Goal: Task Accomplishment & Management: Complete application form

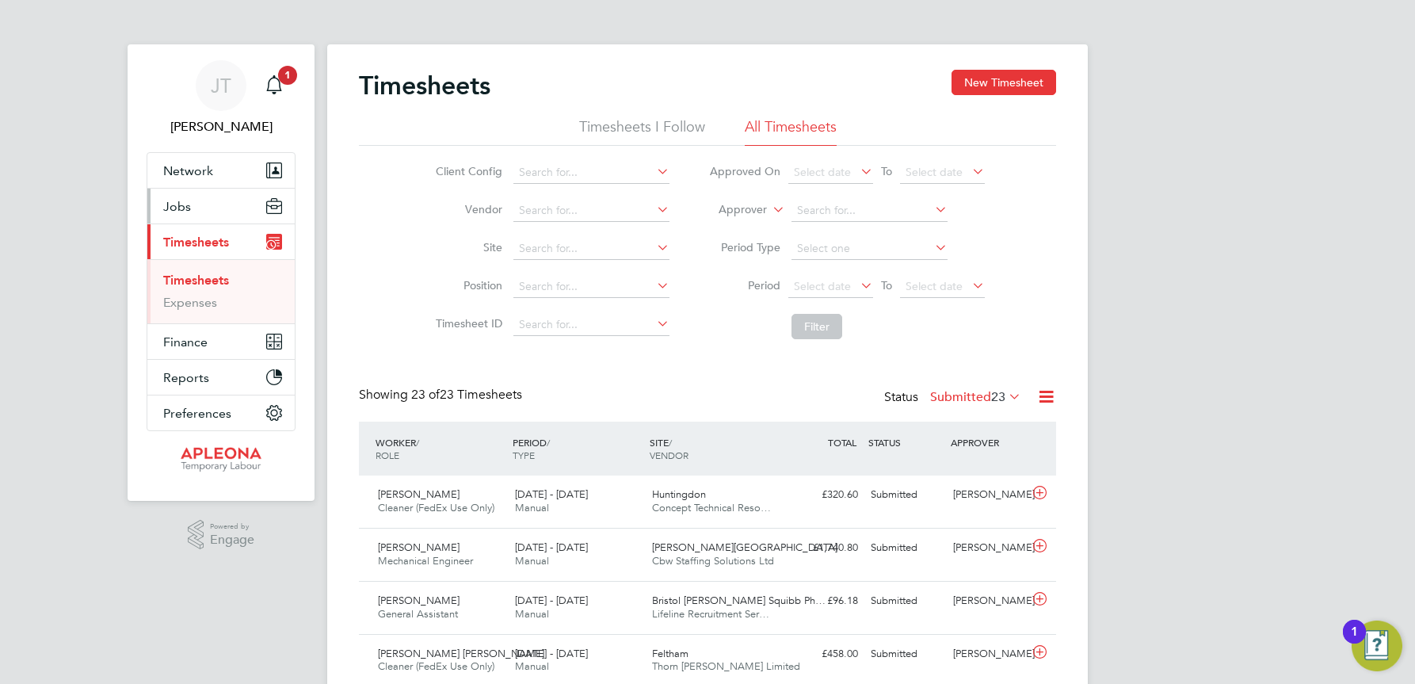
click at [171, 209] on span "Jobs" at bounding box center [177, 206] width 28 height 15
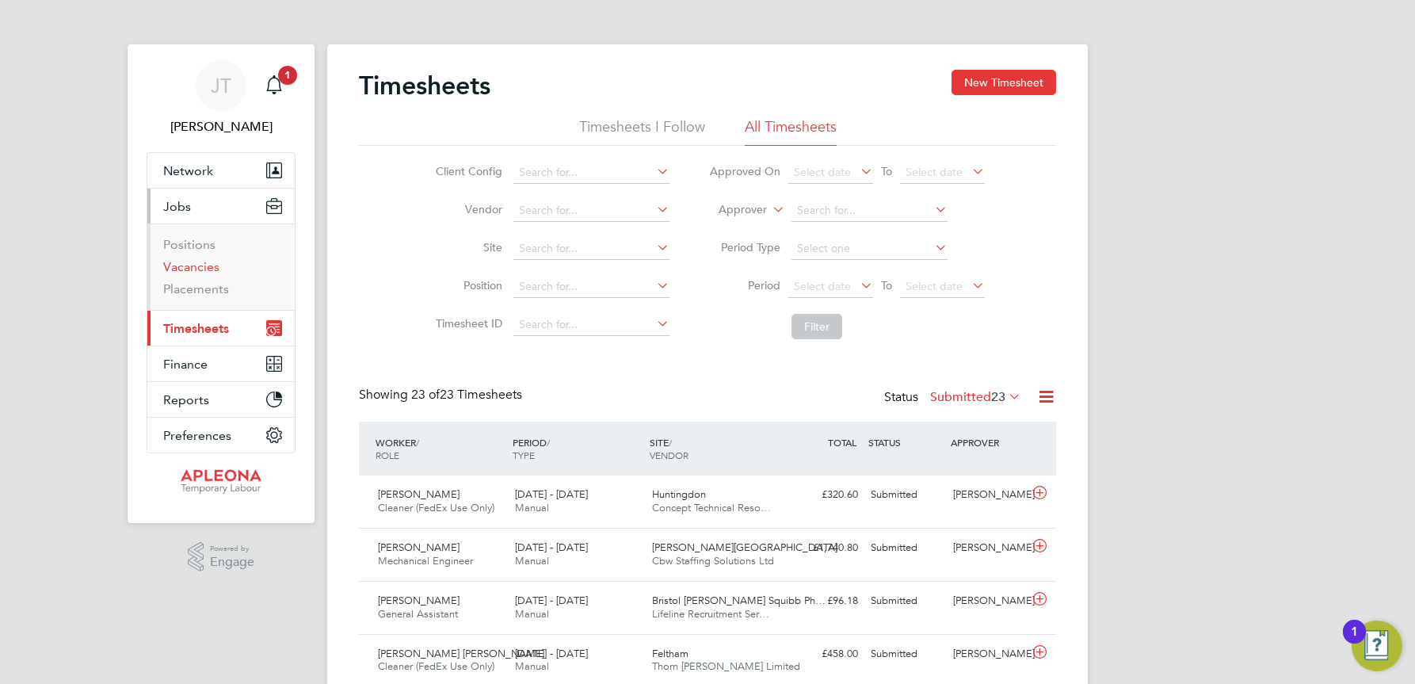
click at [188, 266] on link "Vacancies" at bounding box center [191, 266] width 56 height 15
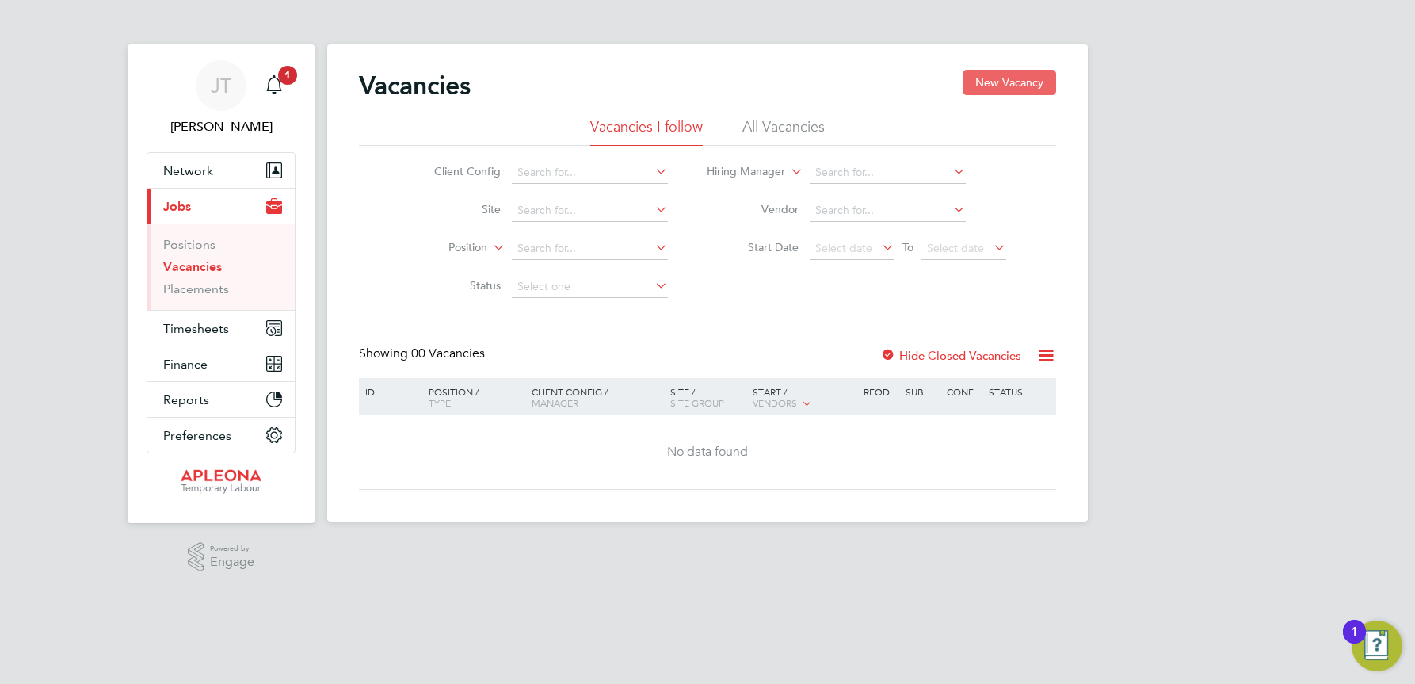
click at [1022, 76] on button "New Vacancy" at bounding box center [1010, 82] width 94 height 25
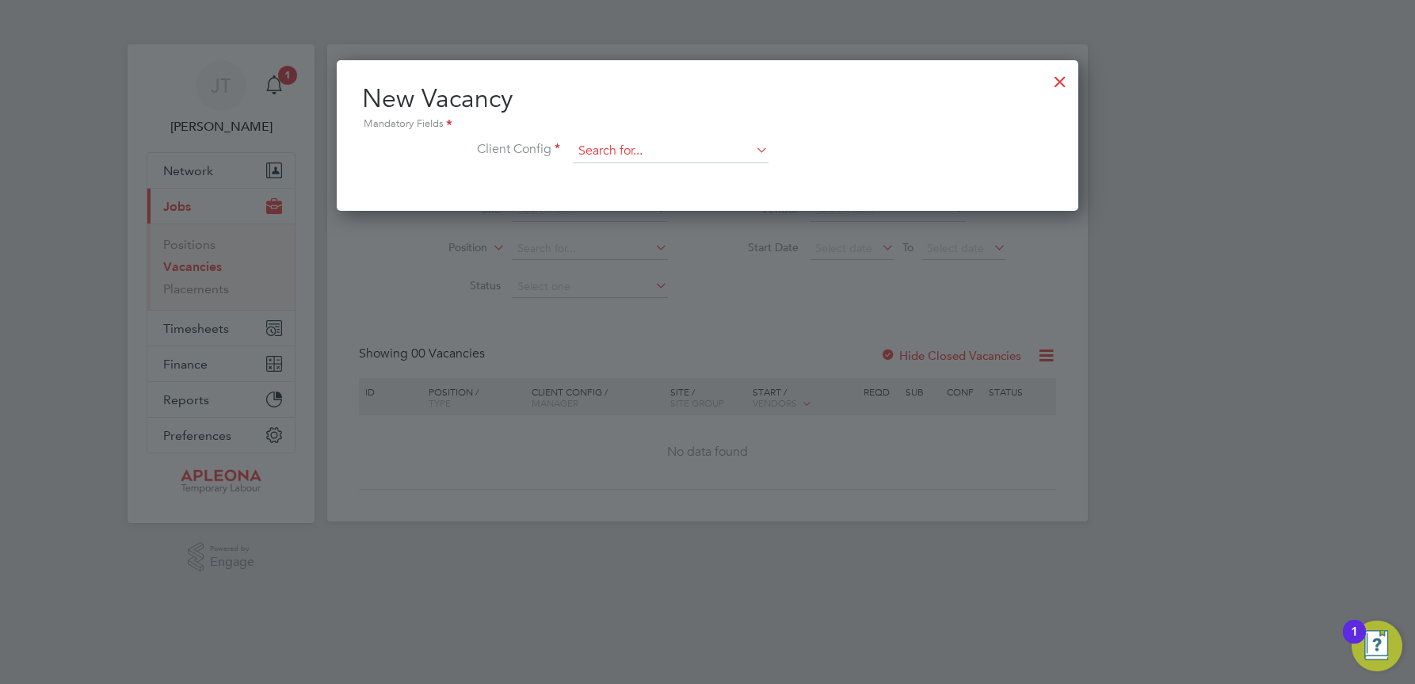
click at [640, 147] on input at bounding box center [671, 151] width 196 height 24
click at [639, 174] on li "Apleona - Pretium" at bounding box center [670, 173] width 197 height 21
type input "Apleona - Pretium"
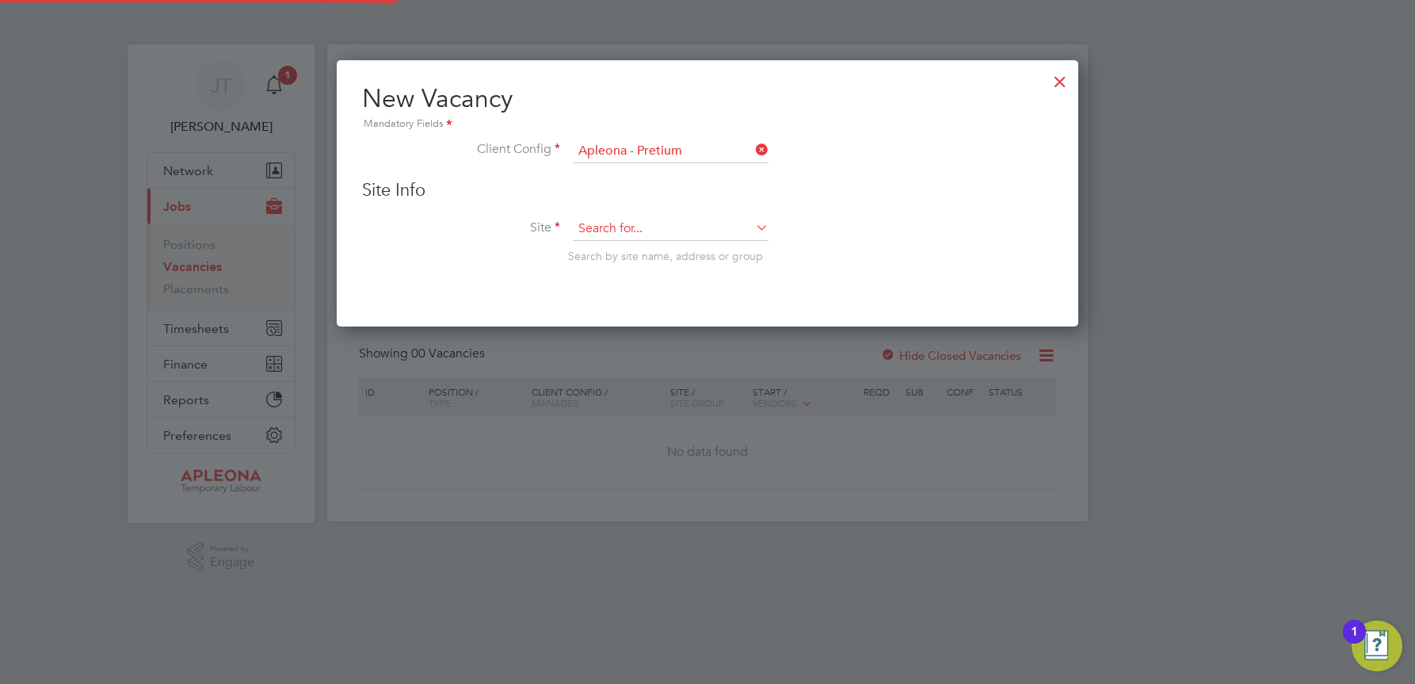
click at [607, 223] on input at bounding box center [671, 229] width 196 height 24
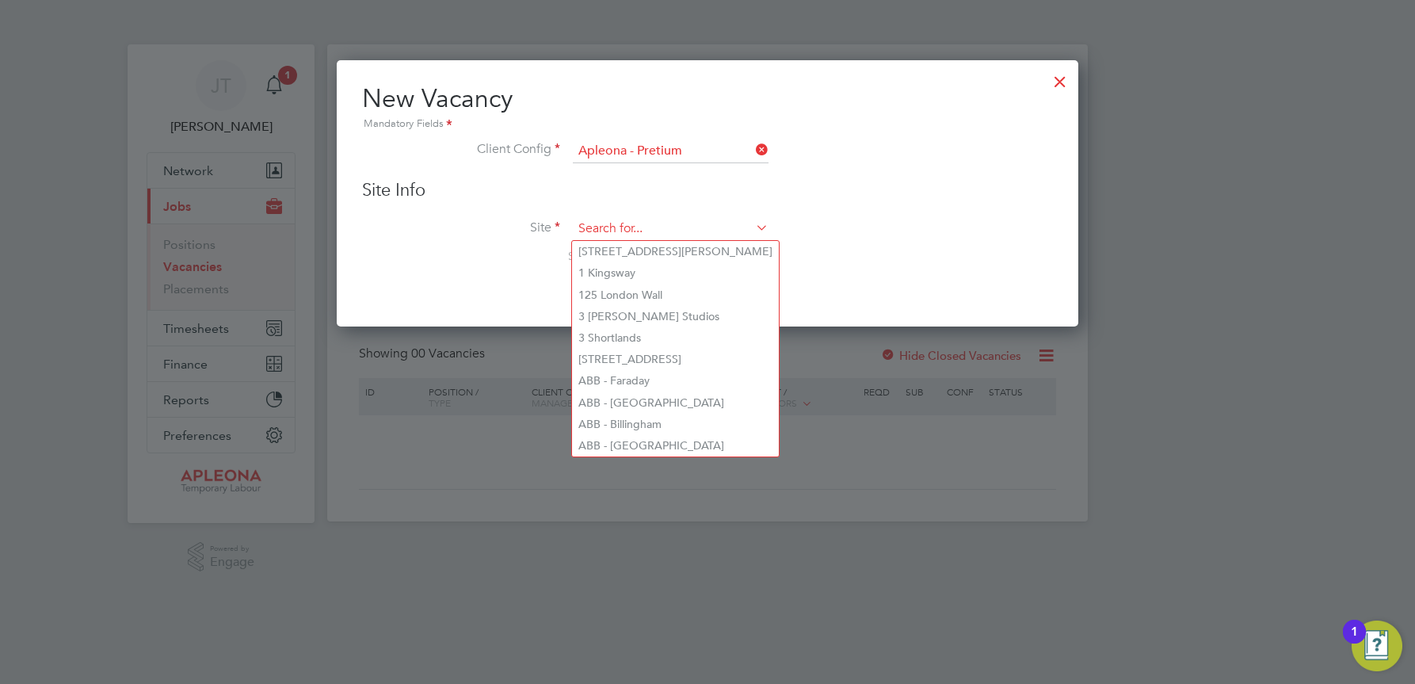
click at [597, 221] on input at bounding box center [671, 229] width 196 height 24
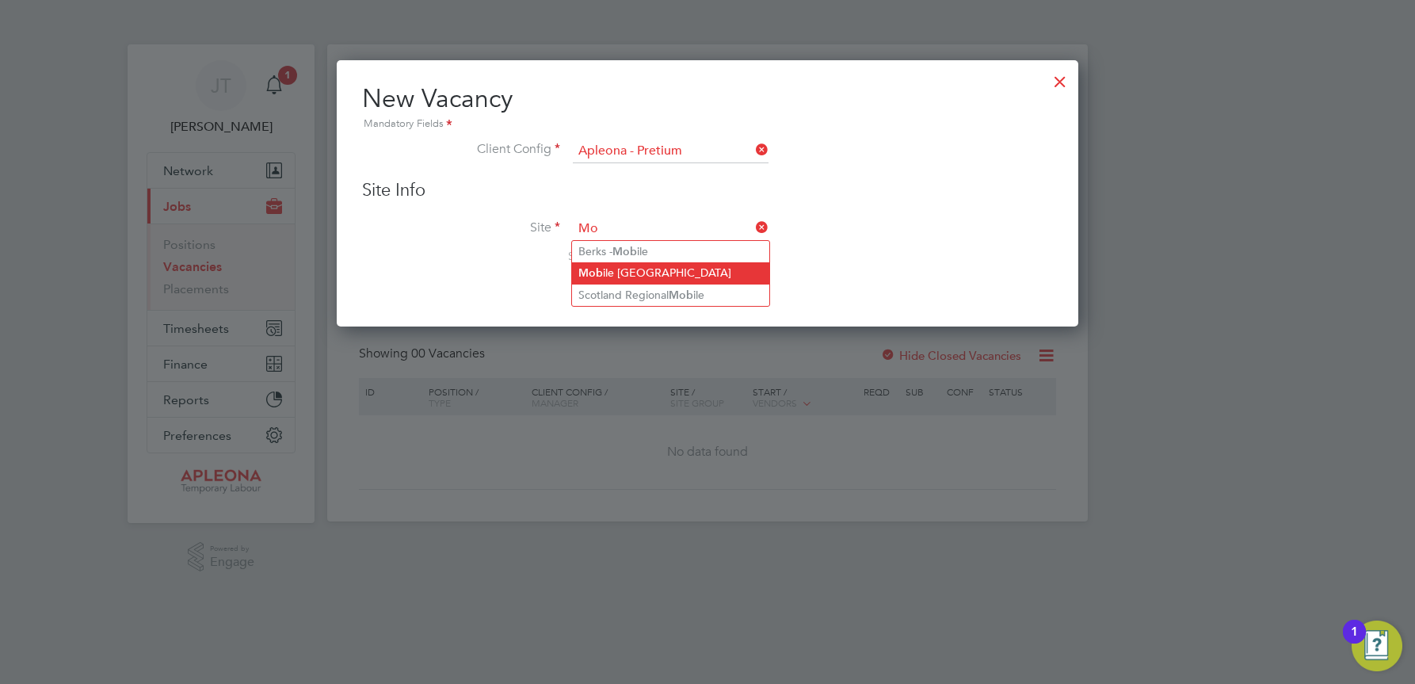
type input "M"
click at [666, 226] on input "supervisor" at bounding box center [671, 229] width 196 height 24
type input "s"
click at [666, 253] on li "Berks - Mobile" at bounding box center [670, 251] width 197 height 21
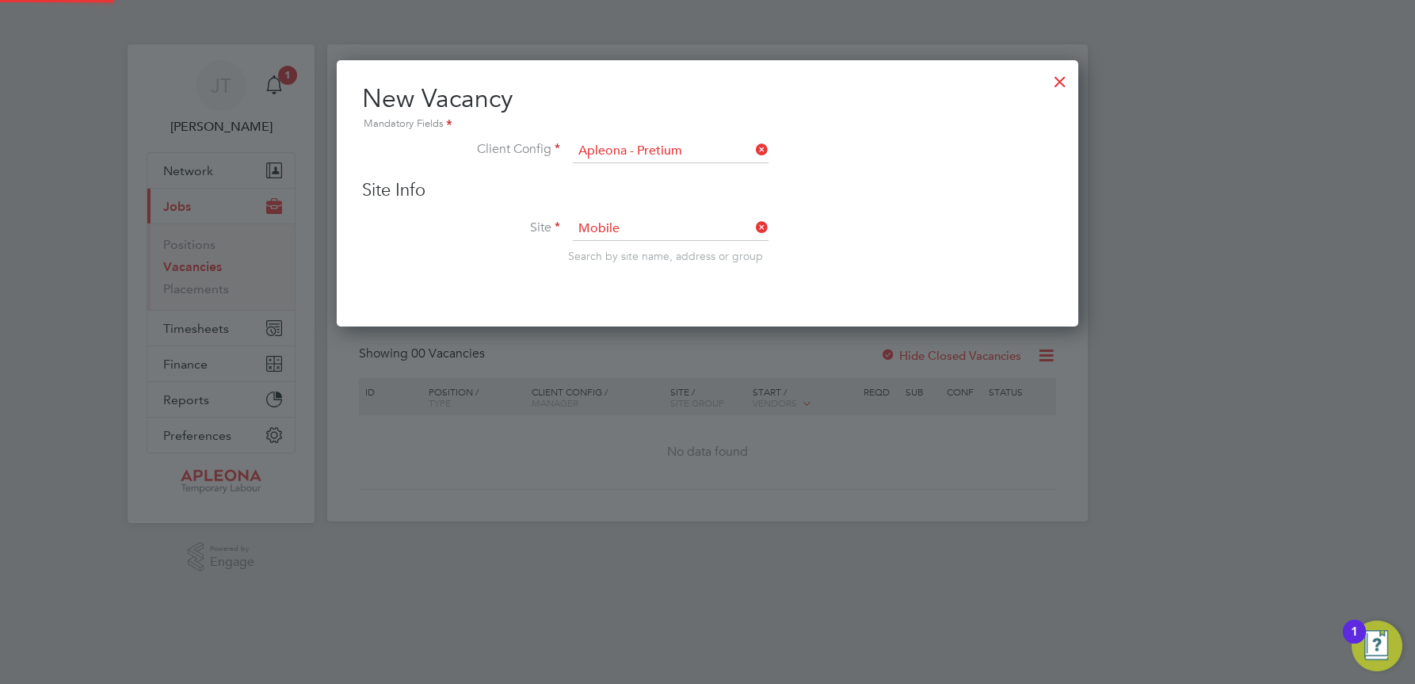
type input "Berks - Mobile"
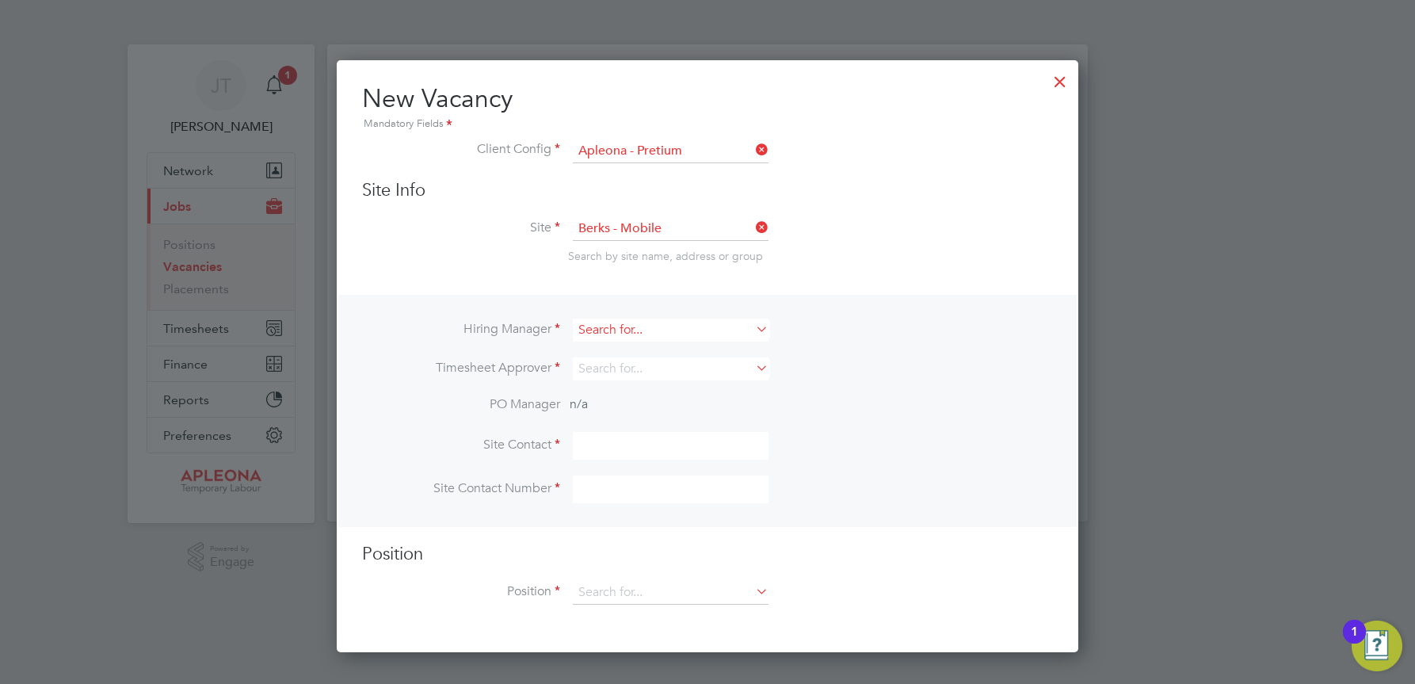
click at [599, 330] on input at bounding box center [671, 330] width 196 height 23
click at [647, 352] on li "[PERSON_NAME]" at bounding box center [670, 352] width 197 height 21
type input "[PERSON_NAME]"
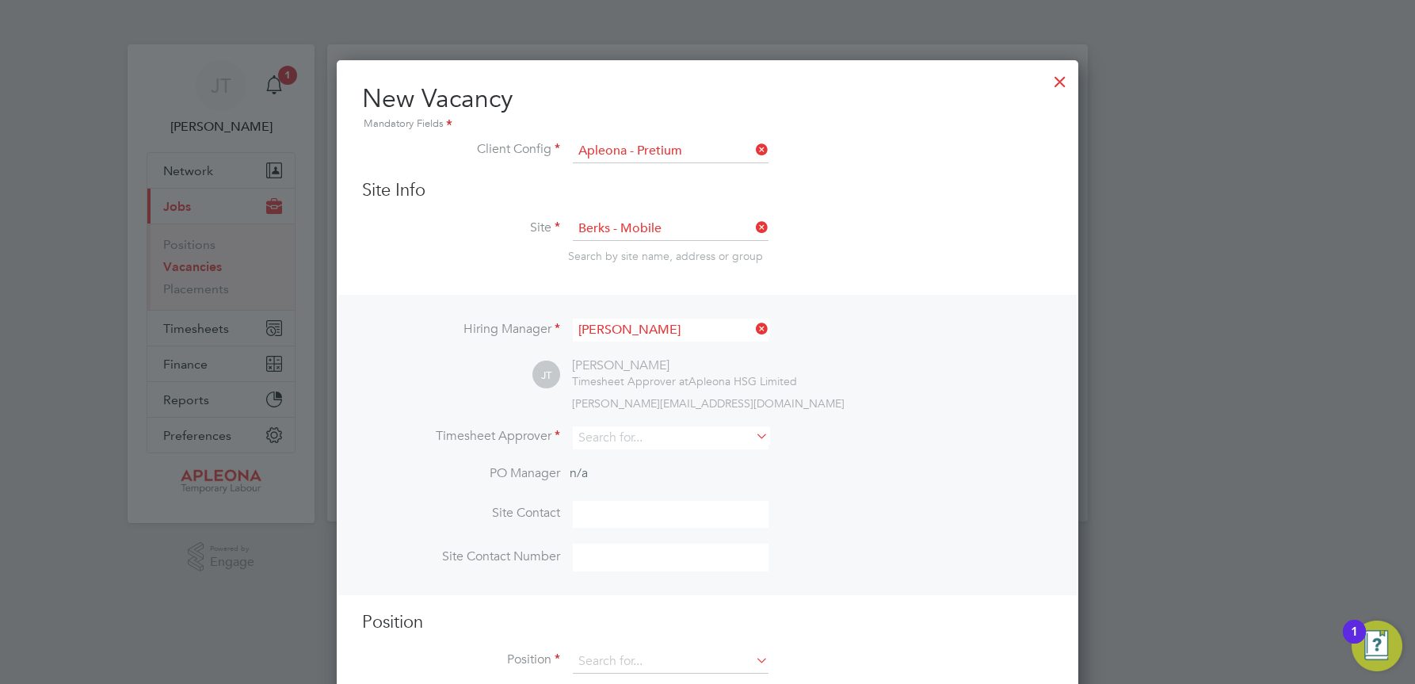
scroll to position [663, 743]
click at [604, 436] on input at bounding box center [671, 437] width 196 height 23
click at [632, 460] on li "[PERSON_NAME]" at bounding box center [670, 460] width 197 height 21
type input "[PERSON_NAME]"
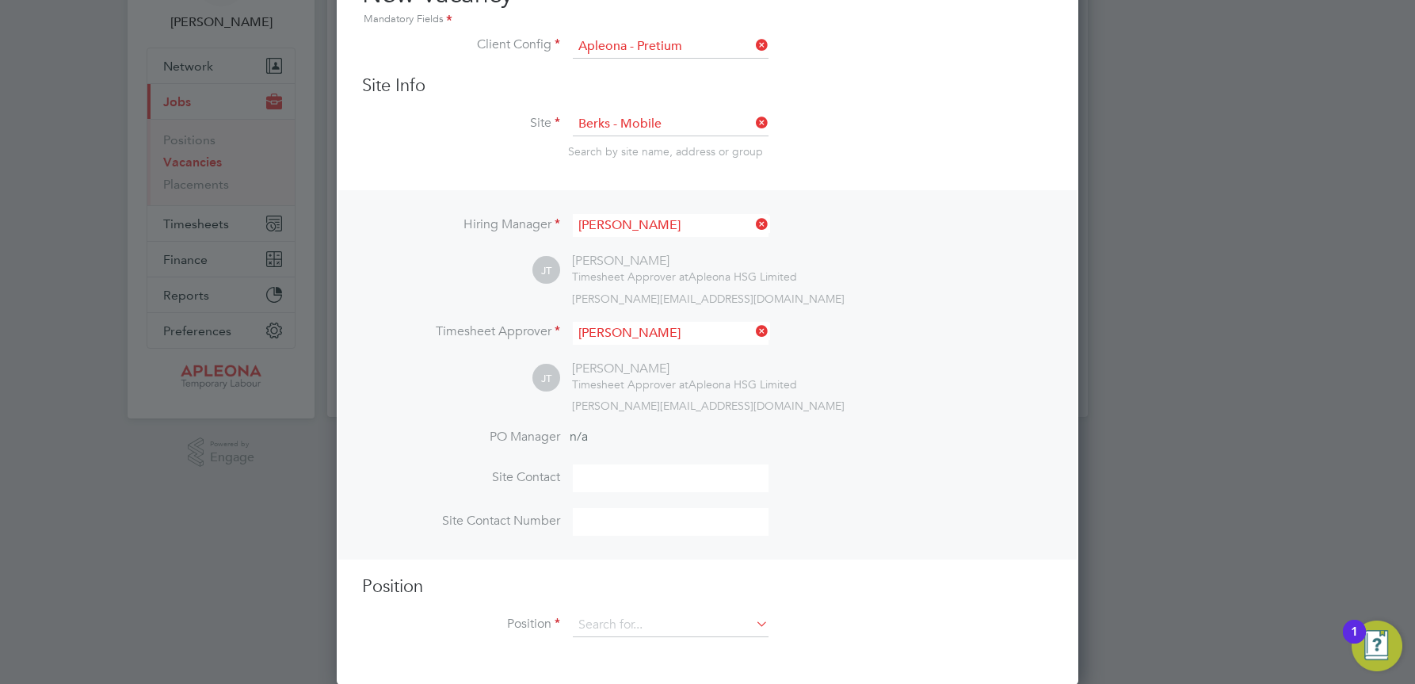
scroll to position [107, 0]
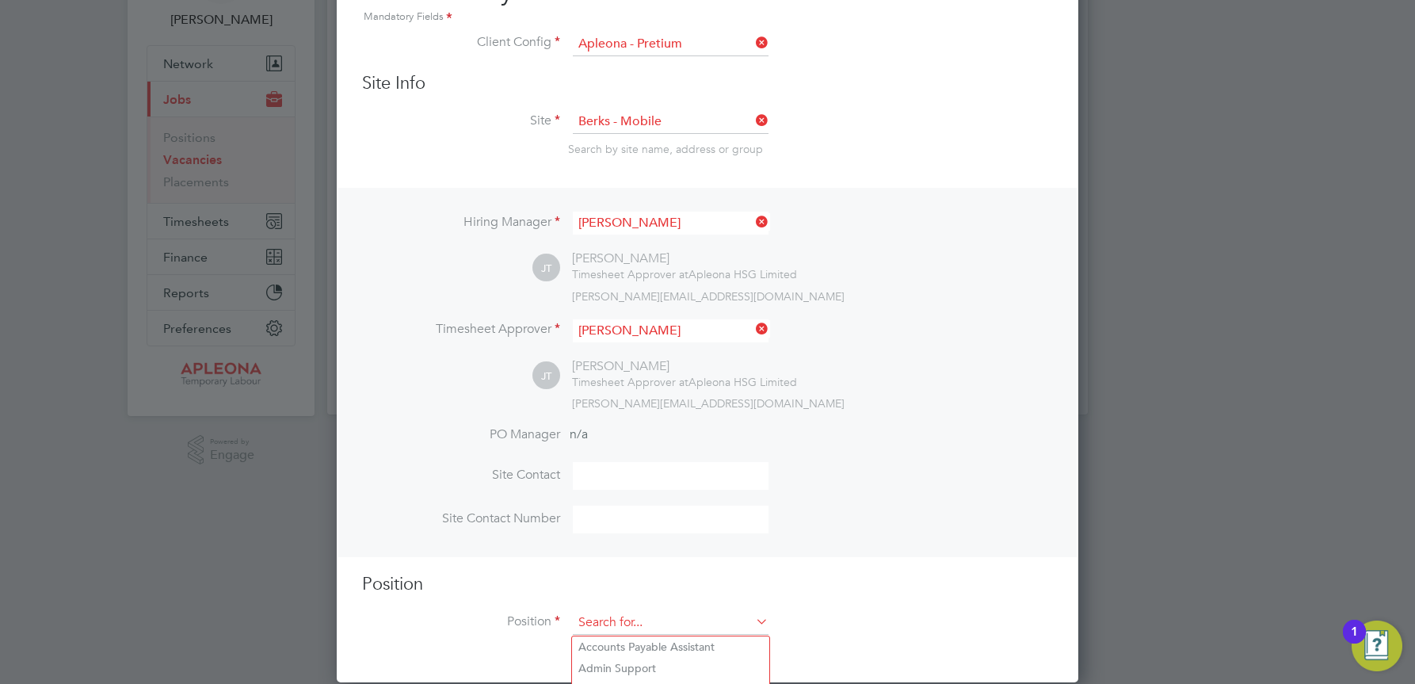
click at [603, 616] on input at bounding box center [671, 623] width 196 height 24
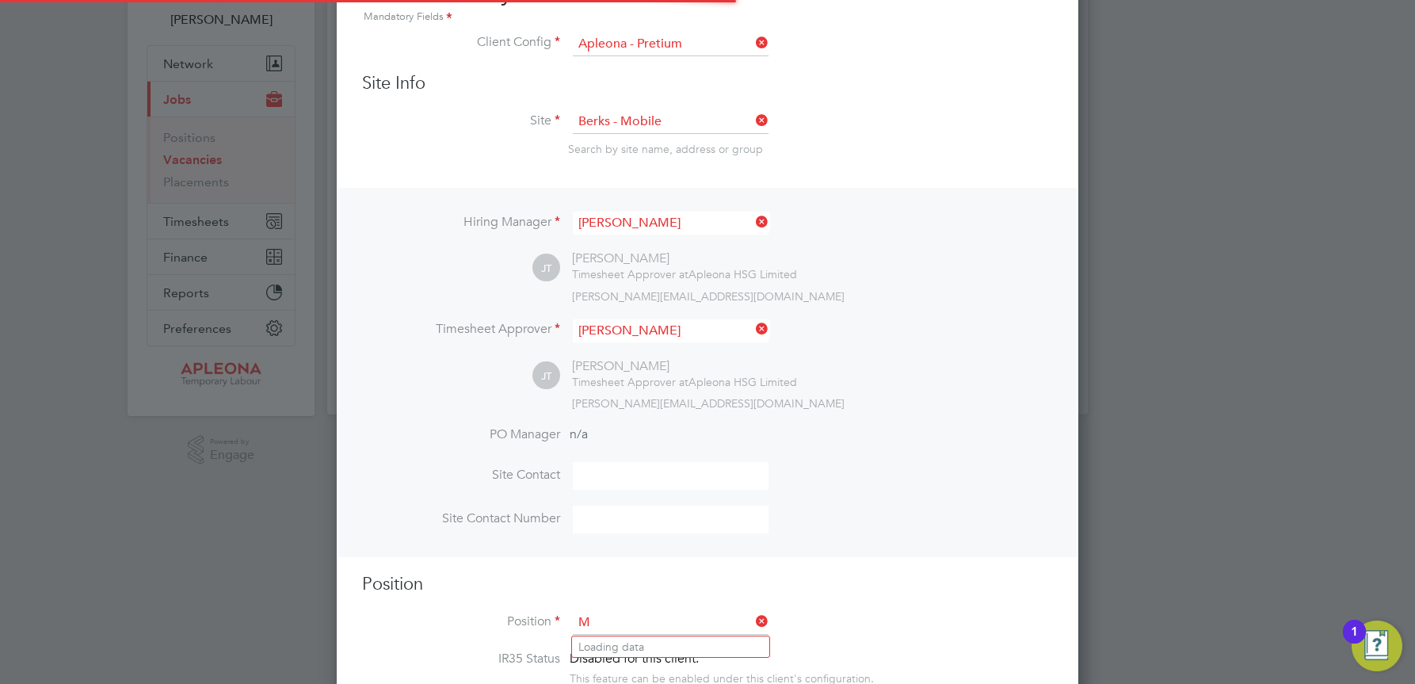
scroll to position [2267, 743]
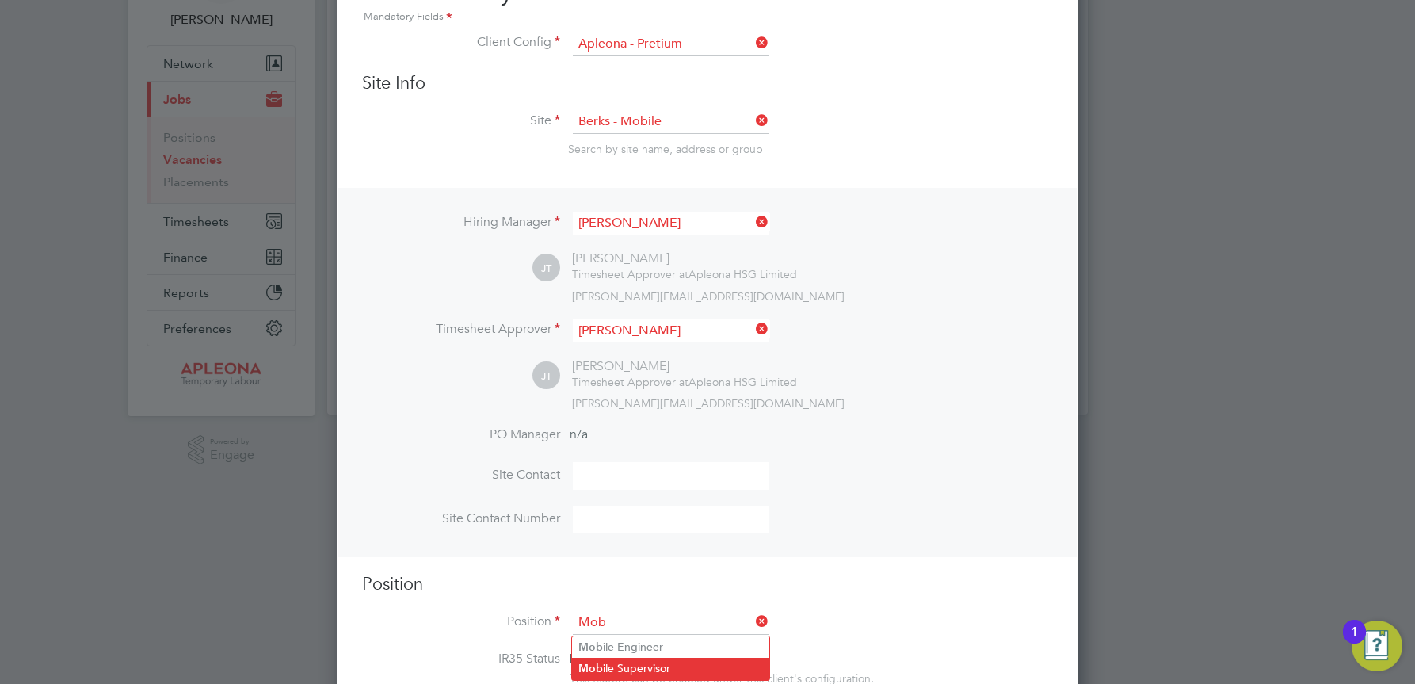
click at [644, 665] on li "Mob ile Supervisor" at bounding box center [670, 668] width 197 height 21
type input "Mobile Supervisor"
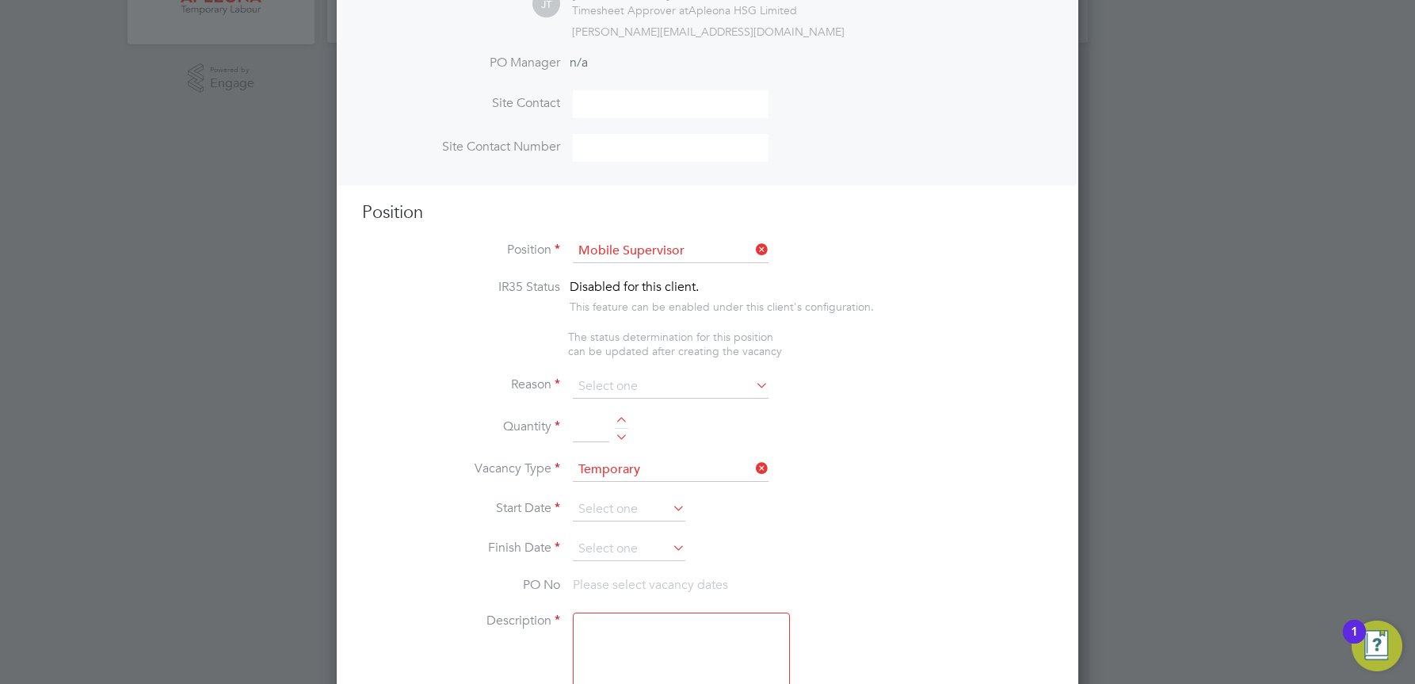
scroll to position [503, 0]
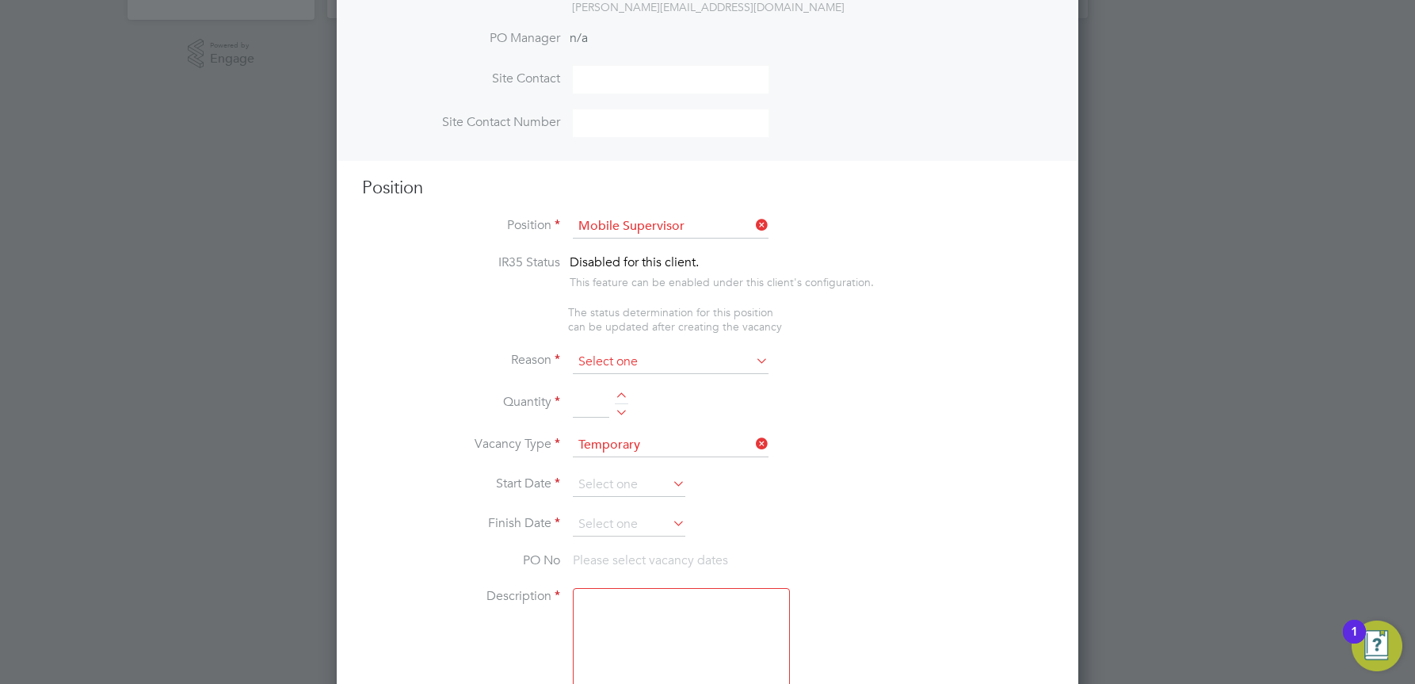
click at [596, 363] on input at bounding box center [671, 362] width 196 height 24
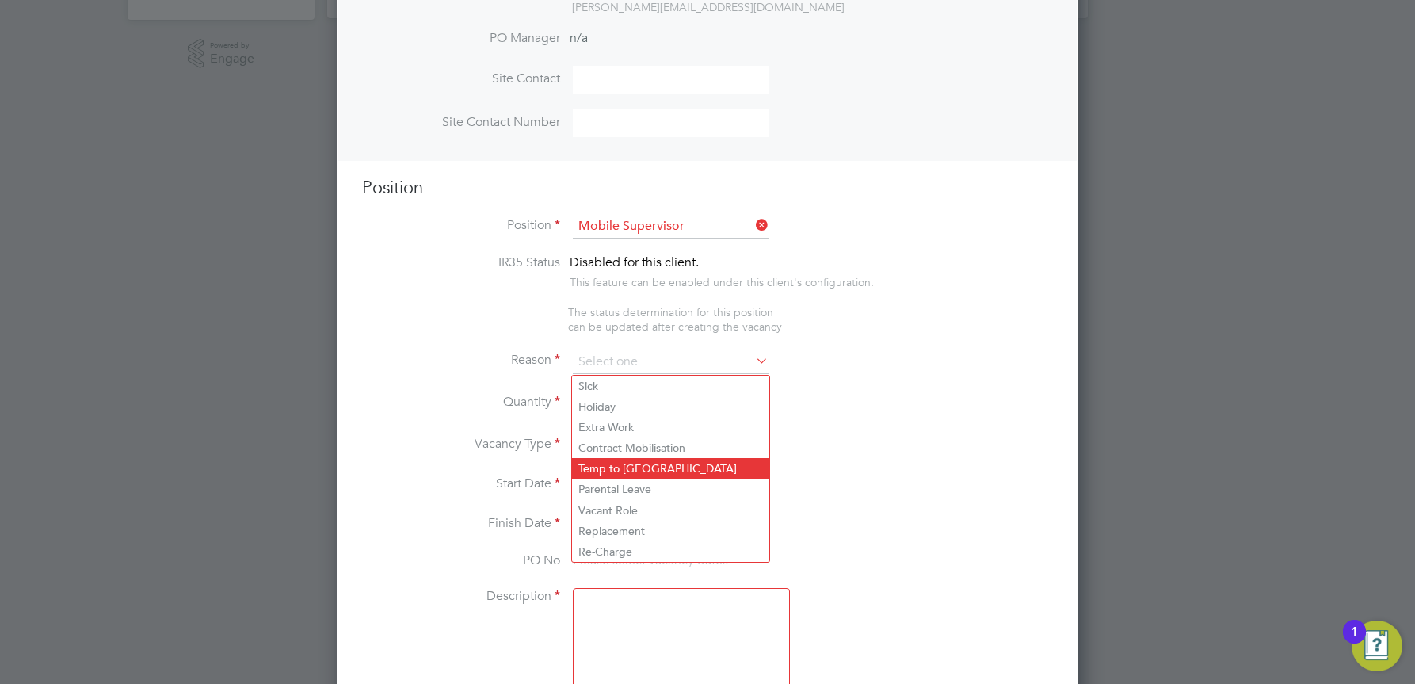
click at [617, 463] on li "Temp to [GEOGRAPHIC_DATA]" at bounding box center [670, 468] width 197 height 21
type input "Temp to [GEOGRAPHIC_DATA]"
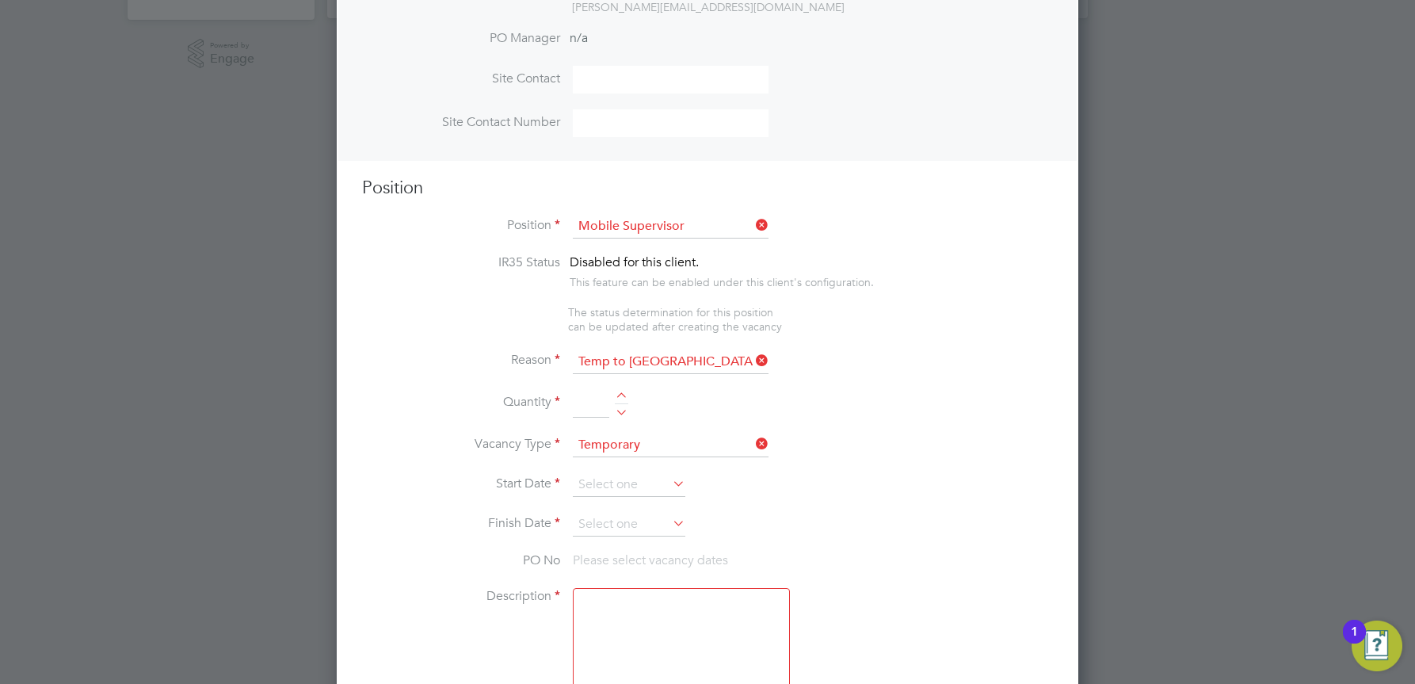
click at [621, 395] on div at bounding box center [621, 397] width 13 height 11
type input "1"
click at [605, 487] on input at bounding box center [629, 485] width 113 height 24
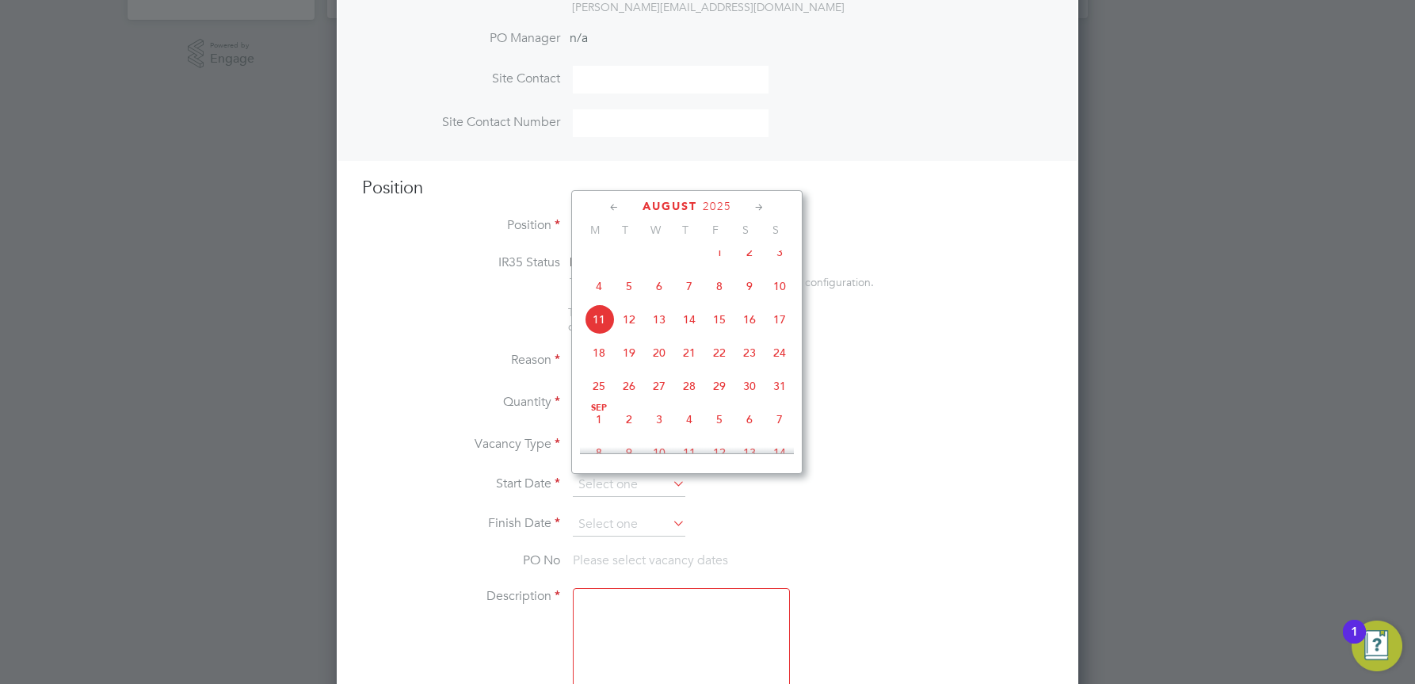
click at [605, 365] on span "18" at bounding box center [599, 353] width 30 height 30
type input "[DATE]"
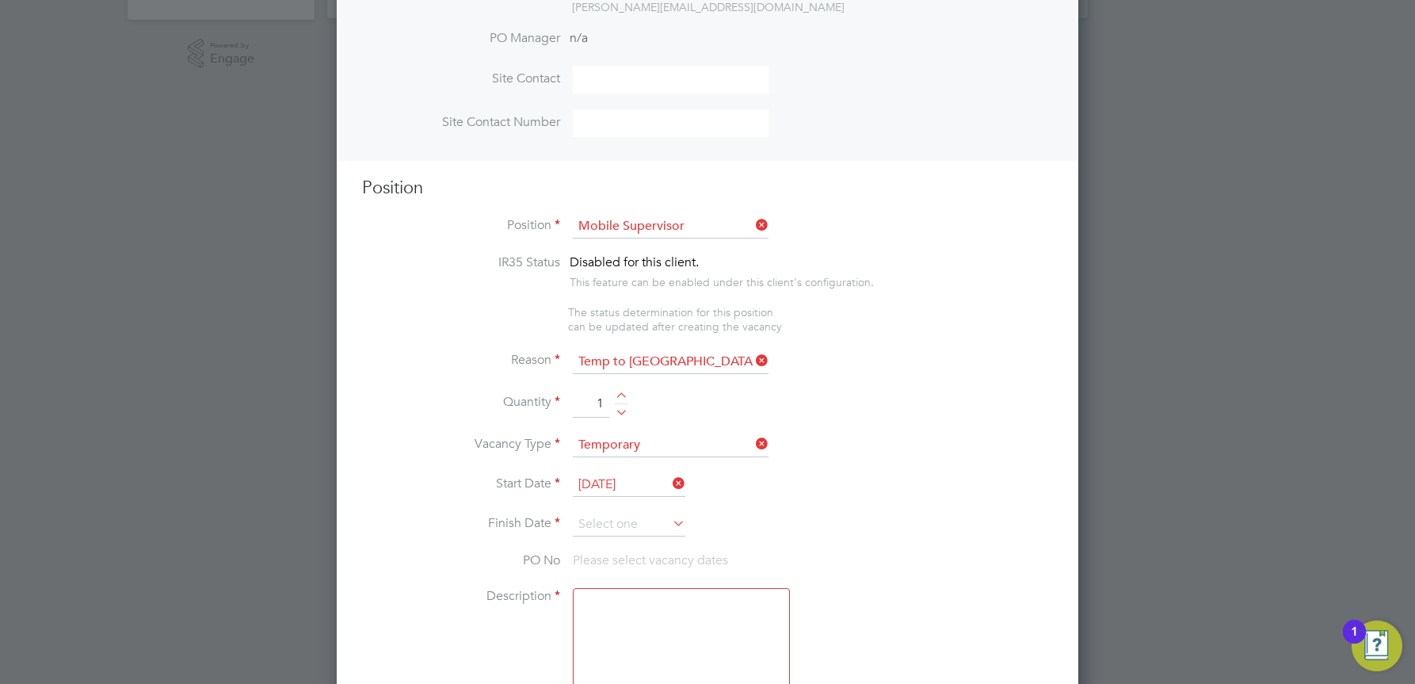
click at [670, 524] on icon at bounding box center [670, 523] width 0 height 22
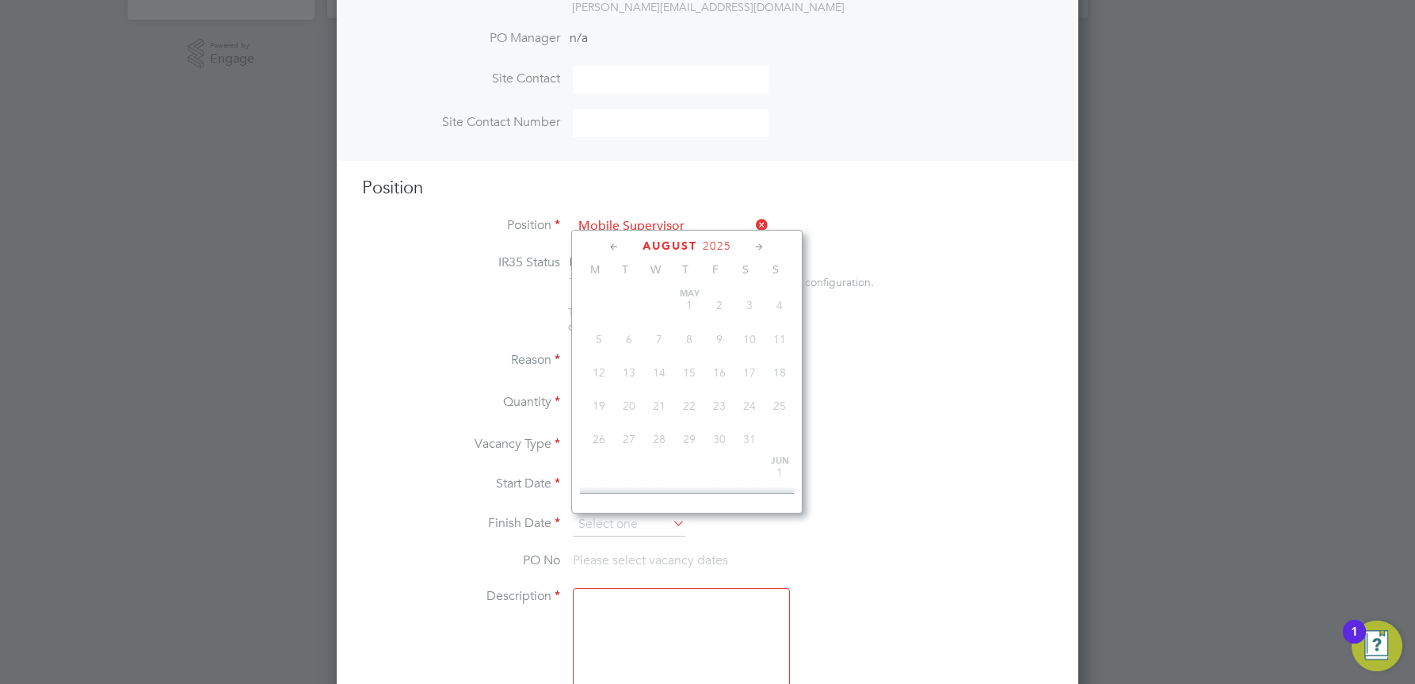
scroll to position [583, 0]
click at [756, 246] on icon at bounding box center [759, 247] width 15 height 17
click at [757, 246] on icon at bounding box center [759, 247] width 15 height 17
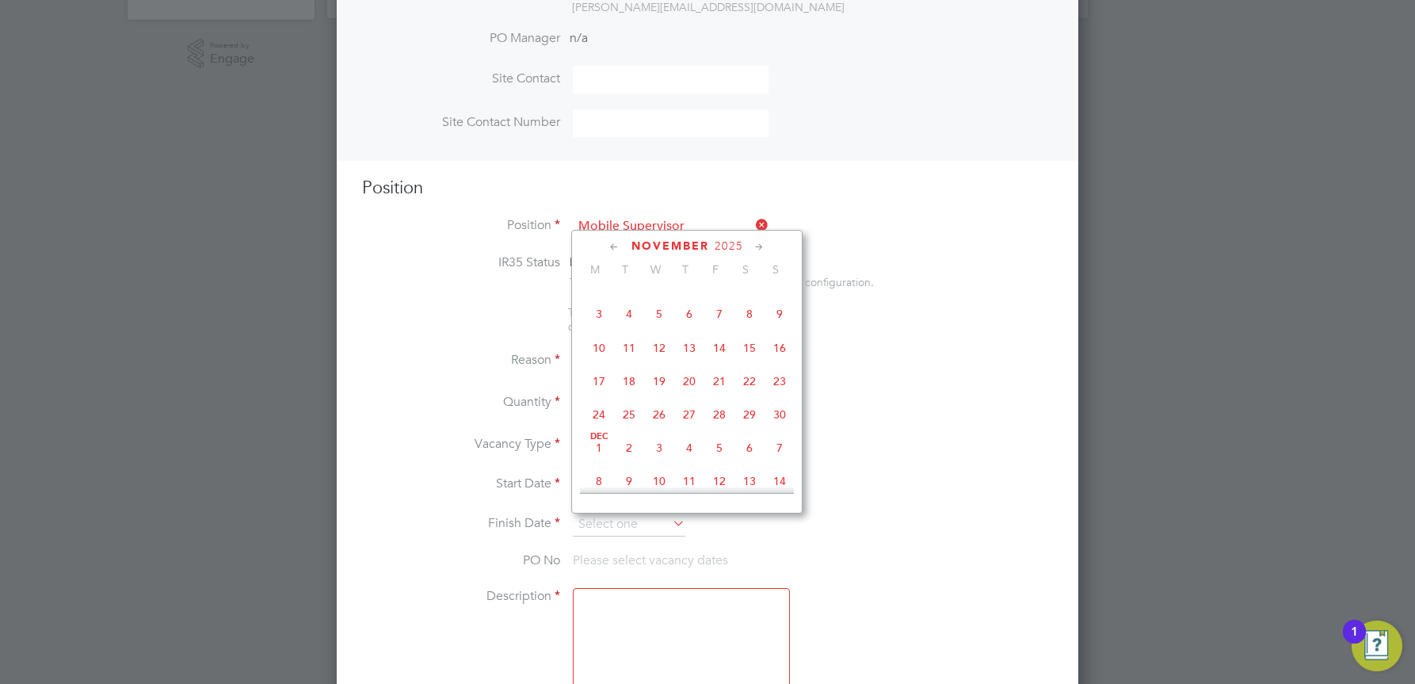
click at [720, 329] on span "7" at bounding box center [720, 314] width 30 height 30
type input "[DATE]"
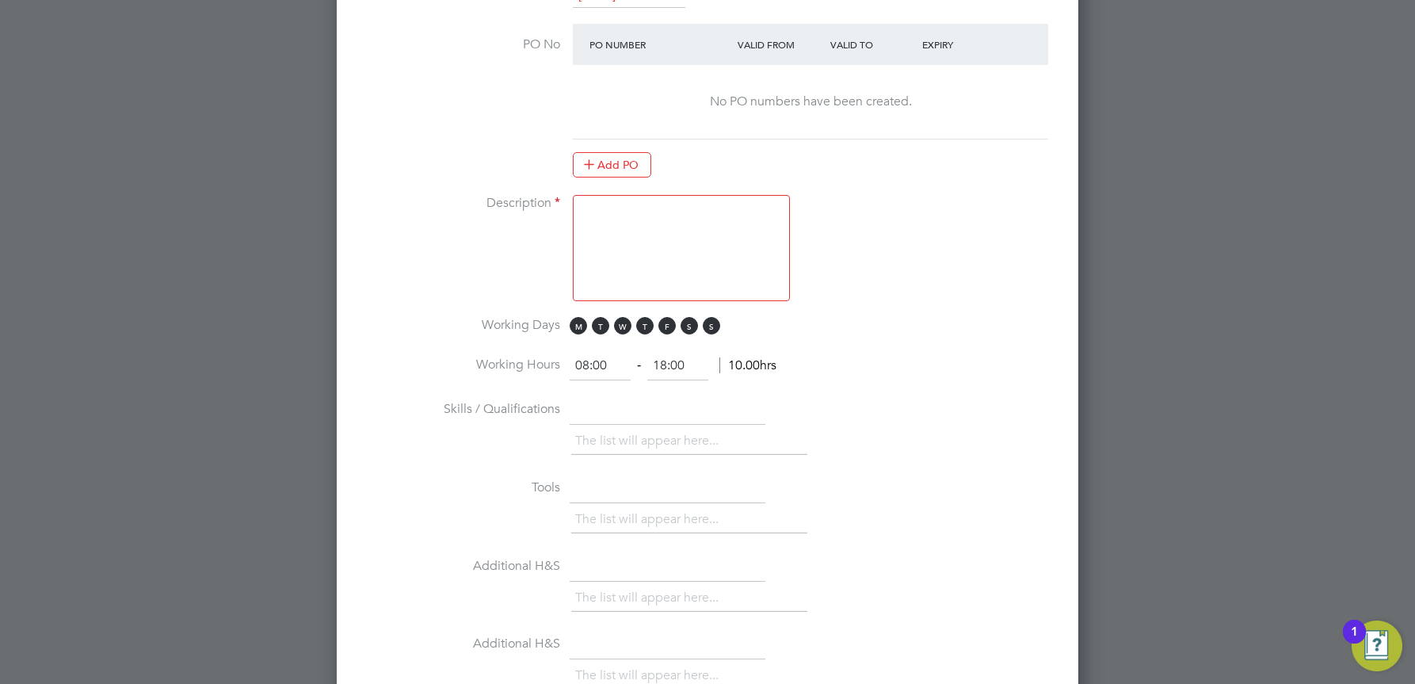
scroll to position [979, 0]
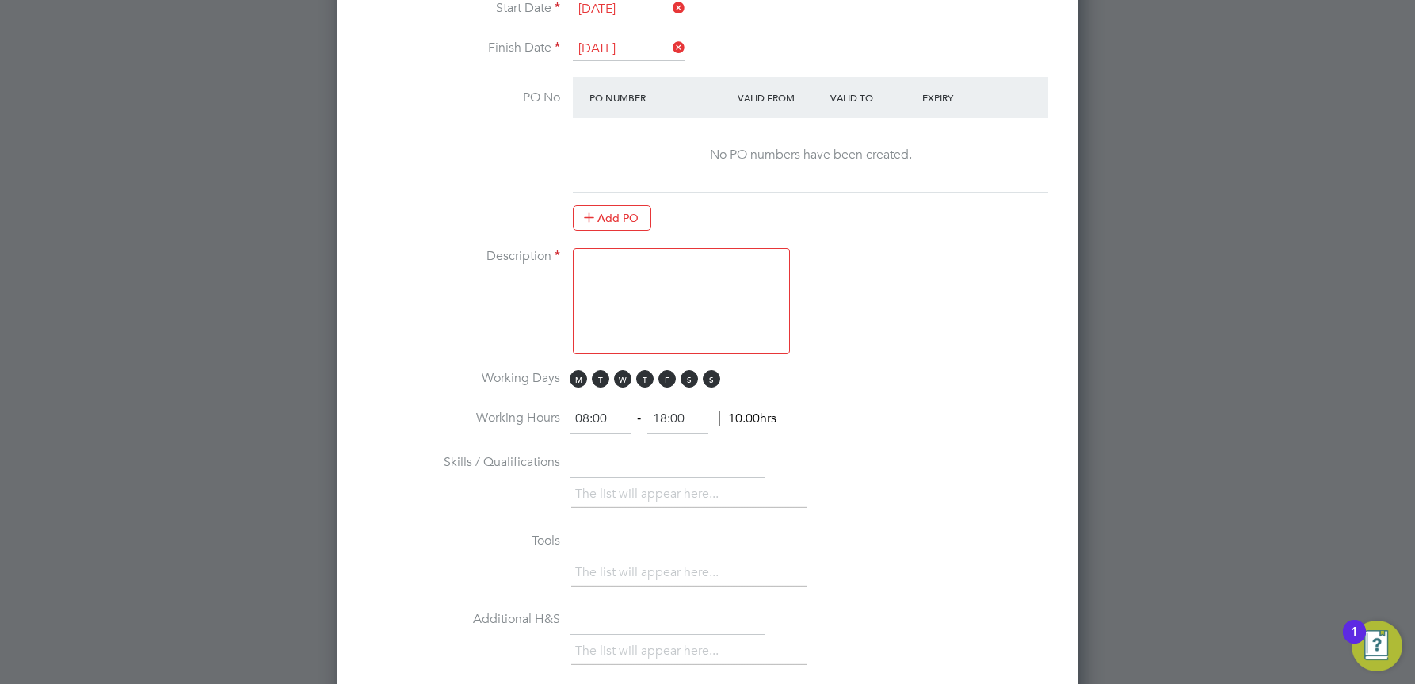
click at [615, 269] on textarea at bounding box center [681, 301] width 217 height 106
click at [603, 316] on textarea "To cover [GEOGRAPHIC_DATA] Areas approx 14 sites" at bounding box center [681, 301] width 217 height 106
click at [738, 290] on textarea "To cover [GEOGRAPHIC_DATA] Areas approx 14 sites" at bounding box center [681, 301] width 217 height 106
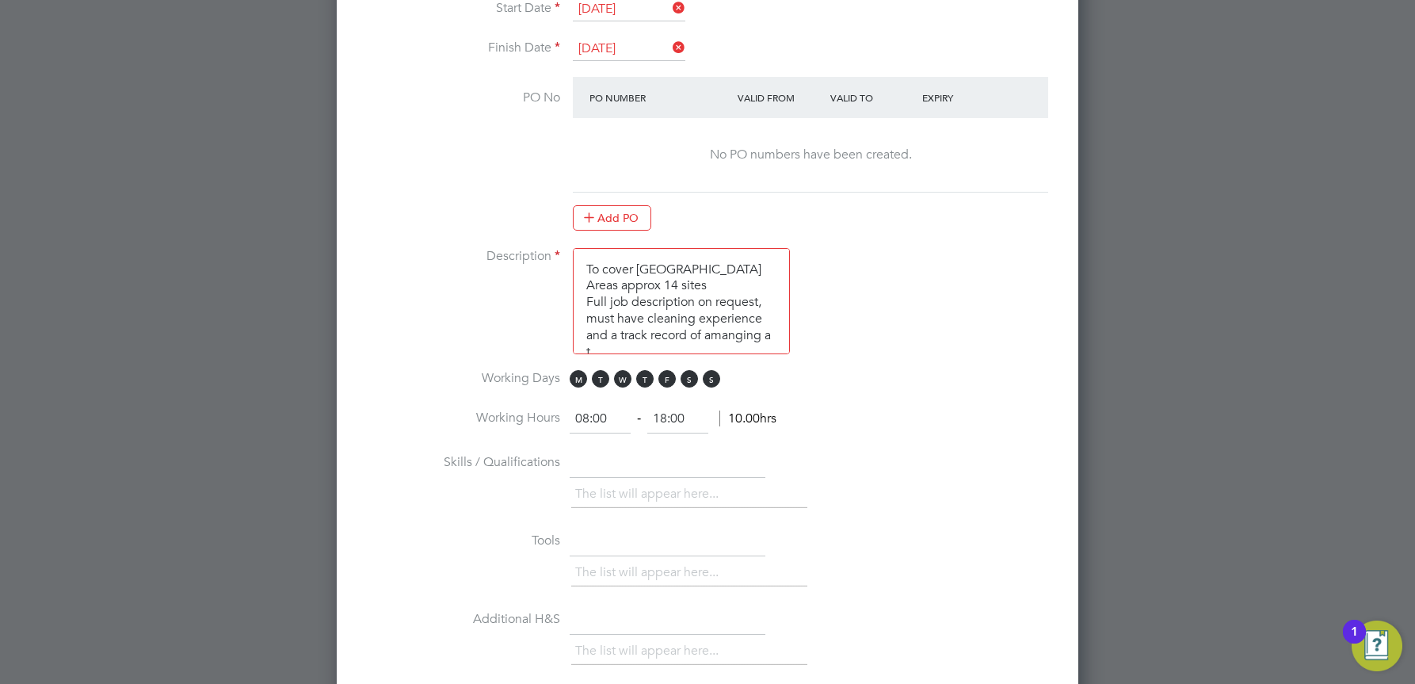
scroll to position [6, 0]
click at [712, 330] on textarea "To cover [GEOGRAPHIC_DATA] Areas approx 14 sites Full job description on reques…" at bounding box center [681, 301] width 217 height 106
click at [731, 329] on textarea "To cover [GEOGRAPHIC_DATA] Areas approx 14 sites Full job description on reques…" at bounding box center [681, 301] width 217 height 106
click at [704, 344] on textarea "To cover [GEOGRAPHIC_DATA] Areas approx 14 sites Full job description on reques…" at bounding box center [681, 301] width 217 height 106
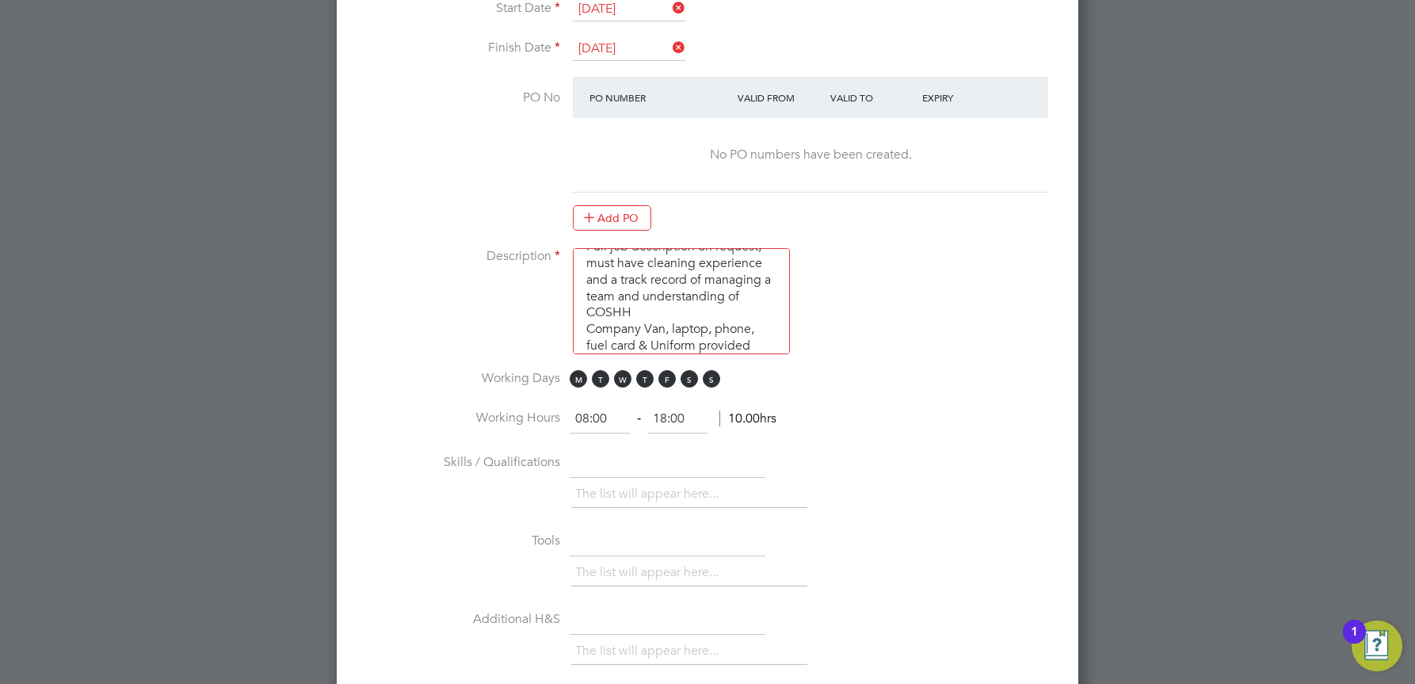
type textarea "To cover [GEOGRAPHIC_DATA] Areas approx 14 sites Full job description on reques…"
click at [589, 417] on input "08:00" at bounding box center [600, 419] width 61 height 29
click at [670, 422] on input "18:00" at bounding box center [677, 419] width 61 height 29
type input "16.30:00"
click at [827, 420] on li "Working Hours 08:00 ‐ hrs" at bounding box center [707, 427] width 691 height 44
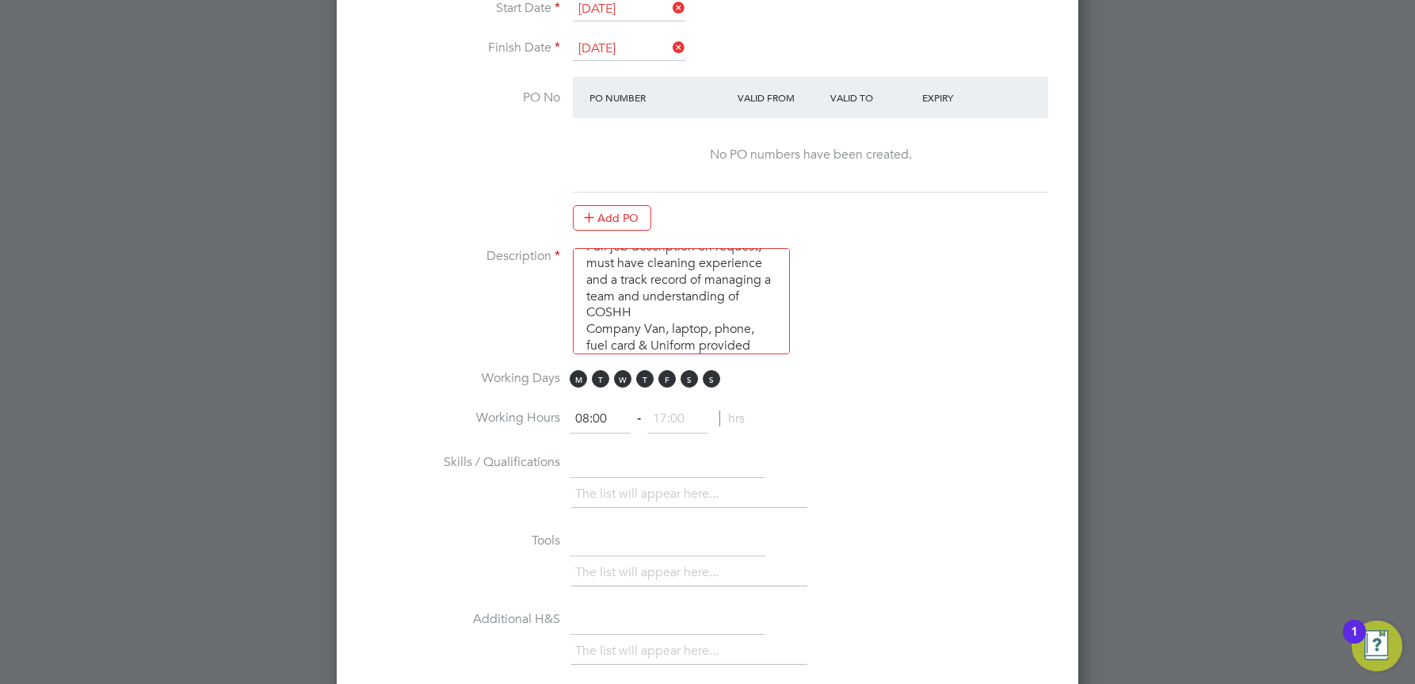
click at [770, 345] on textarea "To cover [GEOGRAPHIC_DATA] Areas approx 14 sites Full job description on reques…" at bounding box center [681, 301] width 217 height 106
click at [718, 286] on textarea "To cover [GEOGRAPHIC_DATA] Areas approx 14 sites Full job description on reques…" at bounding box center [681, 301] width 217 height 106
type textarea "To cover [GEOGRAPHIC_DATA] Areas approx 14 sites. Hours are felxible to fit com…"
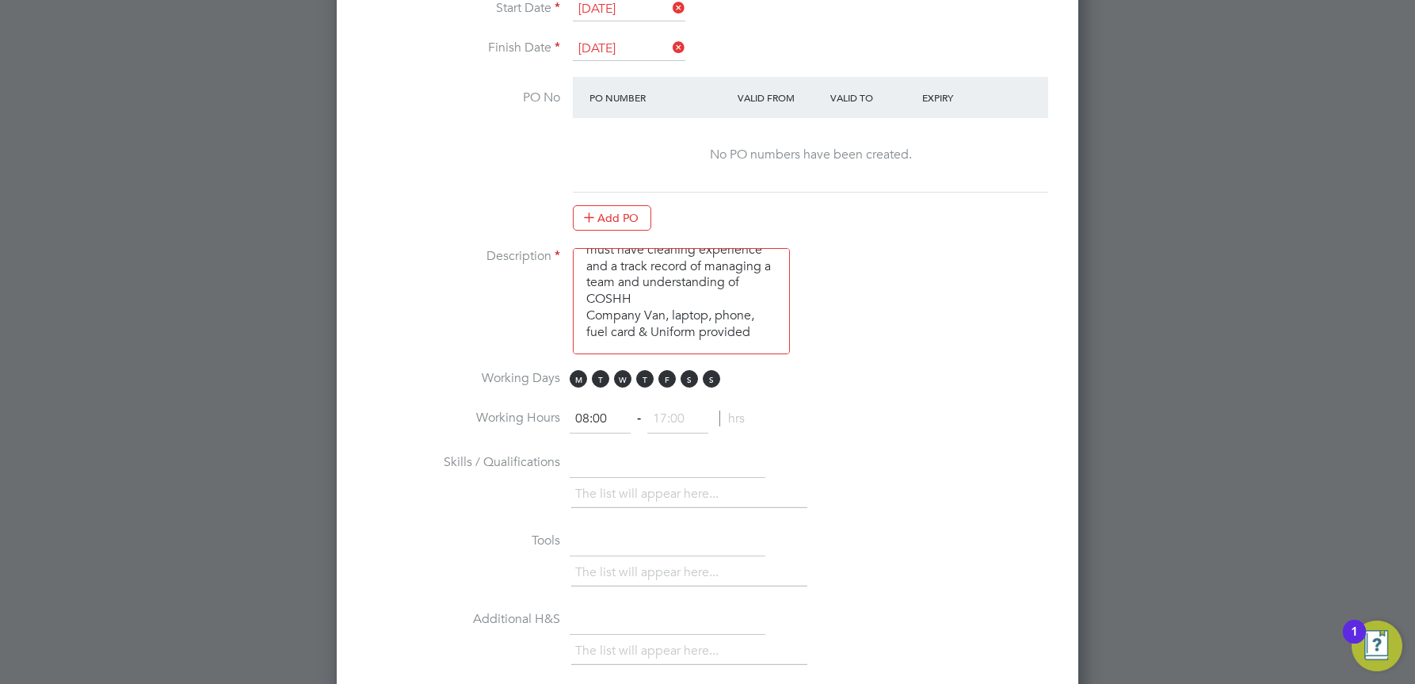
click at [690, 421] on input at bounding box center [677, 419] width 61 height 29
click at [819, 430] on li "Working Hours 08:00 ‐ 16:30 8.50hrs" at bounding box center [707, 427] width 691 height 44
click at [676, 418] on input "16:30" at bounding box center [677, 419] width 61 height 29
type input "16:00"
click at [878, 399] on li "Working Days M T W T F S S" at bounding box center [707, 388] width 691 height 36
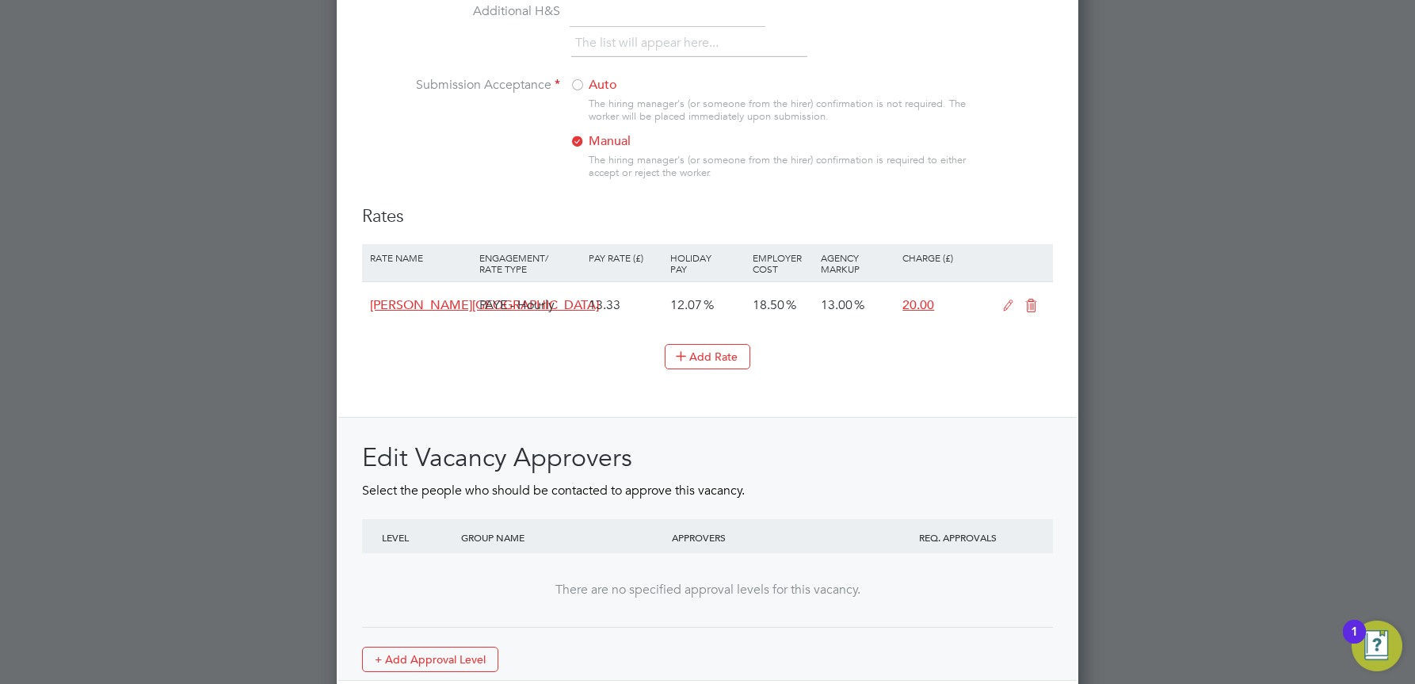
scroll to position [1692, 0]
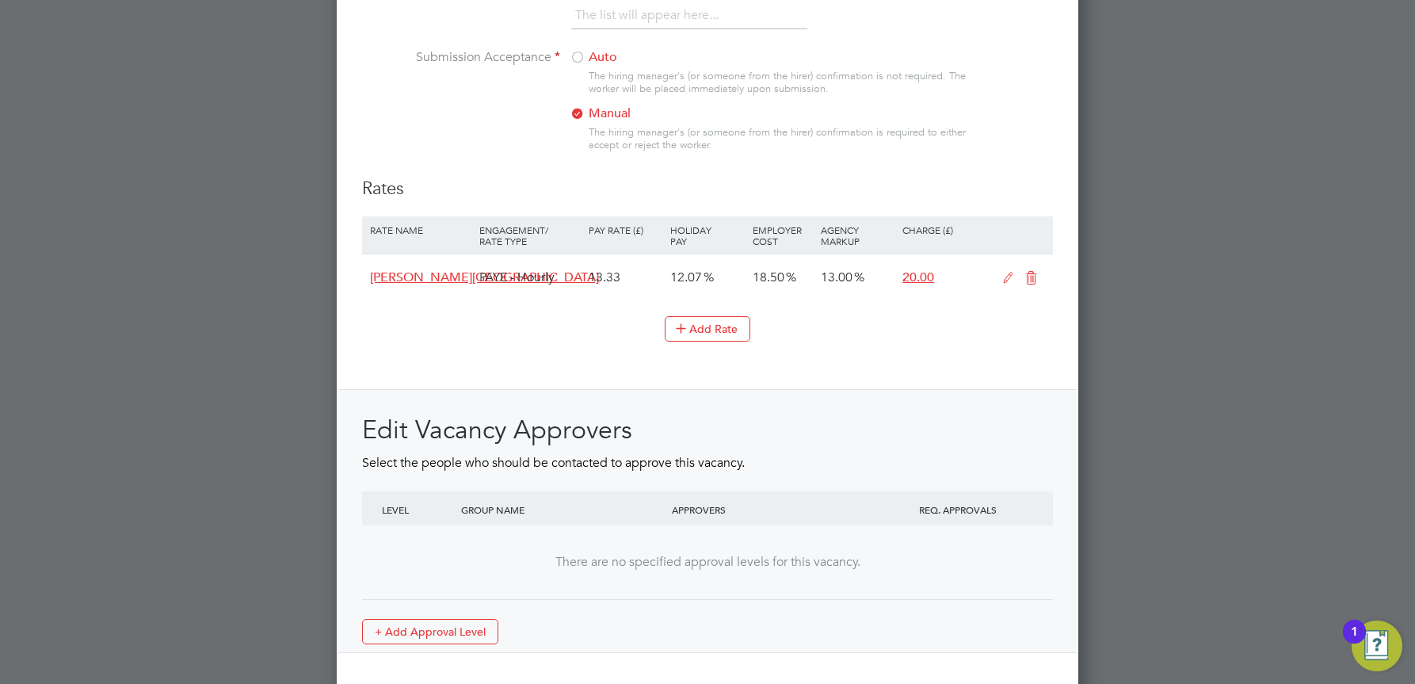
click at [608, 277] on div "13.33" at bounding box center [626, 277] width 82 height 46
click at [443, 281] on div "[PERSON_NAME][GEOGRAPHIC_DATA]" at bounding box center [420, 277] width 109 height 46
click at [694, 323] on button "Add Rate" at bounding box center [708, 328] width 86 height 25
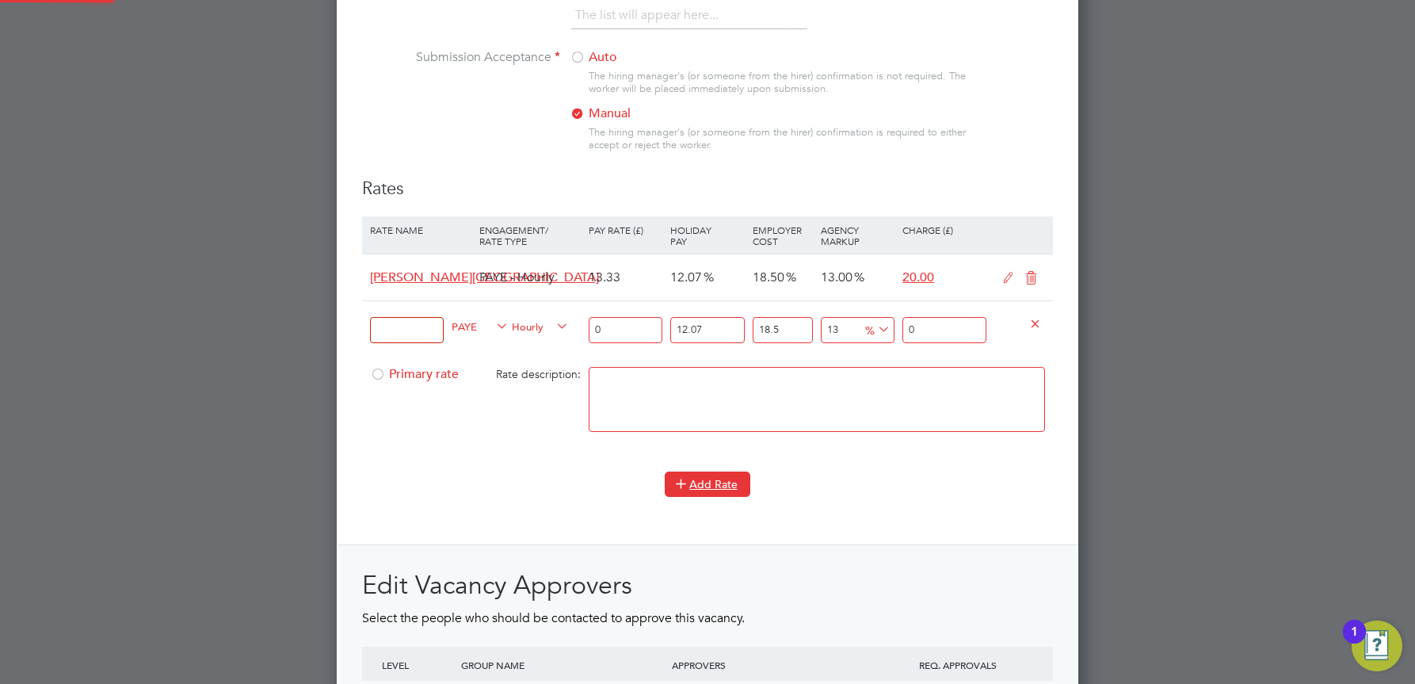
scroll to position [2530, 743]
click at [613, 325] on input "0" at bounding box center [626, 330] width 74 height 26
type input "1"
type input "1.500673335"
type input "15"
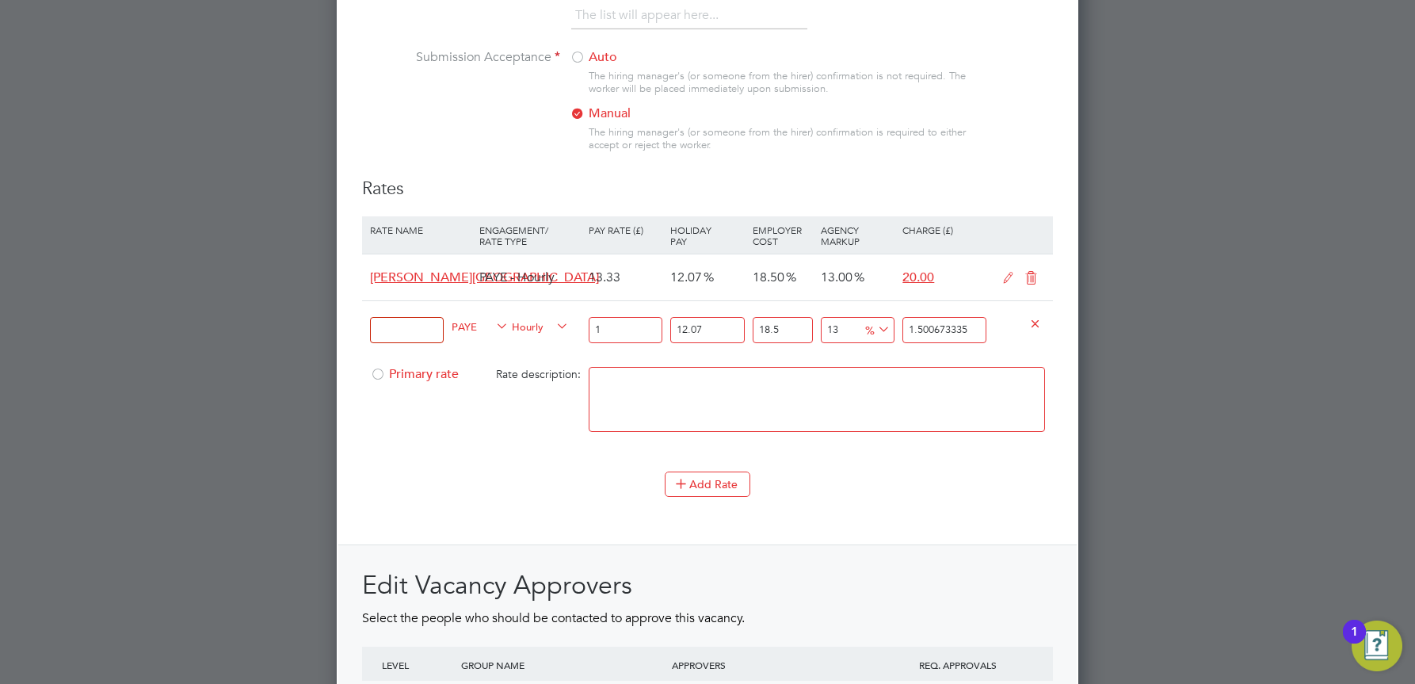
type input "22.510100025"
type input "1"
type input "1.500673335"
type input "14"
type input "21.00942669"
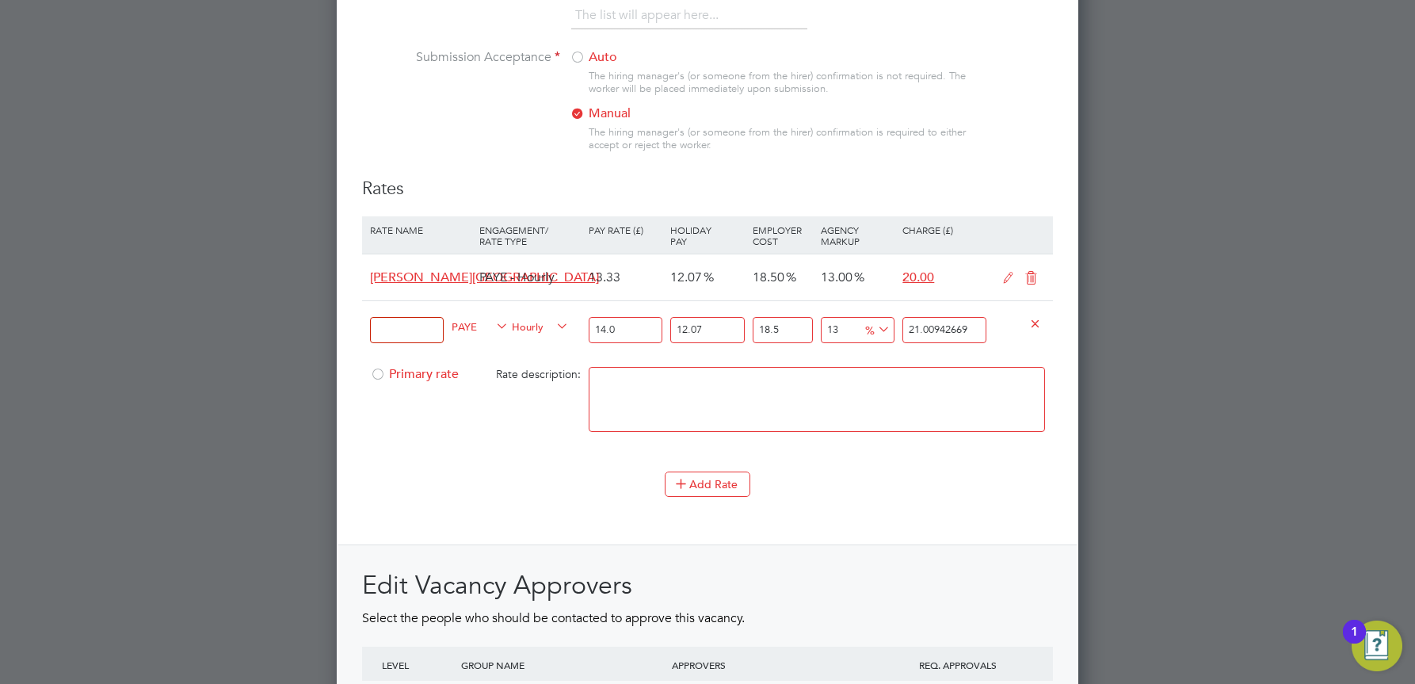
type input "14.04"
type input "21.0694536234"
type input "14.04"
click at [383, 375] on div at bounding box center [378, 379] width 16 height 12
click at [626, 388] on textarea at bounding box center [817, 399] width 456 height 65
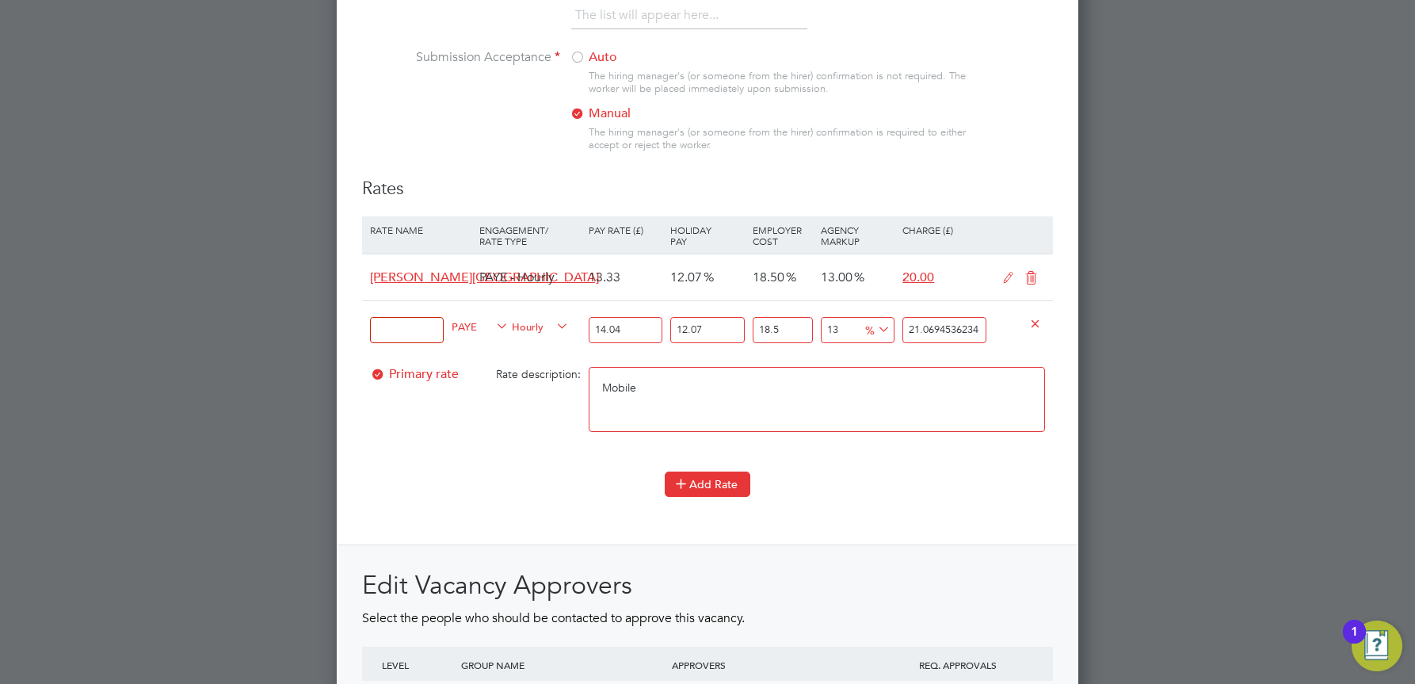
type textarea "Mobile"
click at [712, 486] on button "Add Rate" at bounding box center [708, 484] width 86 height 25
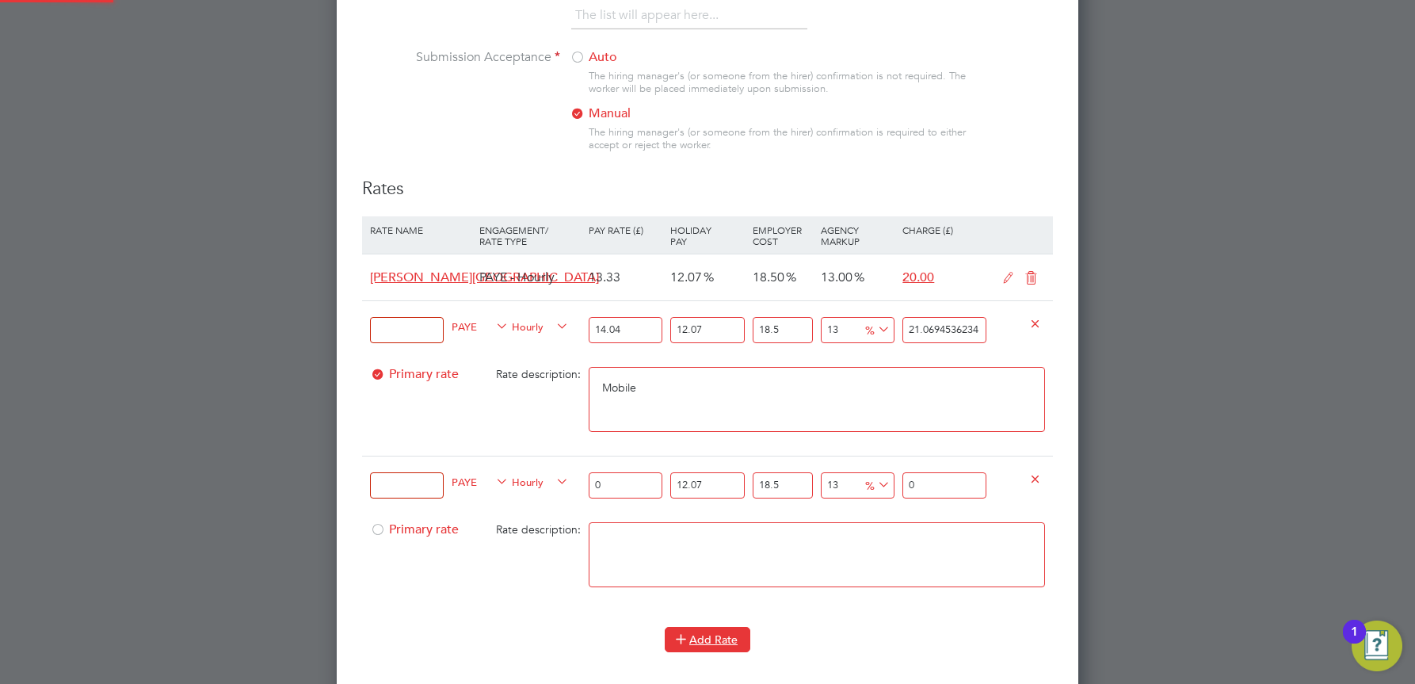
scroll to position [2686, 743]
click at [1032, 280] on icon at bounding box center [1032, 278] width 20 height 13
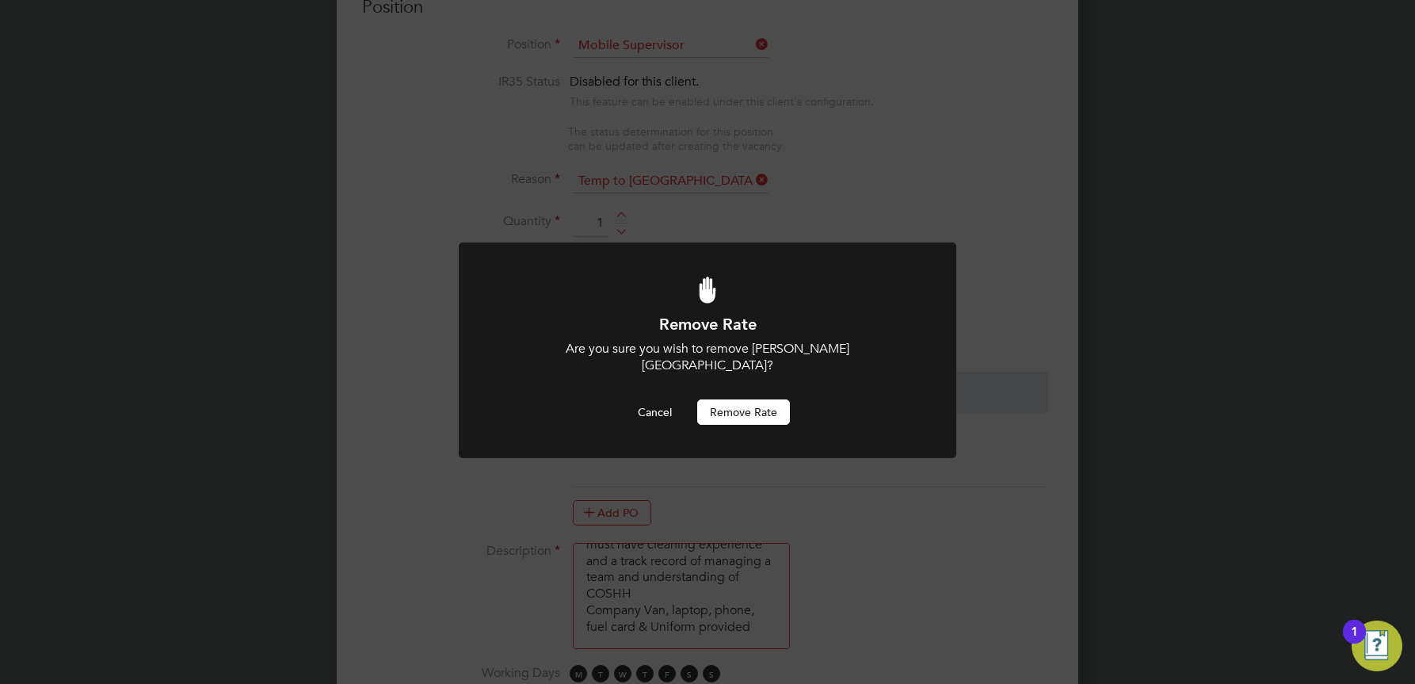
click at [740, 399] on button "Remove rate" at bounding box center [743, 411] width 93 height 25
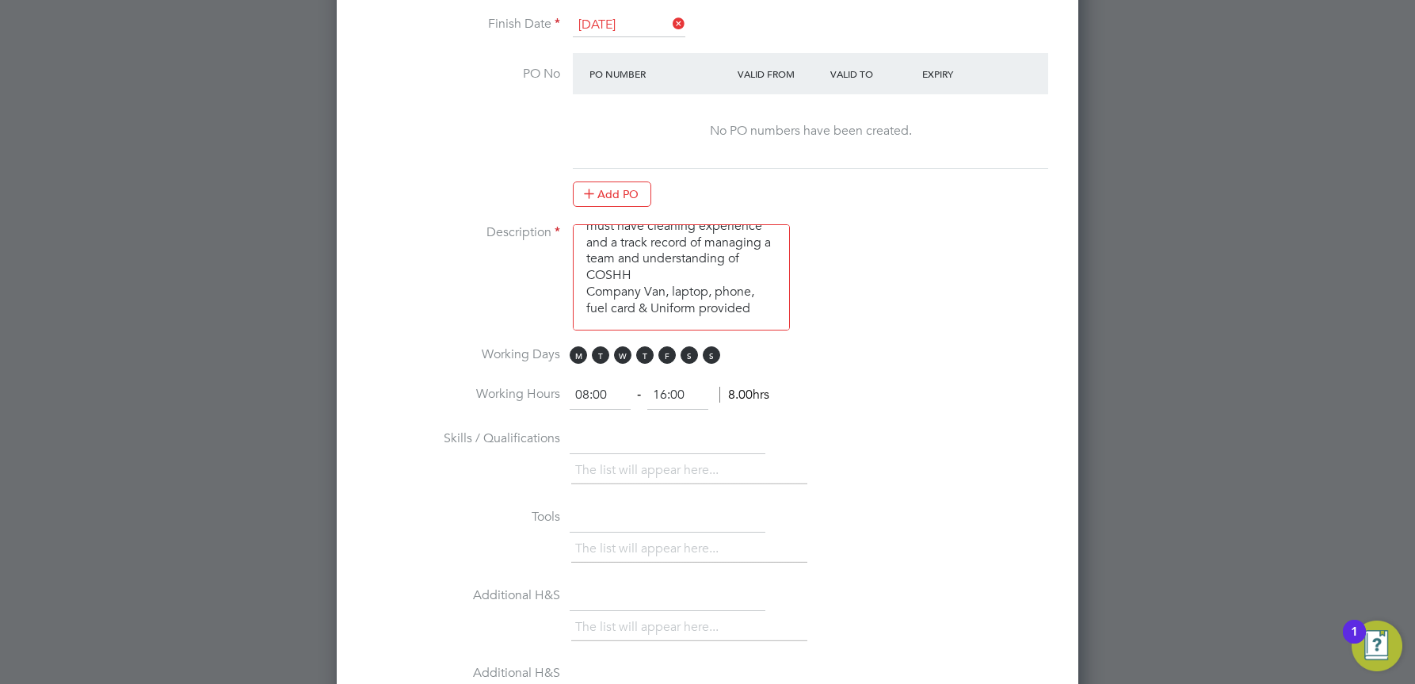
scroll to position [1001, 0]
click at [934, 541] on div "The list will appear here..." at bounding box center [812, 553] width 482 height 32
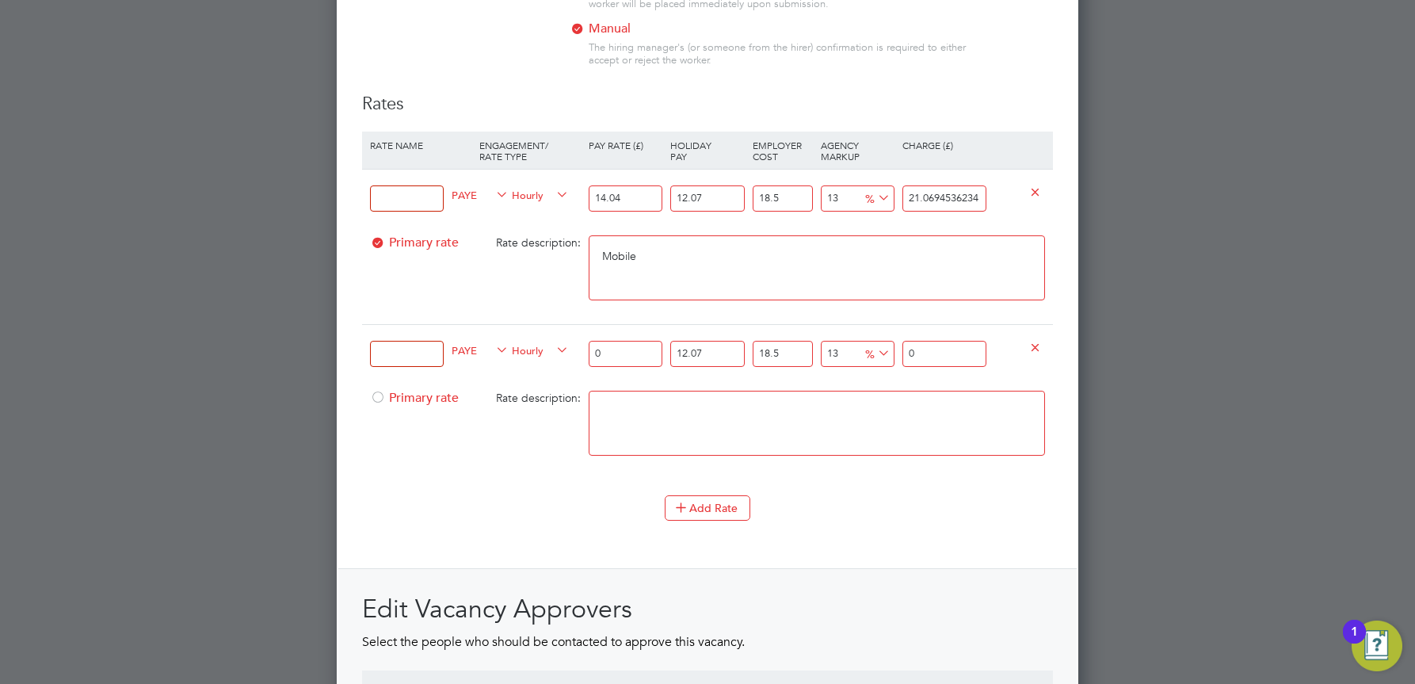
scroll to position [1758, 0]
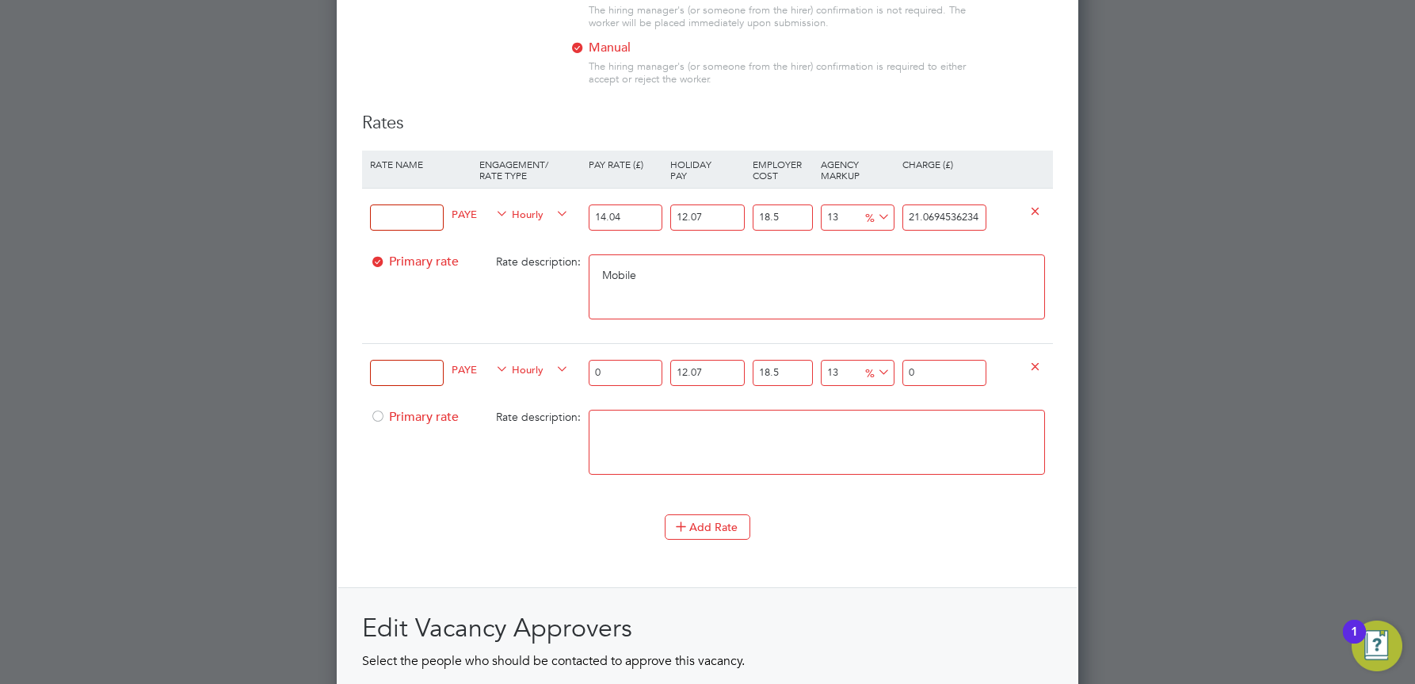
click at [403, 217] on input at bounding box center [407, 217] width 74 height 26
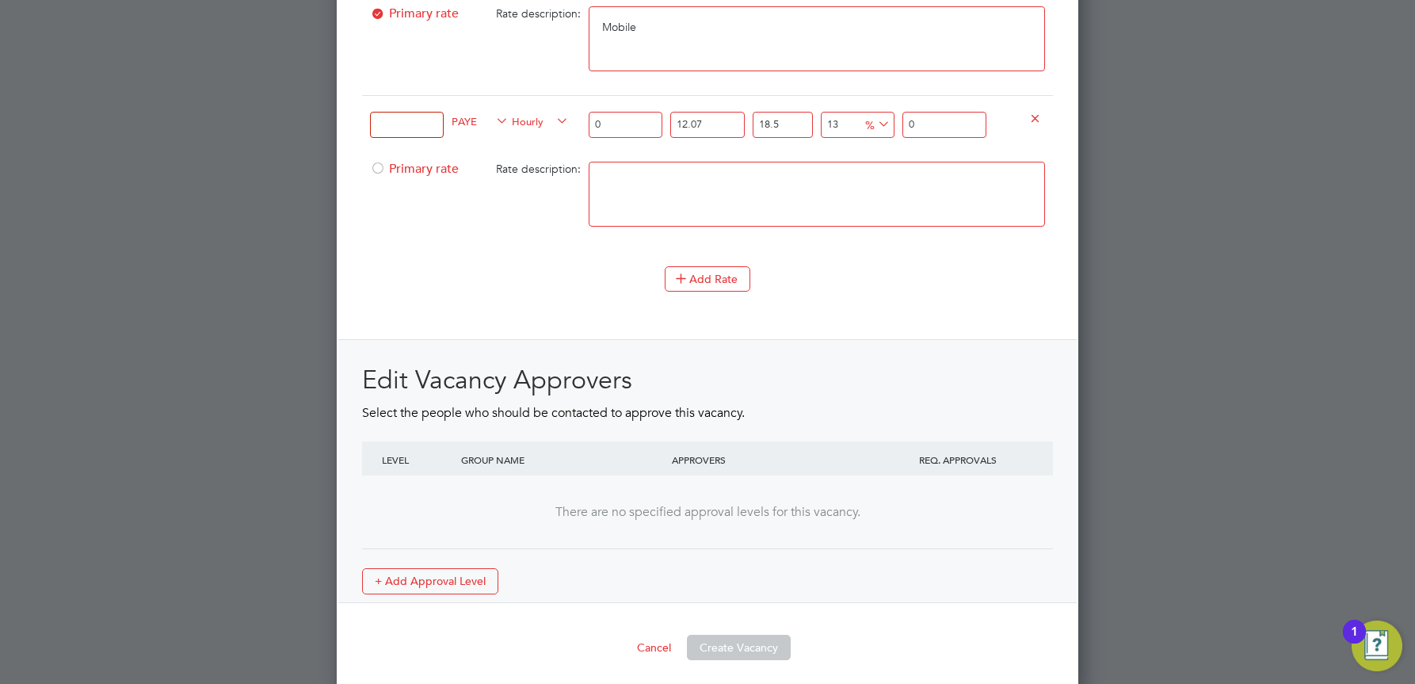
scroll to position [2015, 0]
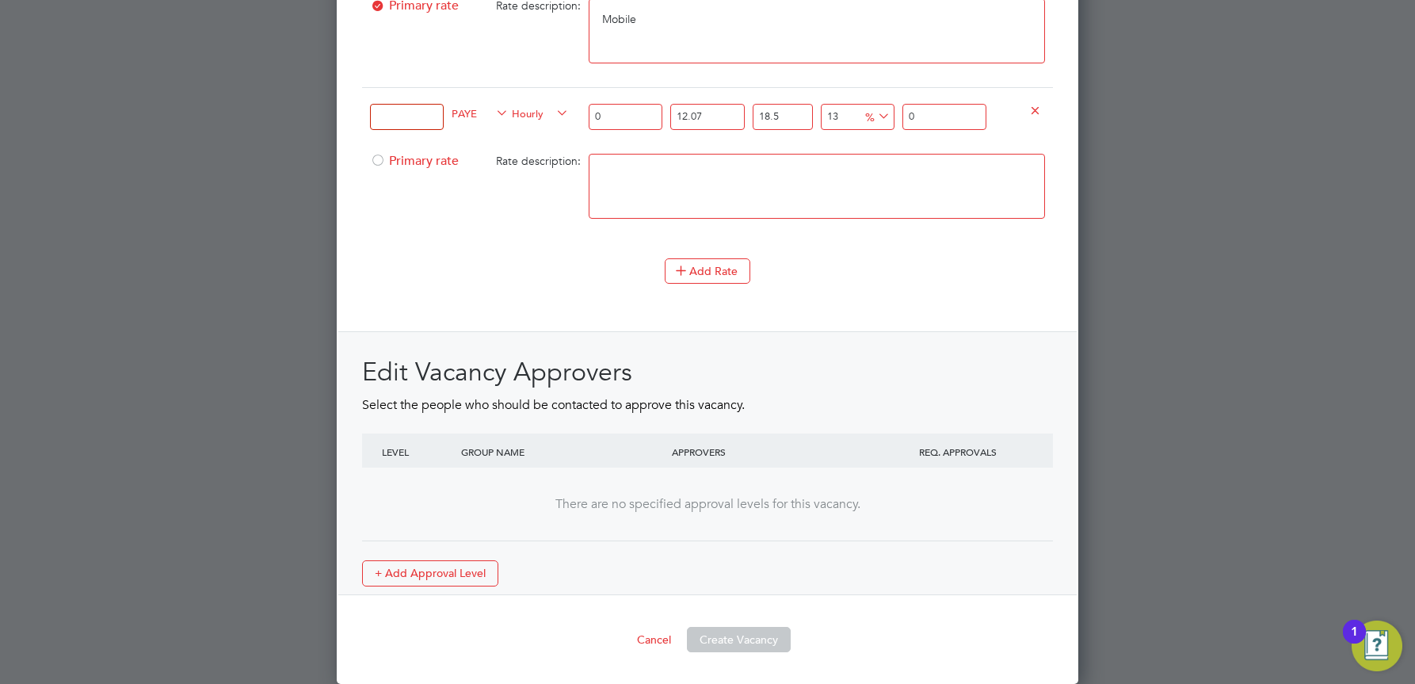
type input "Mobile"
click at [792, 541] on div "Edit Vacancy Approvers Select the people who should be contacted to approve thi…" at bounding box center [707, 471] width 691 height 231
click at [727, 645] on button "Create Vacancy" at bounding box center [739, 639] width 104 height 25
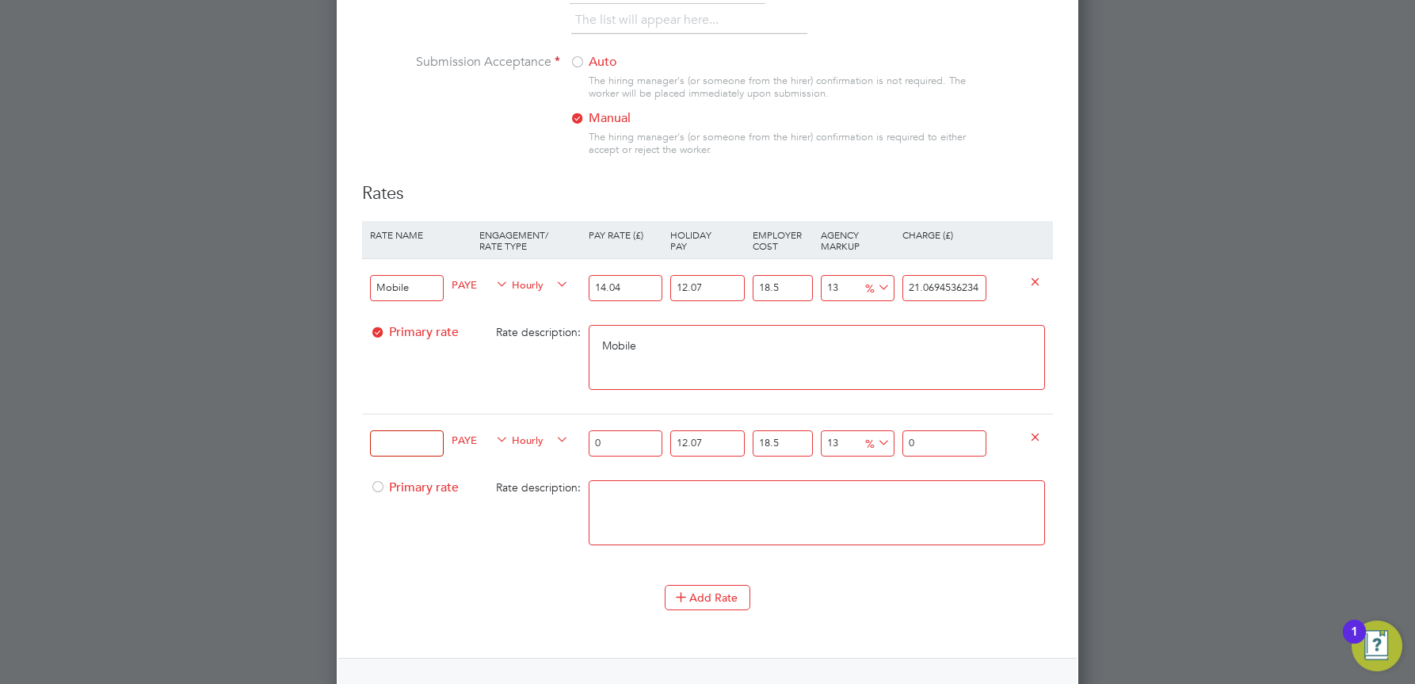
scroll to position [1618, 0]
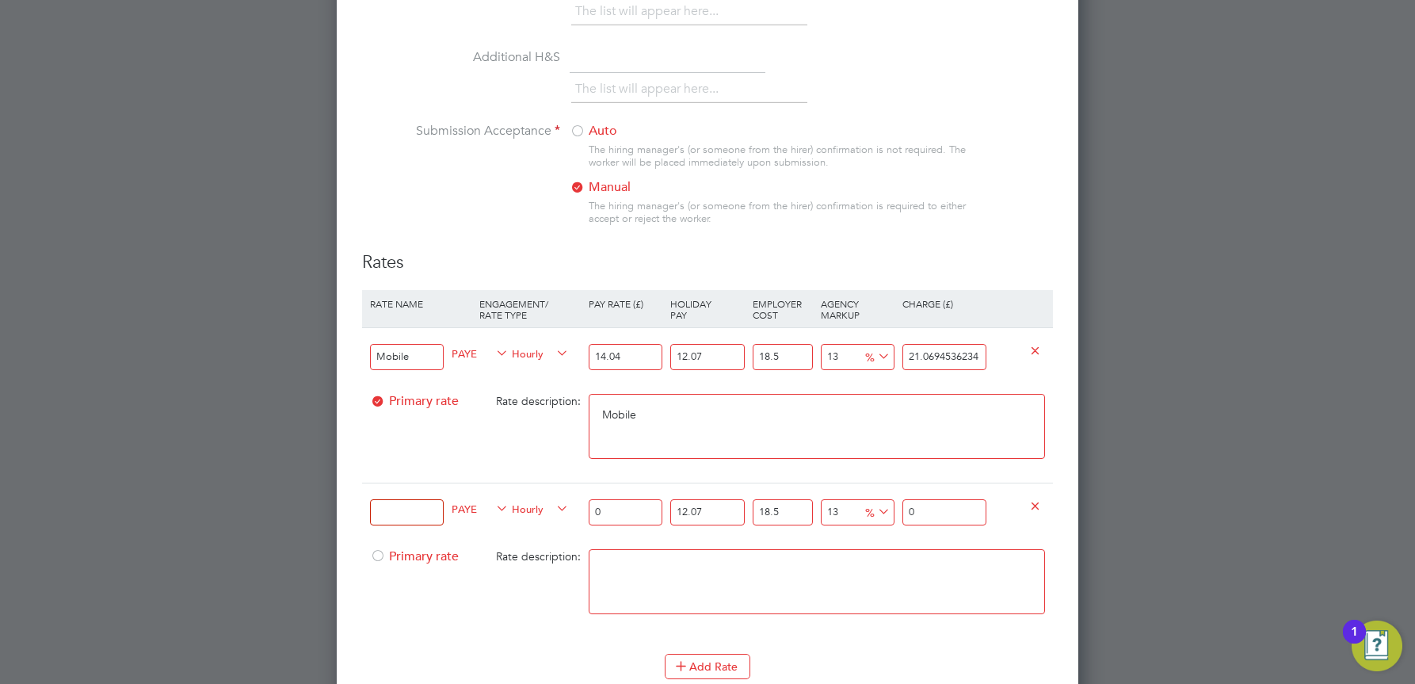
click at [391, 510] on input at bounding box center [407, 512] width 74 height 26
click at [781, 419] on textarea "Mobile" at bounding box center [817, 426] width 456 height 65
click at [1041, 510] on icon at bounding box center [1035, 505] width 12 height 12
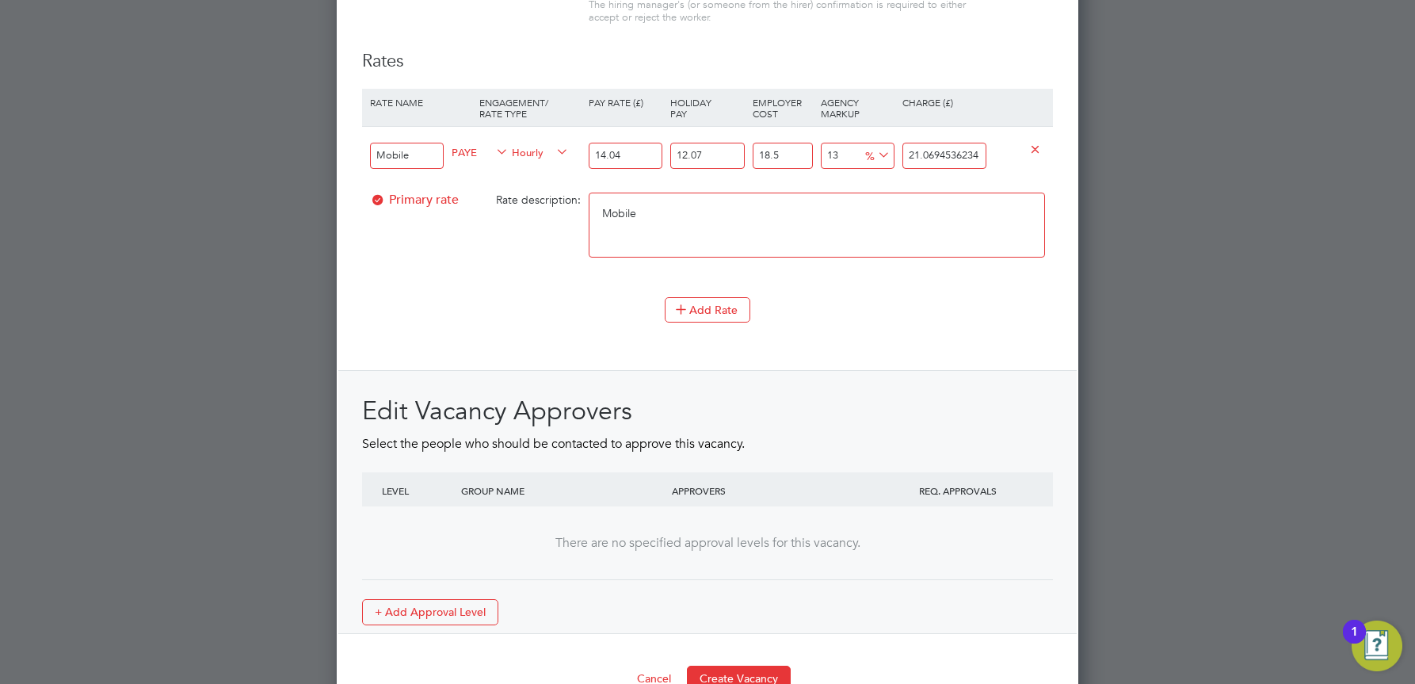
scroll to position [1859, 0]
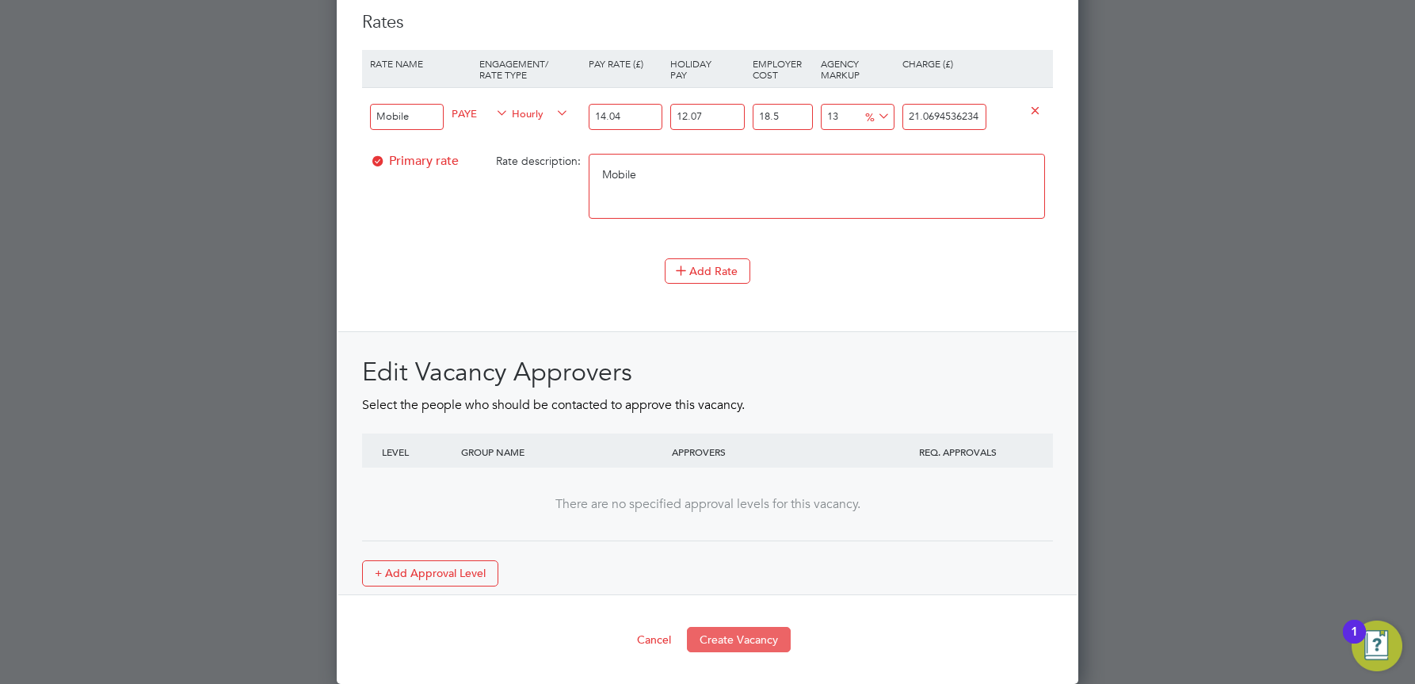
click at [735, 644] on button "Create Vacancy" at bounding box center [739, 639] width 104 height 25
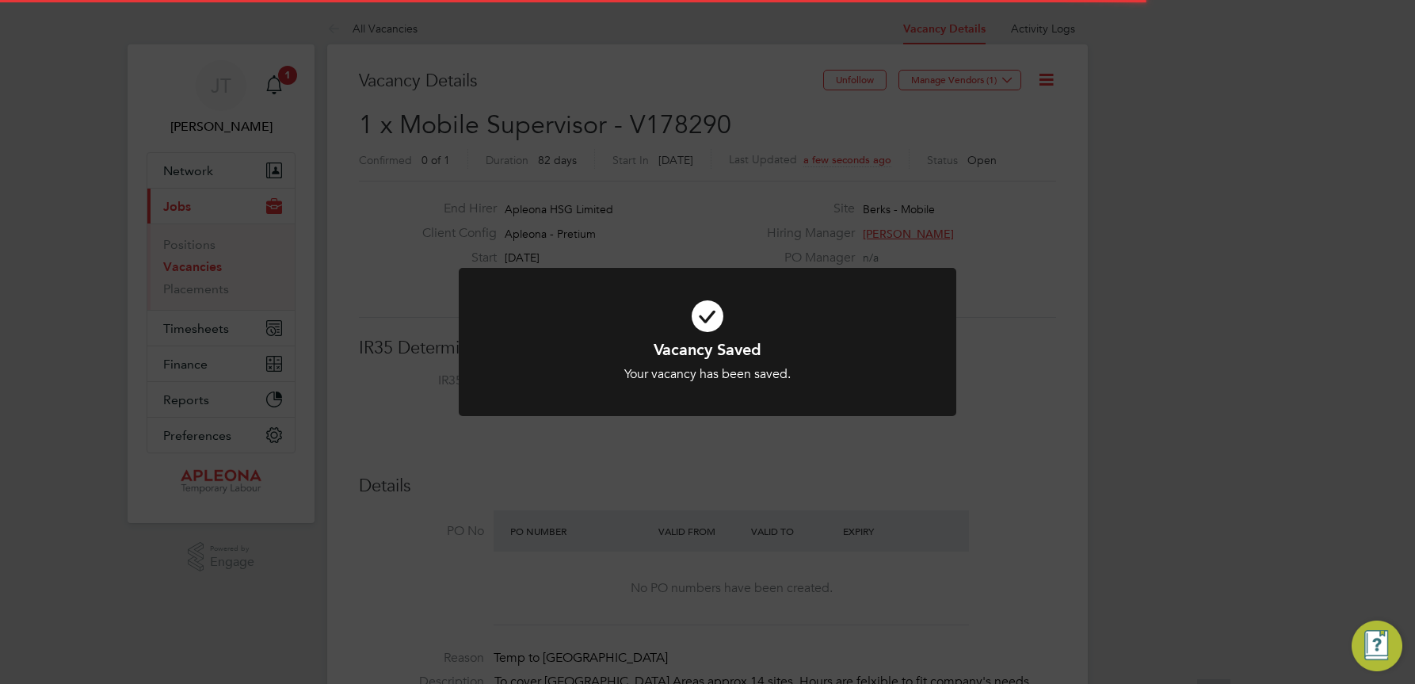
scroll to position [8, 8]
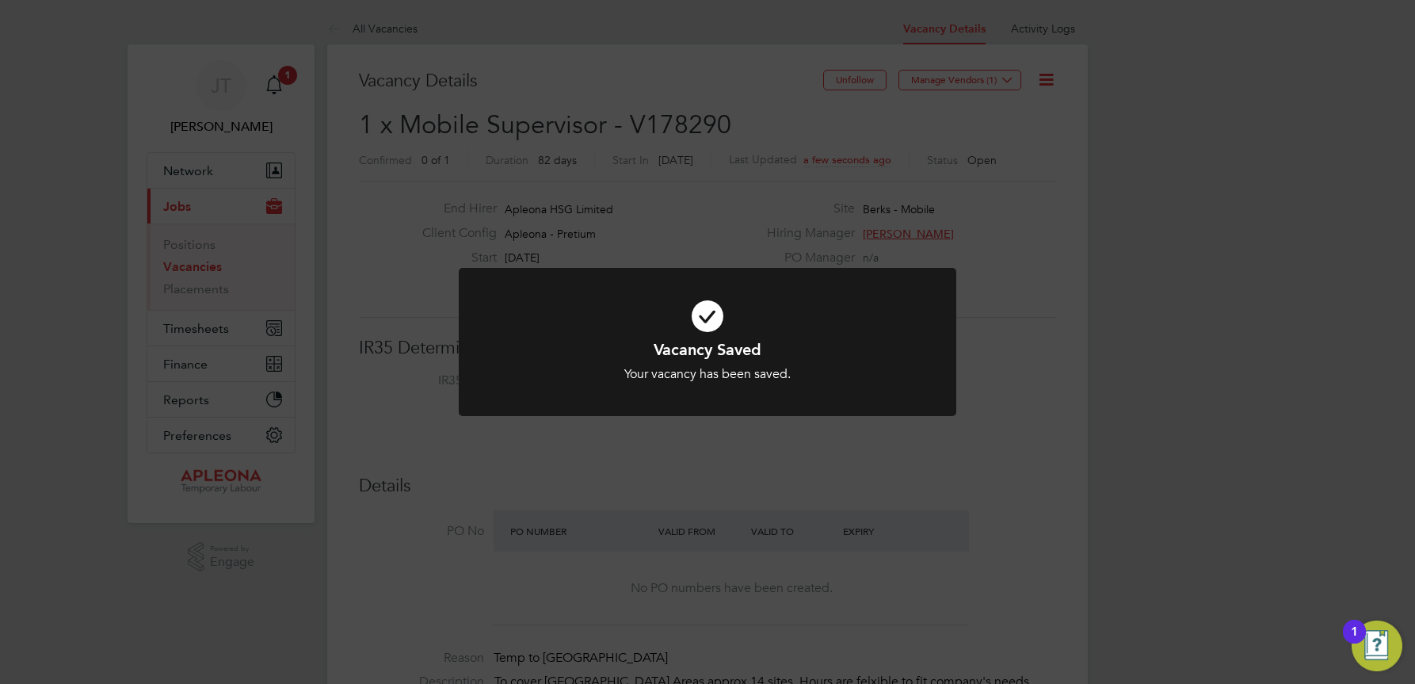
click at [1045, 83] on div "Vacancy Saved Your vacancy has been saved. Cancel Okay" at bounding box center [707, 342] width 1415 height 684
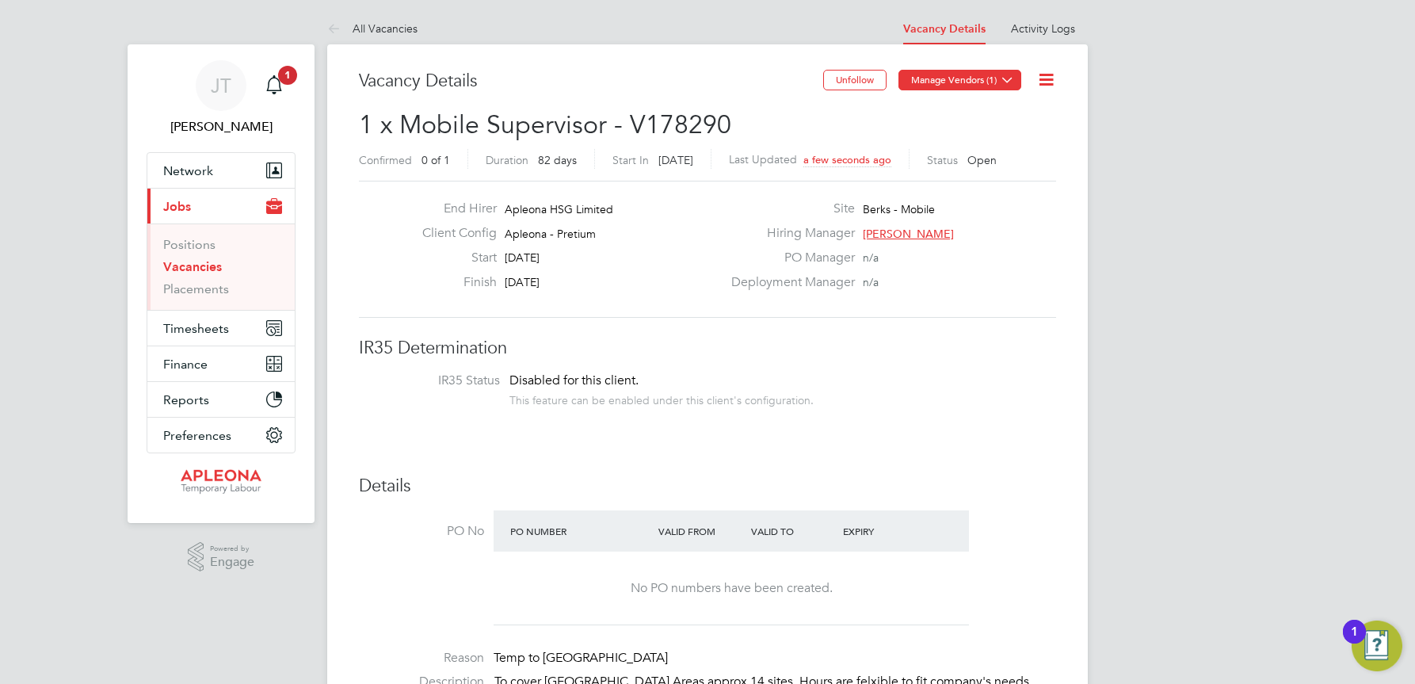
click at [1010, 79] on icon at bounding box center [1008, 80] width 12 height 12
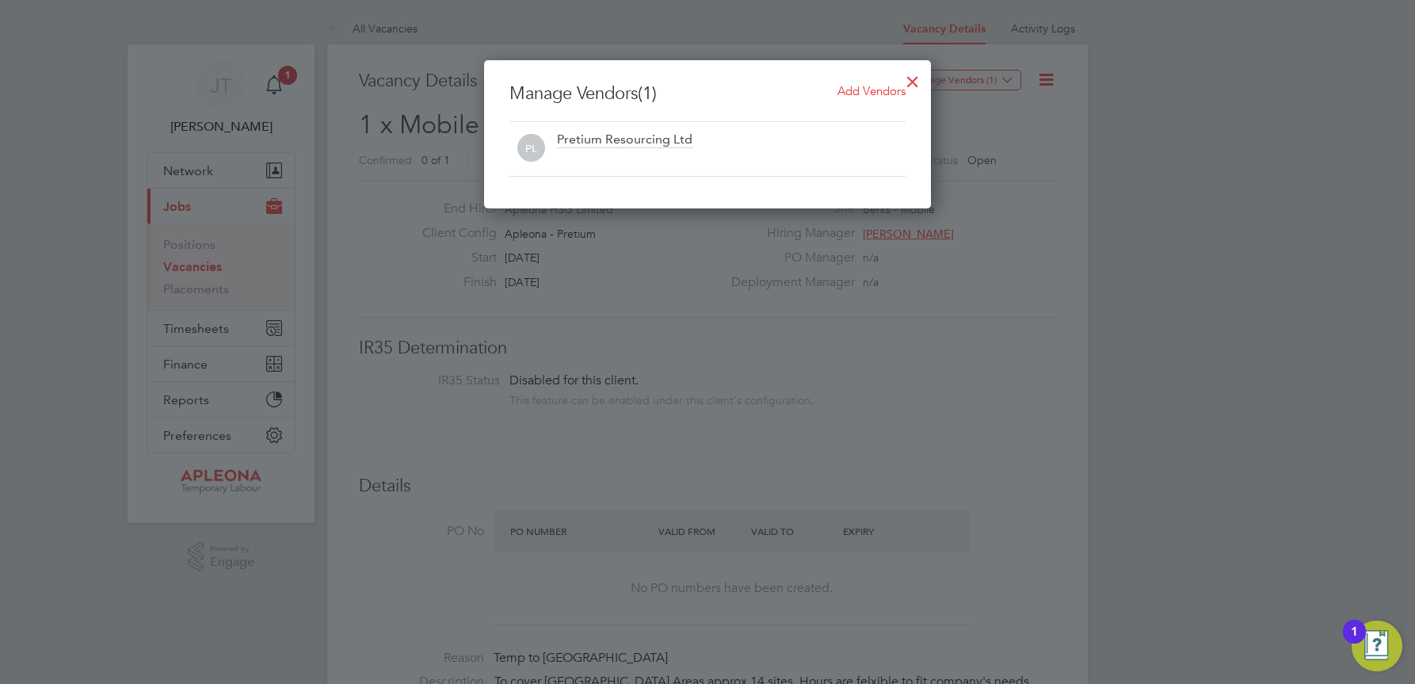
click at [890, 90] on span "Add Vendors" at bounding box center [872, 90] width 68 height 15
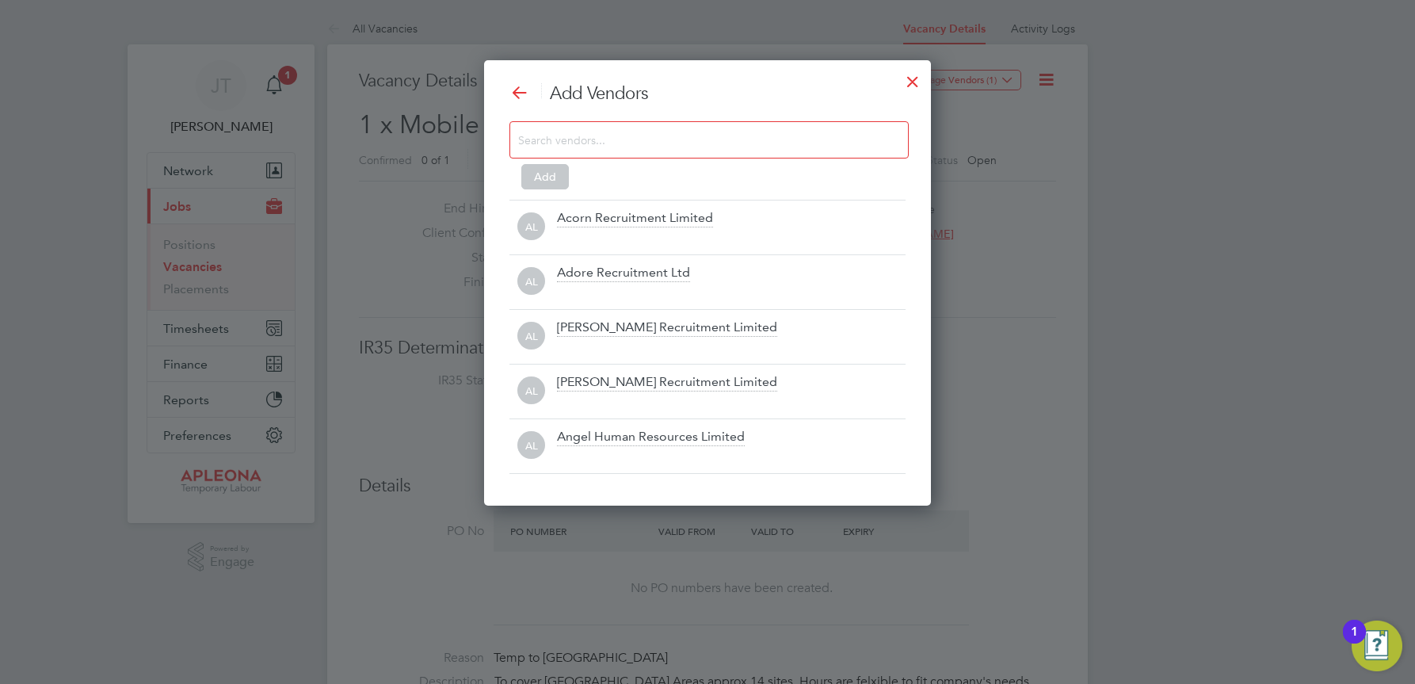
scroll to position [446, 448]
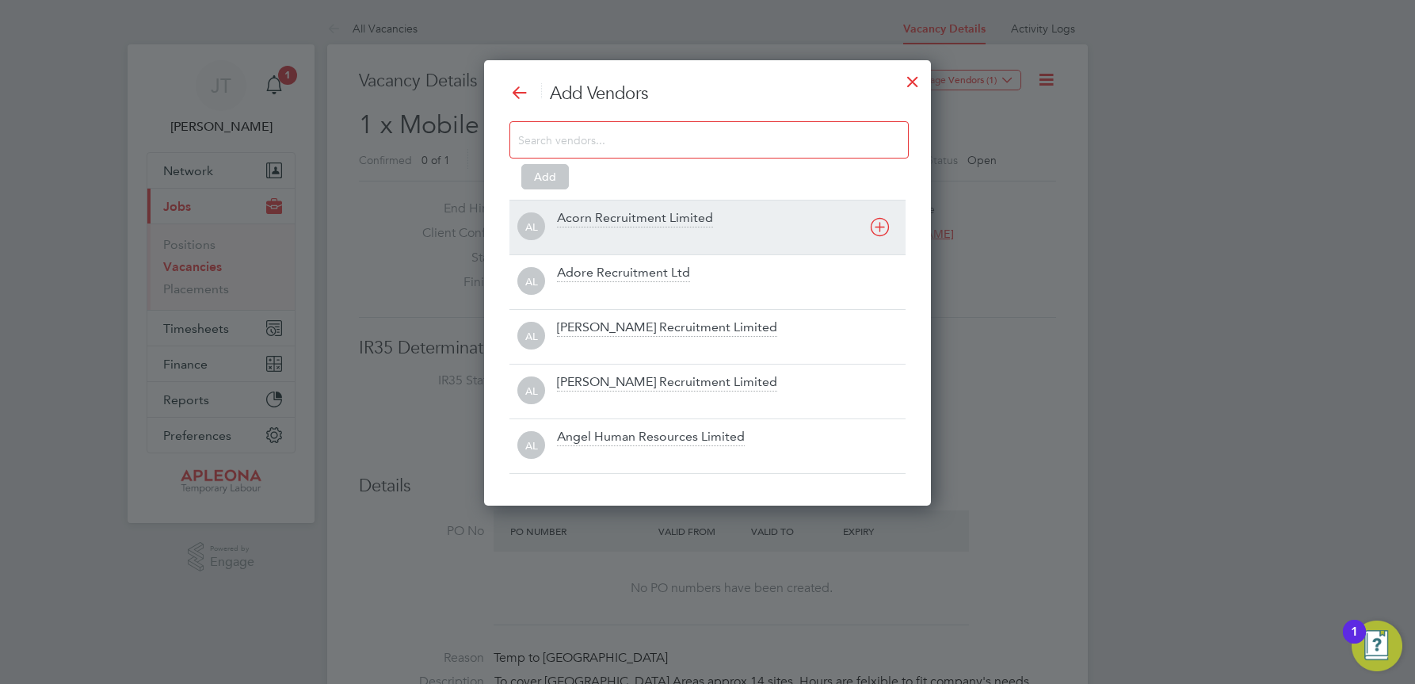
click at [878, 232] on icon at bounding box center [880, 227] width 20 height 20
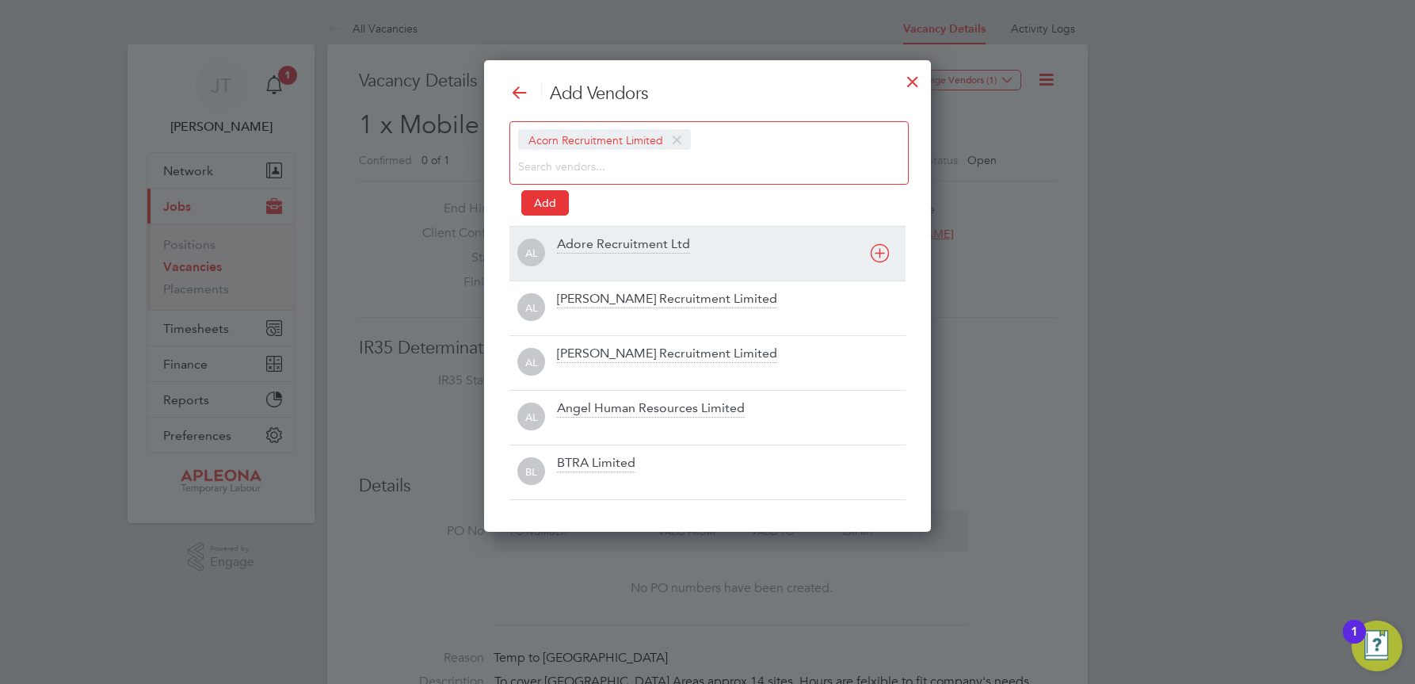
scroll to position [472, 448]
click at [877, 250] on icon at bounding box center [880, 253] width 20 height 20
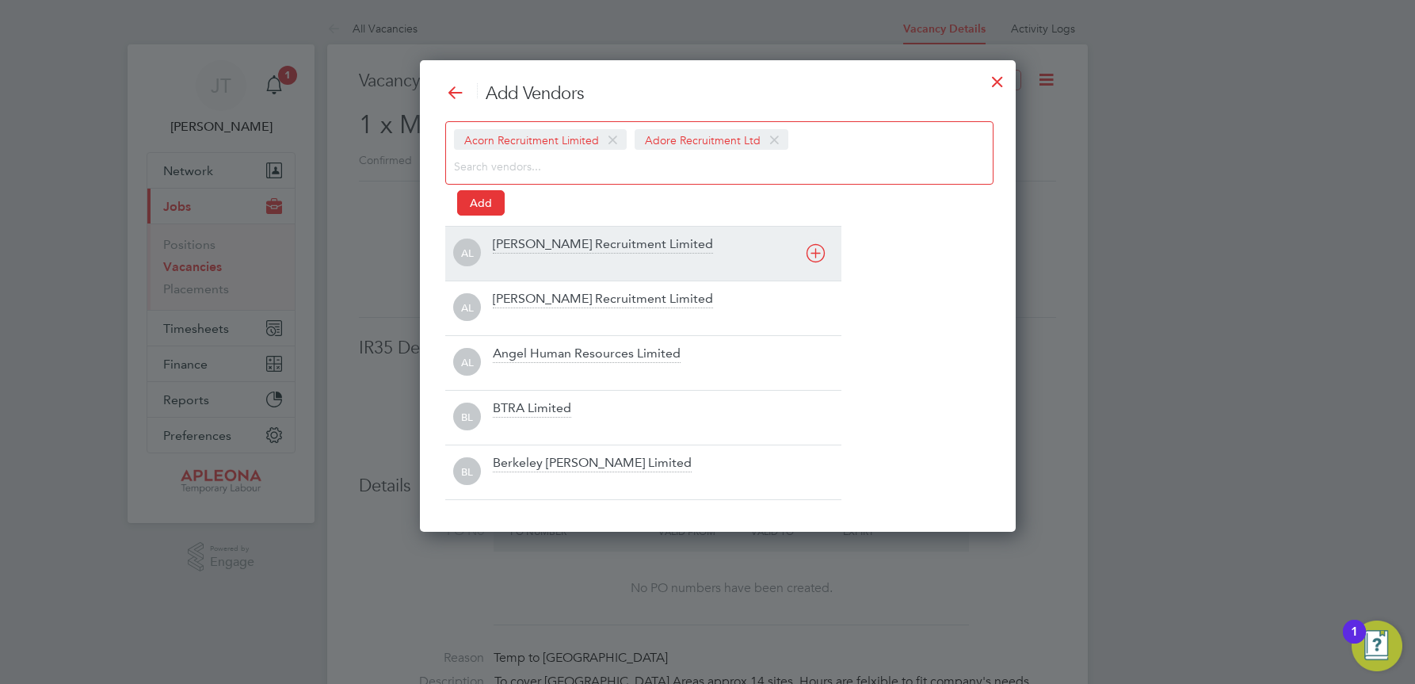
click at [819, 248] on icon at bounding box center [816, 253] width 20 height 20
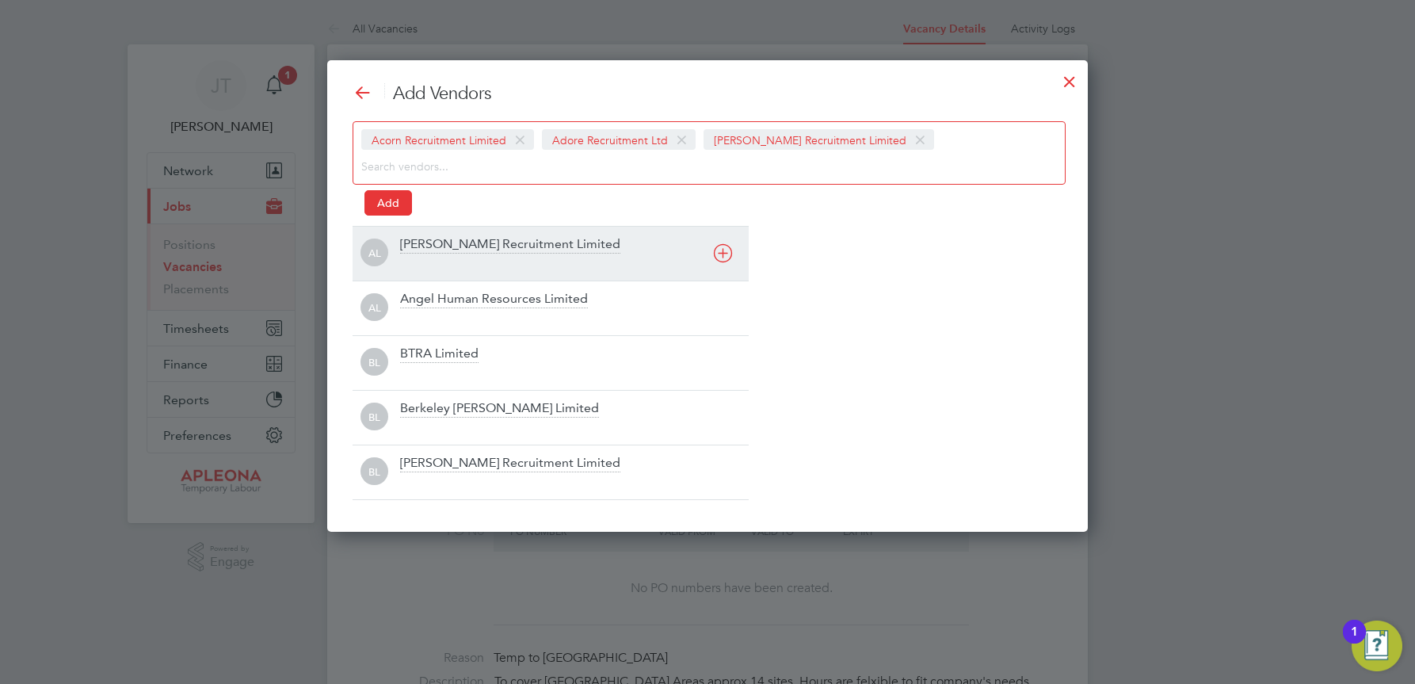
scroll to position [472, 762]
click at [724, 256] on icon at bounding box center [723, 253] width 20 height 20
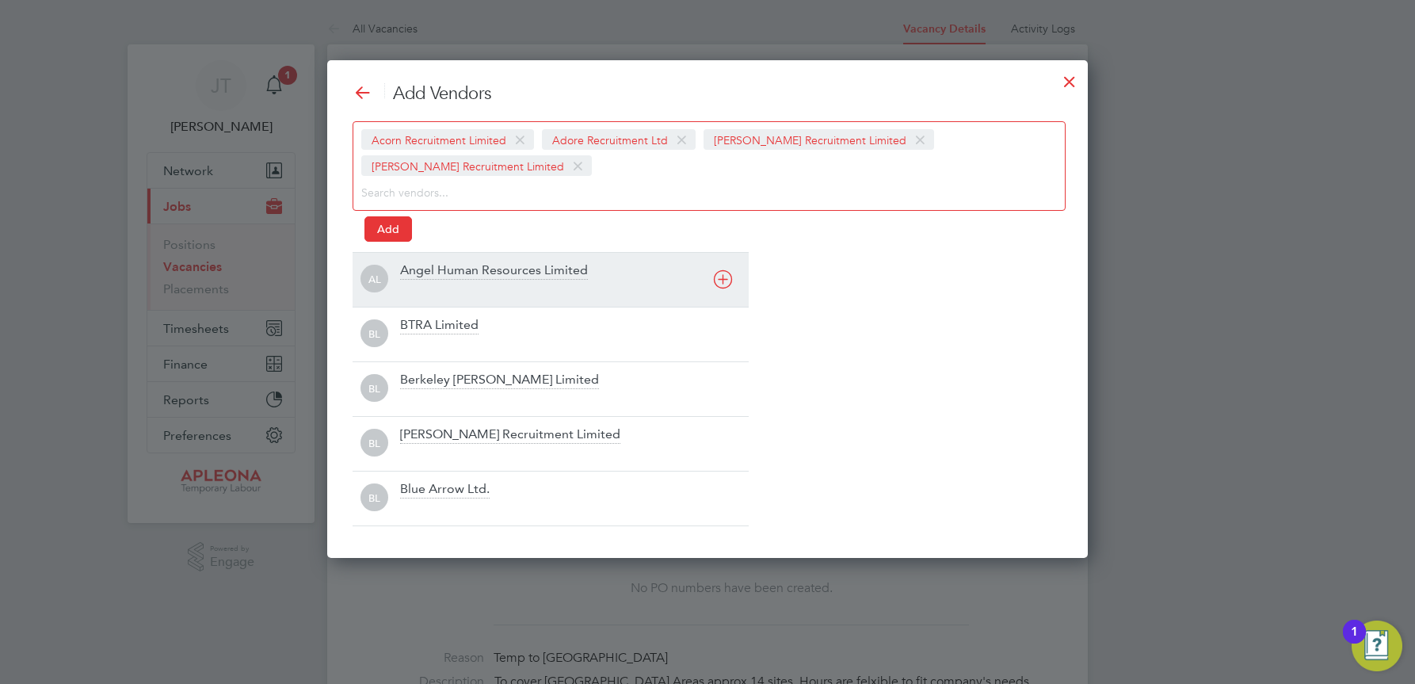
click at [724, 278] on icon at bounding box center [723, 279] width 20 height 20
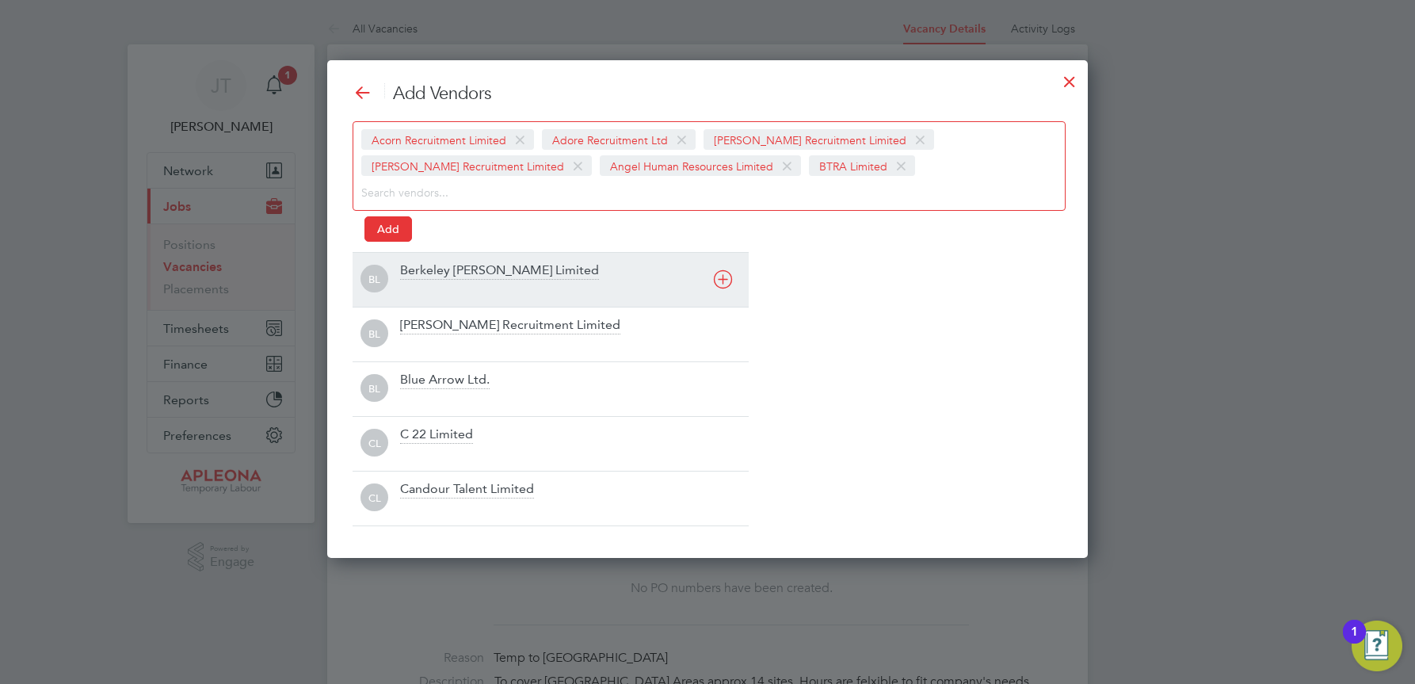
click at [724, 278] on icon at bounding box center [723, 279] width 20 height 20
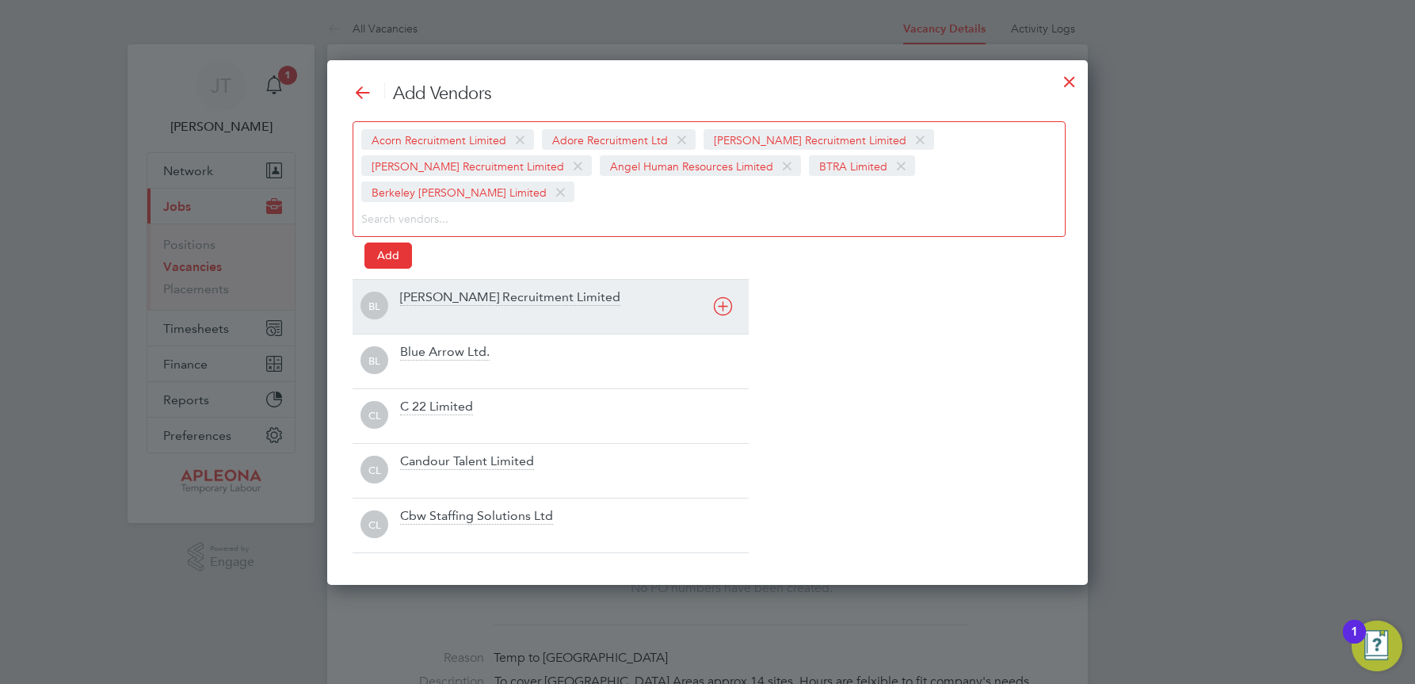
click at [724, 296] on icon at bounding box center [723, 306] width 20 height 20
click at [717, 306] on icon at bounding box center [723, 306] width 20 height 20
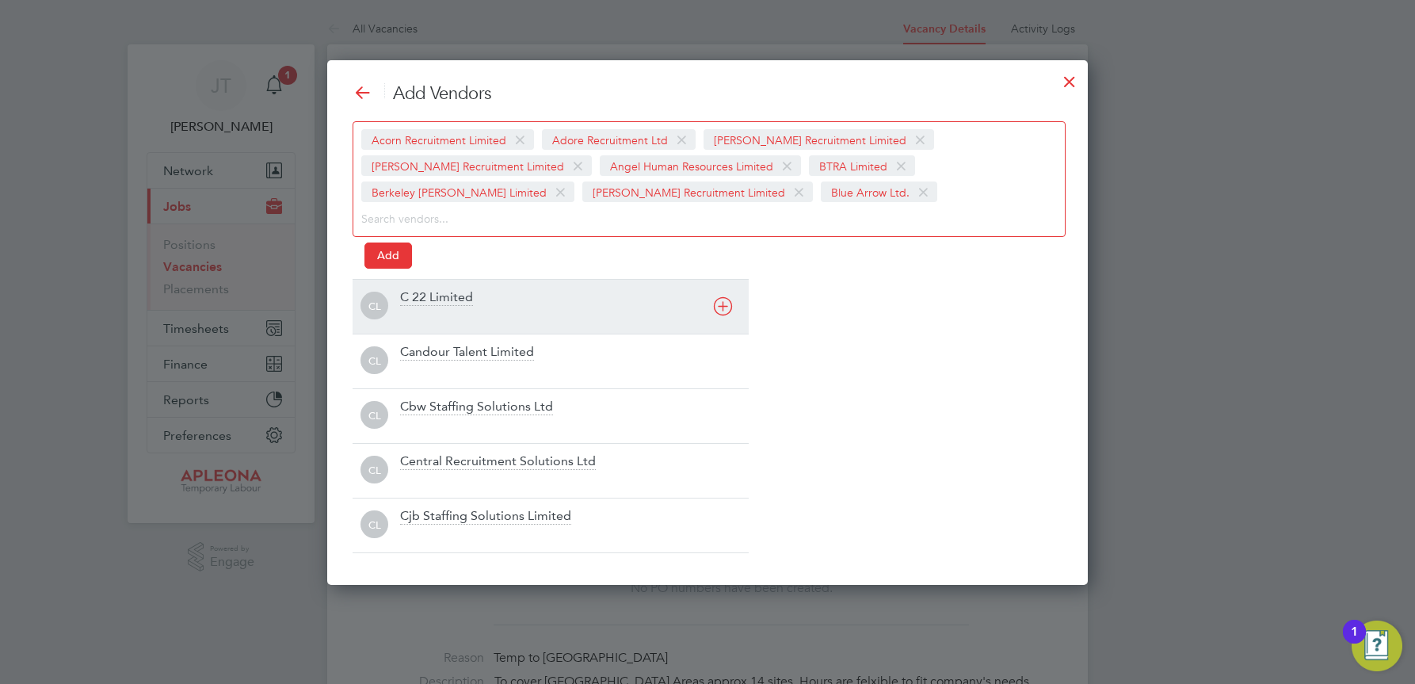
click at [717, 306] on icon at bounding box center [723, 306] width 20 height 20
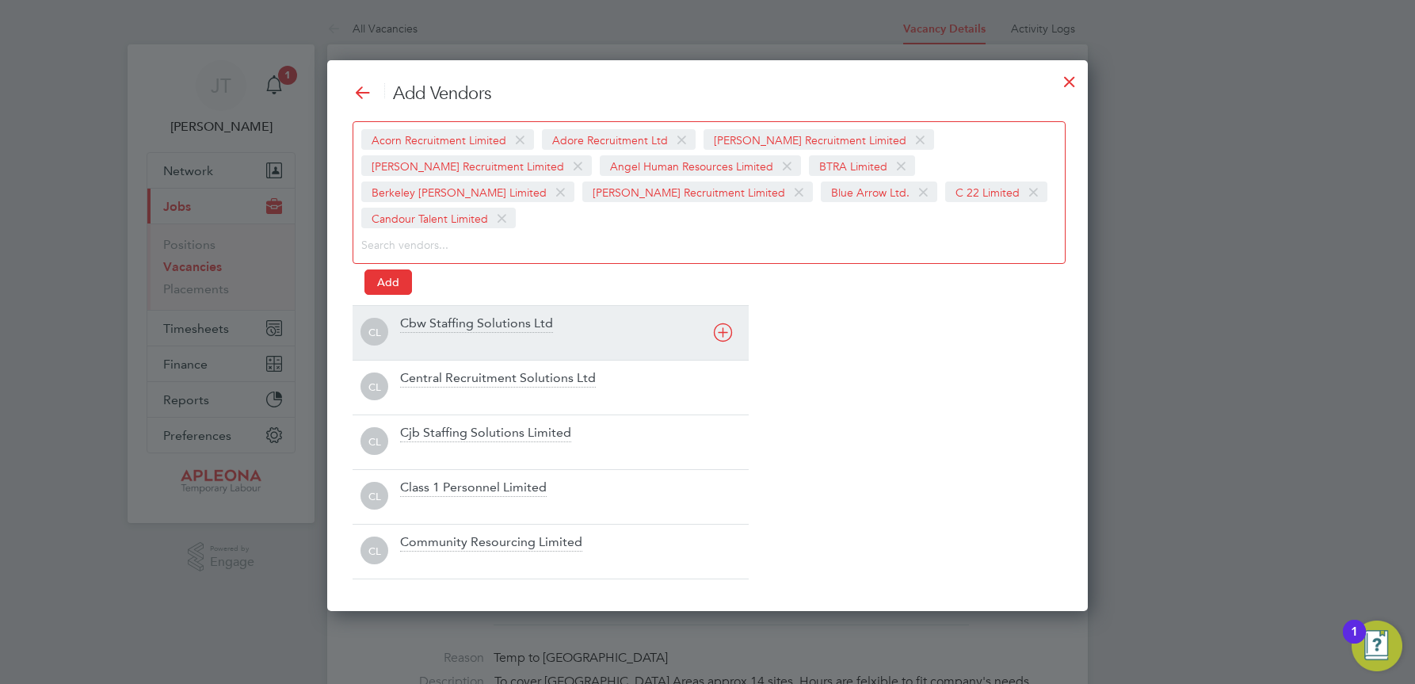
click at [720, 323] on icon at bounding box center [723, 333] width 20 height 20
click at [723, 332] on icon at bounding box center [723, 333] width 20 height 20
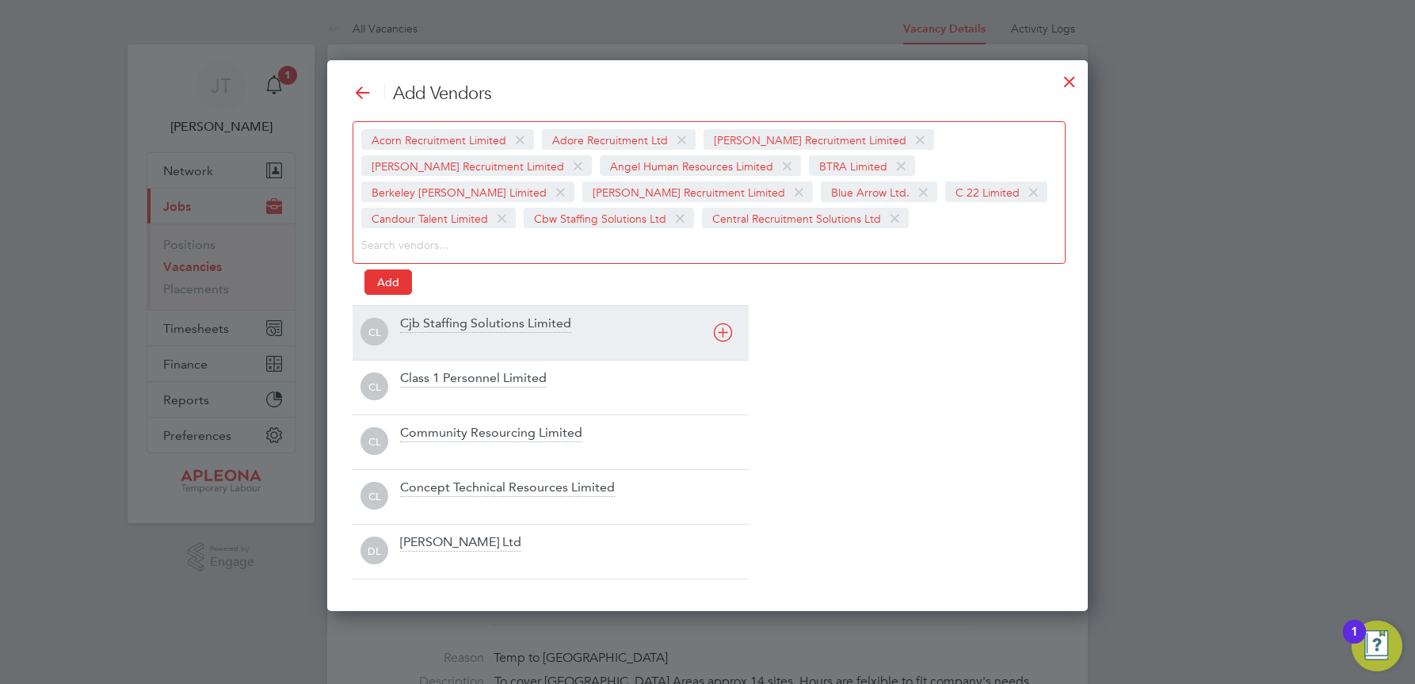
click at [723, 333] on icon at bounding box center [723, 333] width 20 height 20
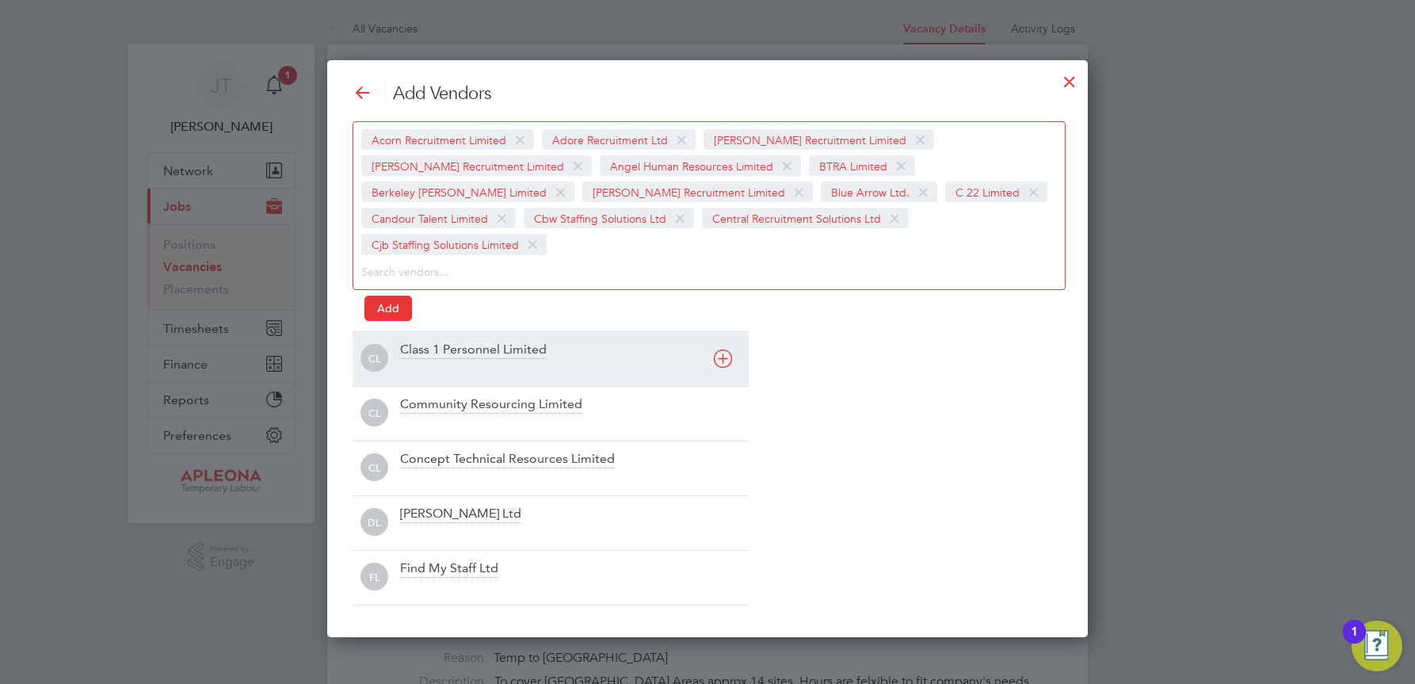
click at [723, 349] on icon at bounding box center [723, 359] width 20 height 20
click at [725, 363] on icon at bounding box center [723, 359] width 20 height 20
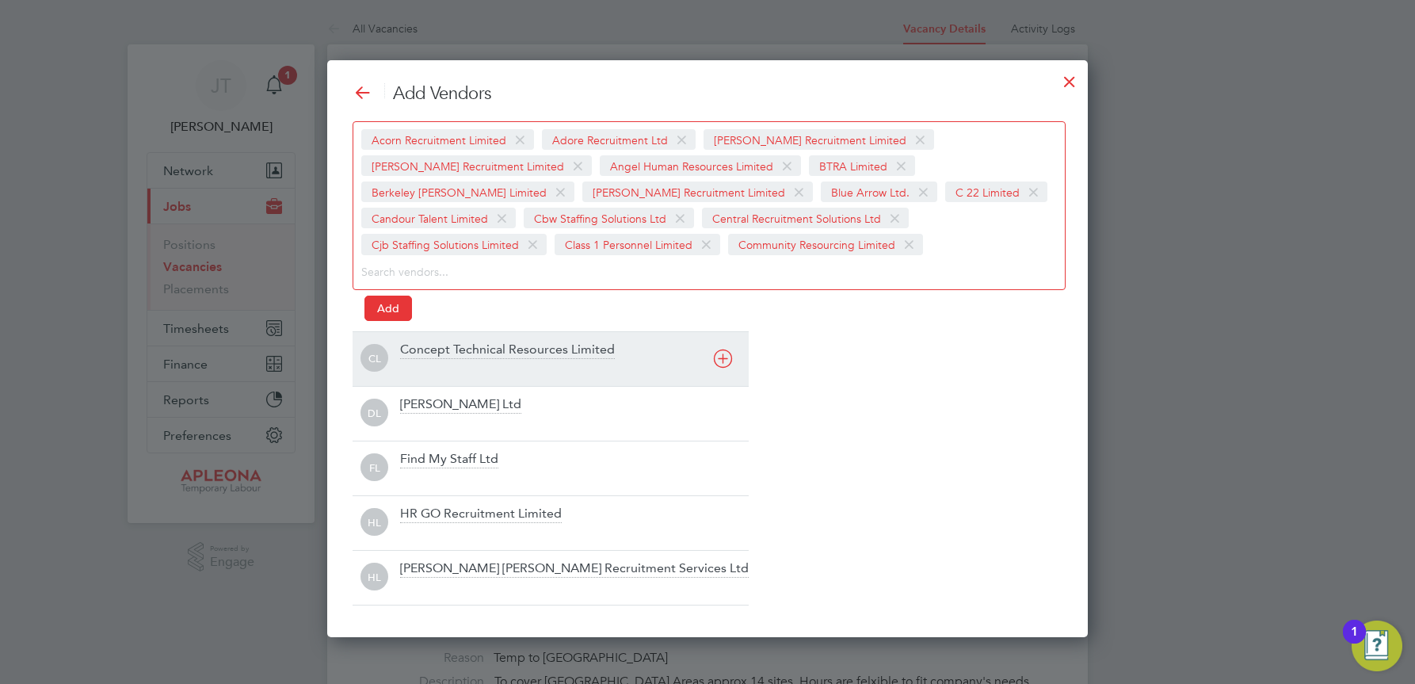
click at [725, 363] on icon at bounding box center [723, 359] width 20 height 20
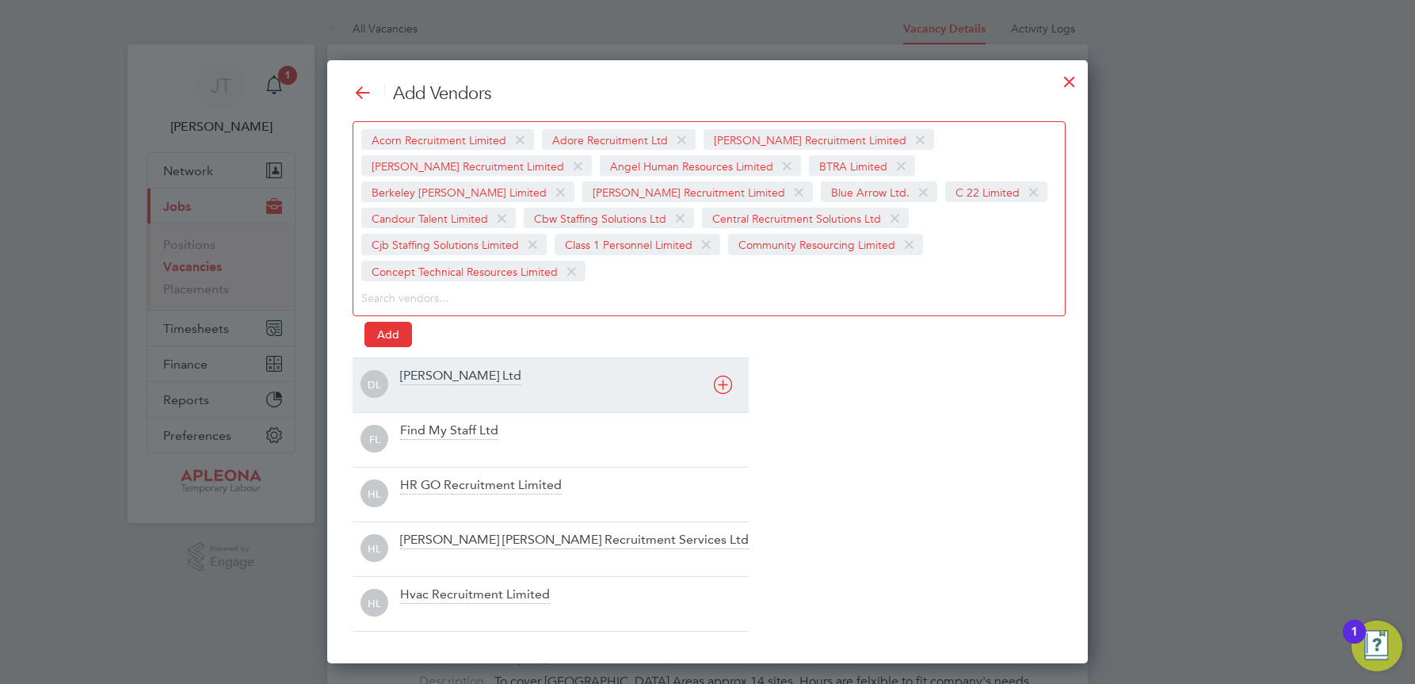
click at [725, 375] on icon at bounding box center [723, 385] width 20 height 20
click at [720, 385] on icon at bounding box center [723, 385] width 20 height 20
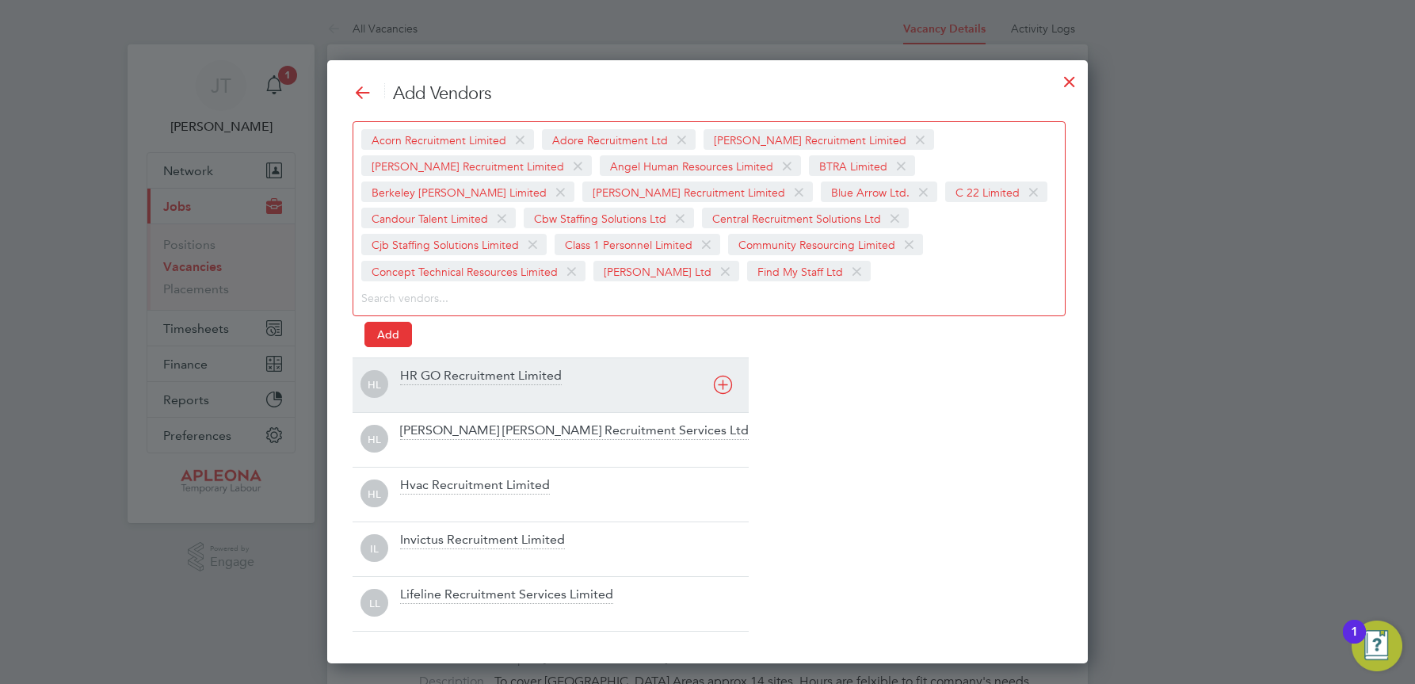
click at [720, 385] on icon at bounding box center [723, 385] width 20 height 20
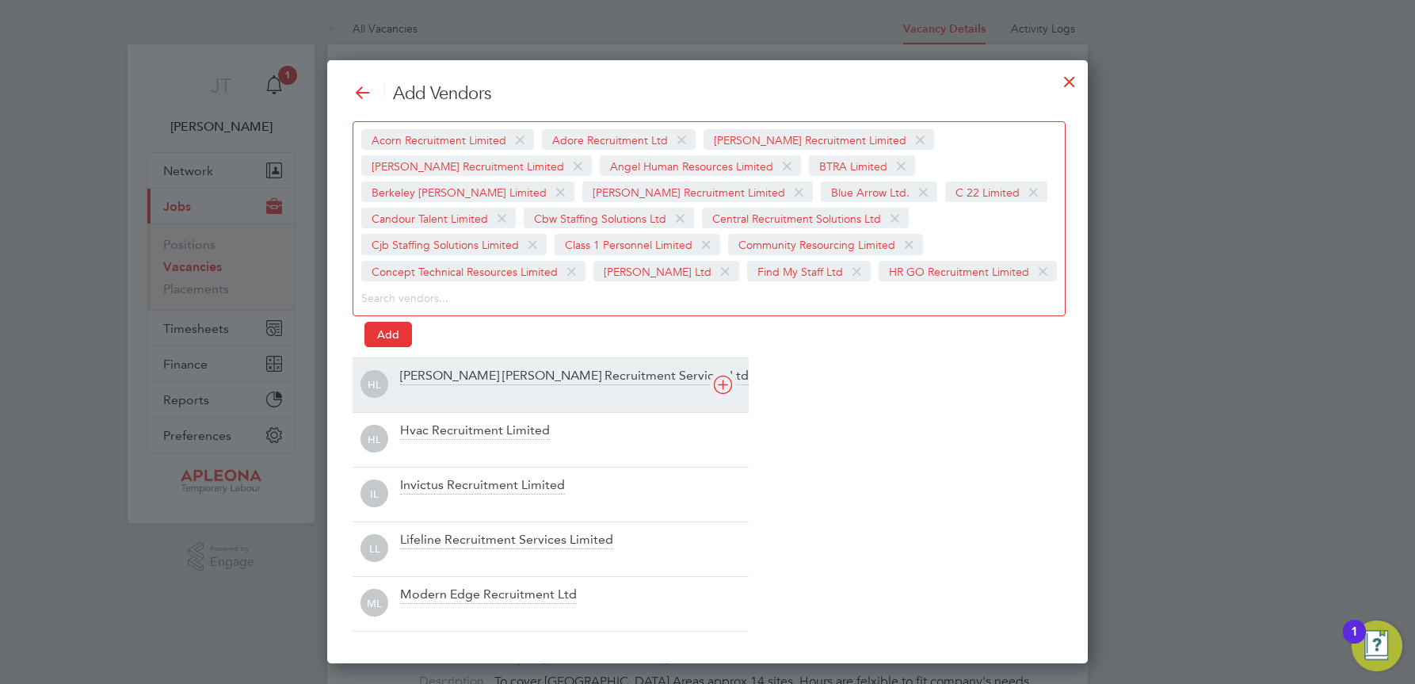
click at [721, 385] on icon at bounding box center [723, 385] width 20 height 20
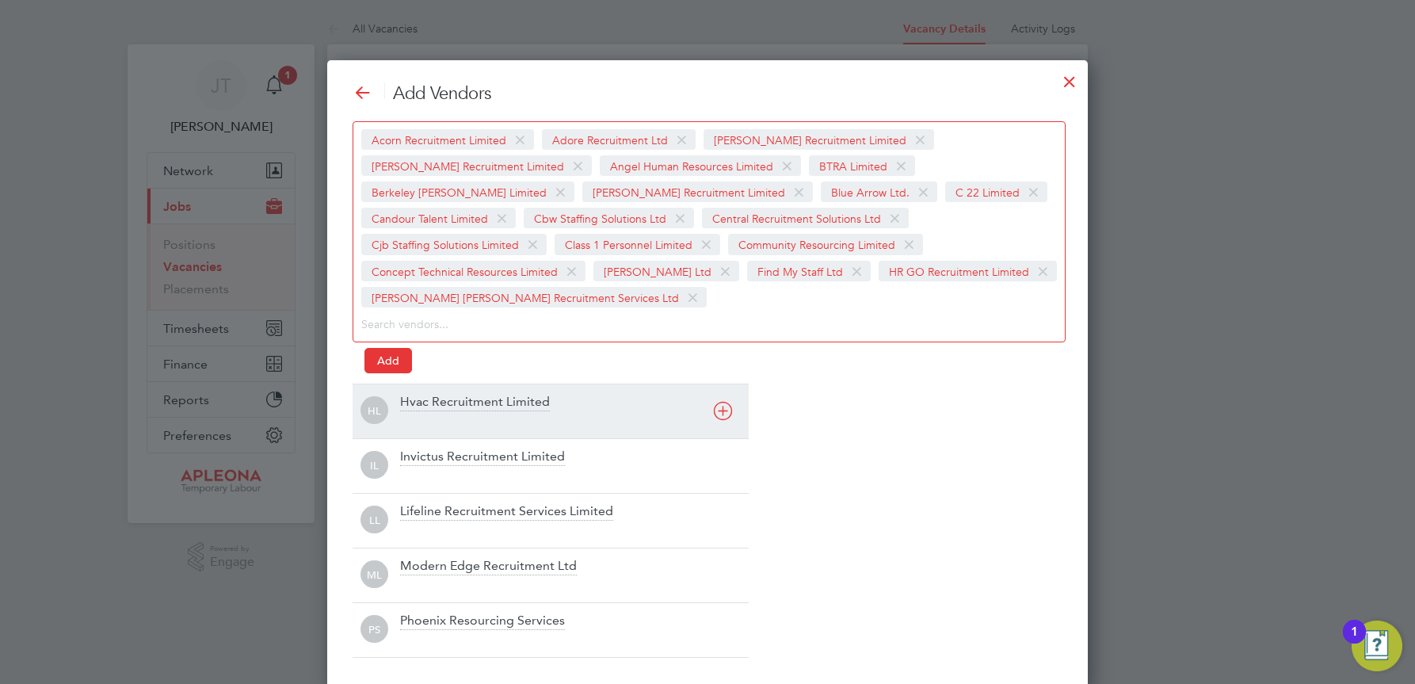
click at [721, 401] on icon at bounding box center [723, 411] width 20 height 20
click at [721, 406] on icon at bounding box center [723, 411] width 20 height 20
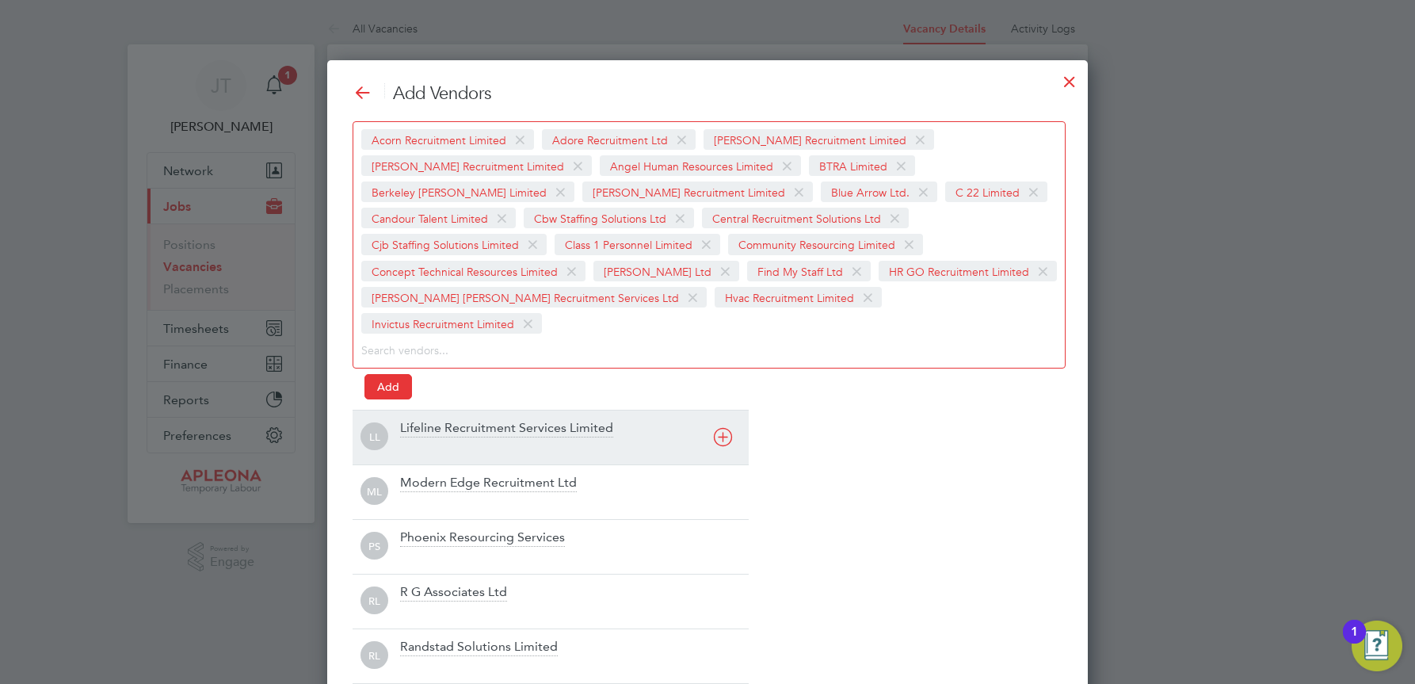
click at [721, 427] on icon at bounding box center [723, 437] width 20 height 20
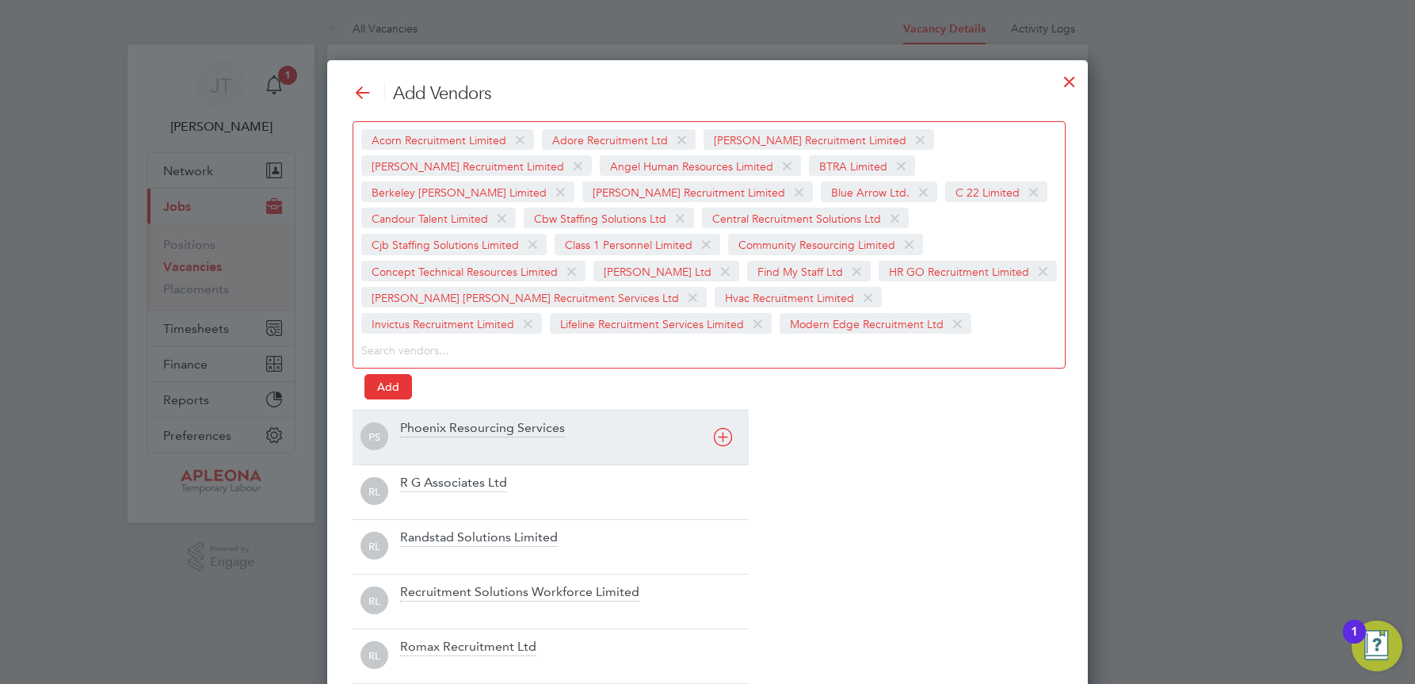
click at [721, 412] on div "PS Phoenix Resourcing Services" at bounding box center [551, 437] width 396 height 55
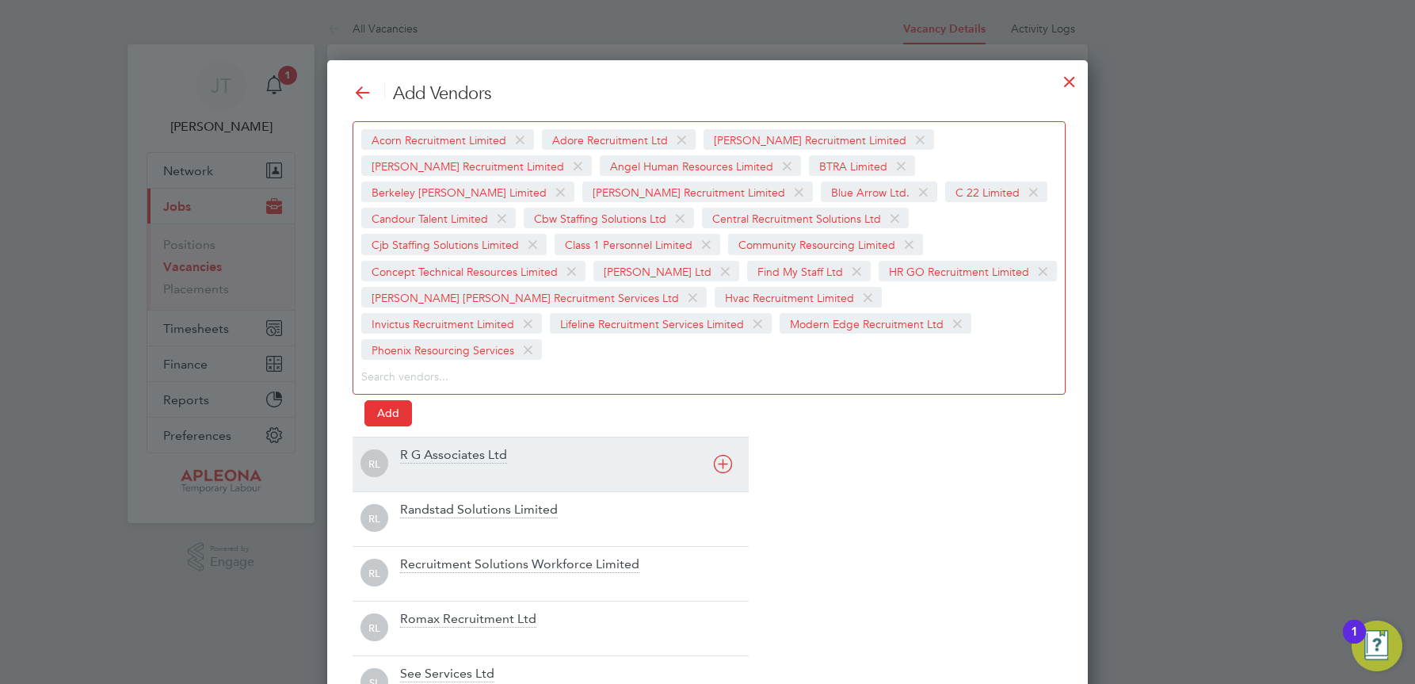
click at [724, 454] on icon at bounding box center [723, 464] width 20 height 20
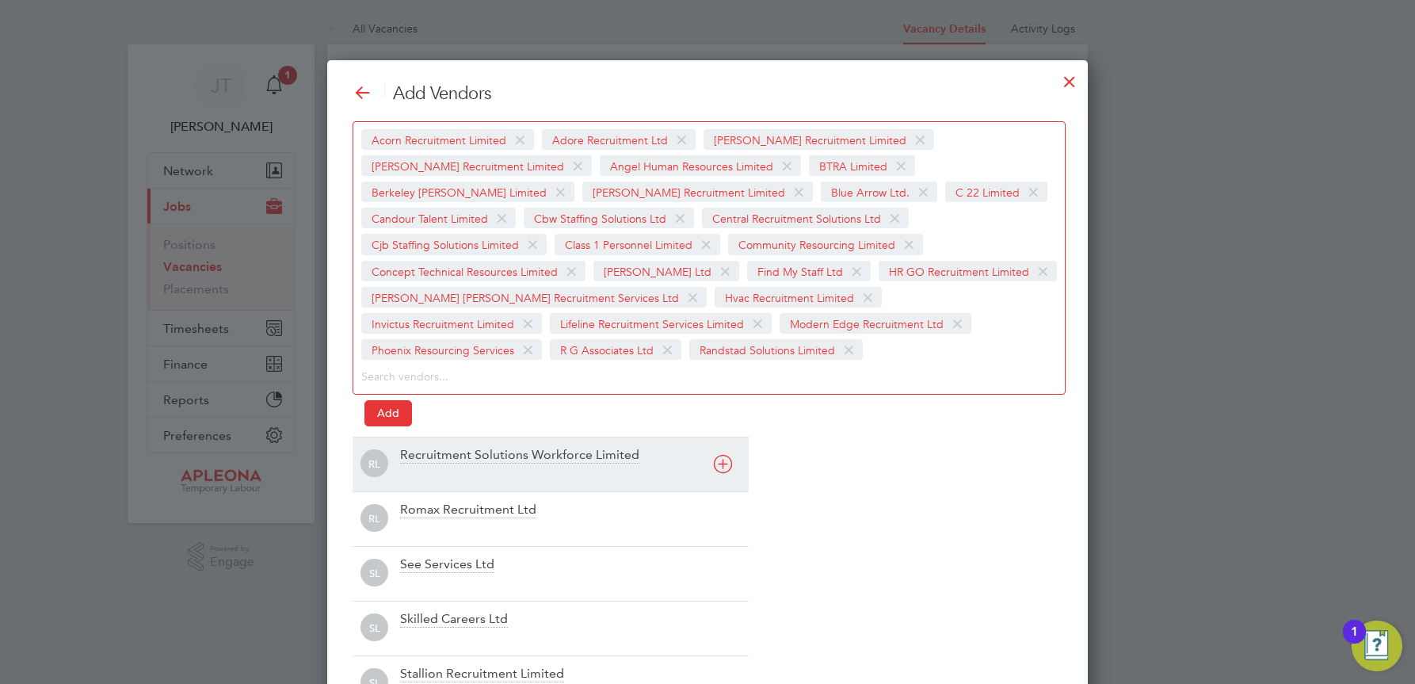
click at [724, 454] on icon at bounding box center [723, 464] width 20 height 20
click at [724, 437] on div "RL Recruitment Solutions Workforce Limited" at bounding box center [551, 464] width 396 height 55
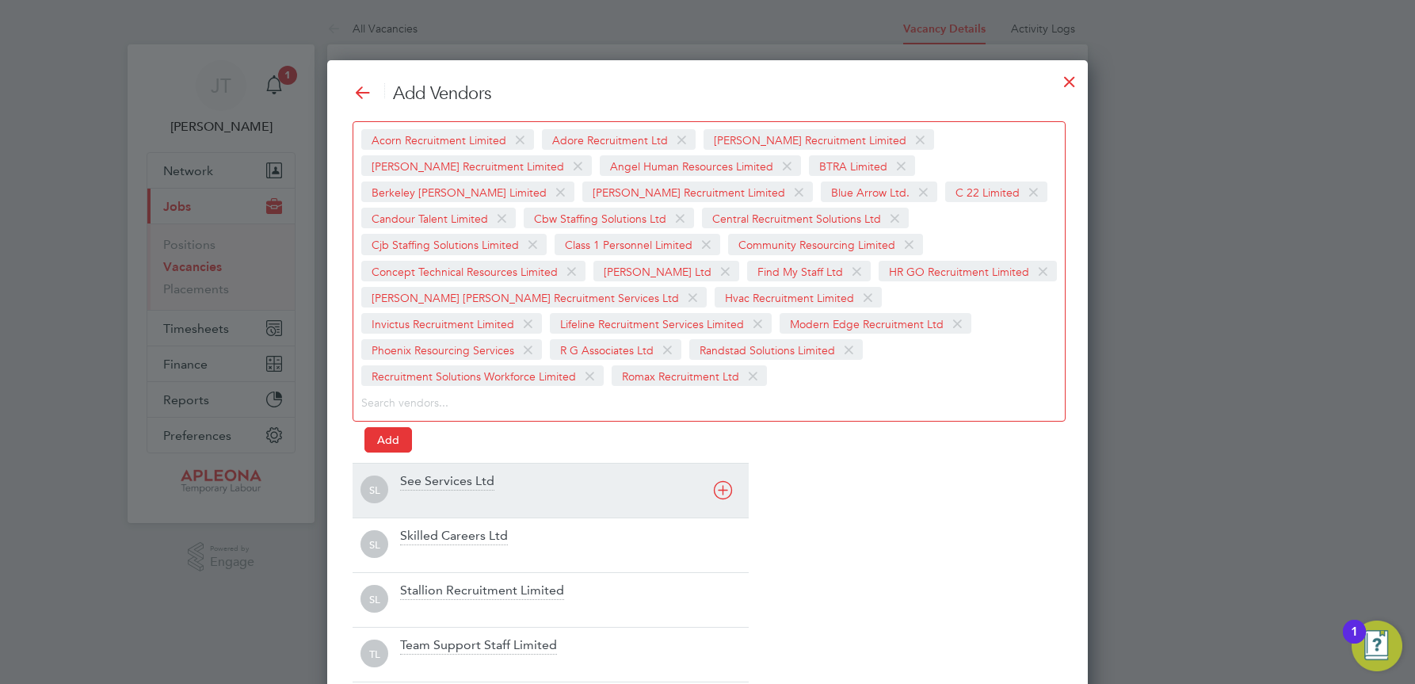
click at [724, 463] on div "SL See Services Ltd" at bounding box center [551, 490] width 396 height 55
click at [720, 480] on icon at bounding box center [723, 490] width 20 height 20
click at [722, 464] on div "SL Stallion Recruitment Limited" at bounding box center [551, 490] width 396 height 55
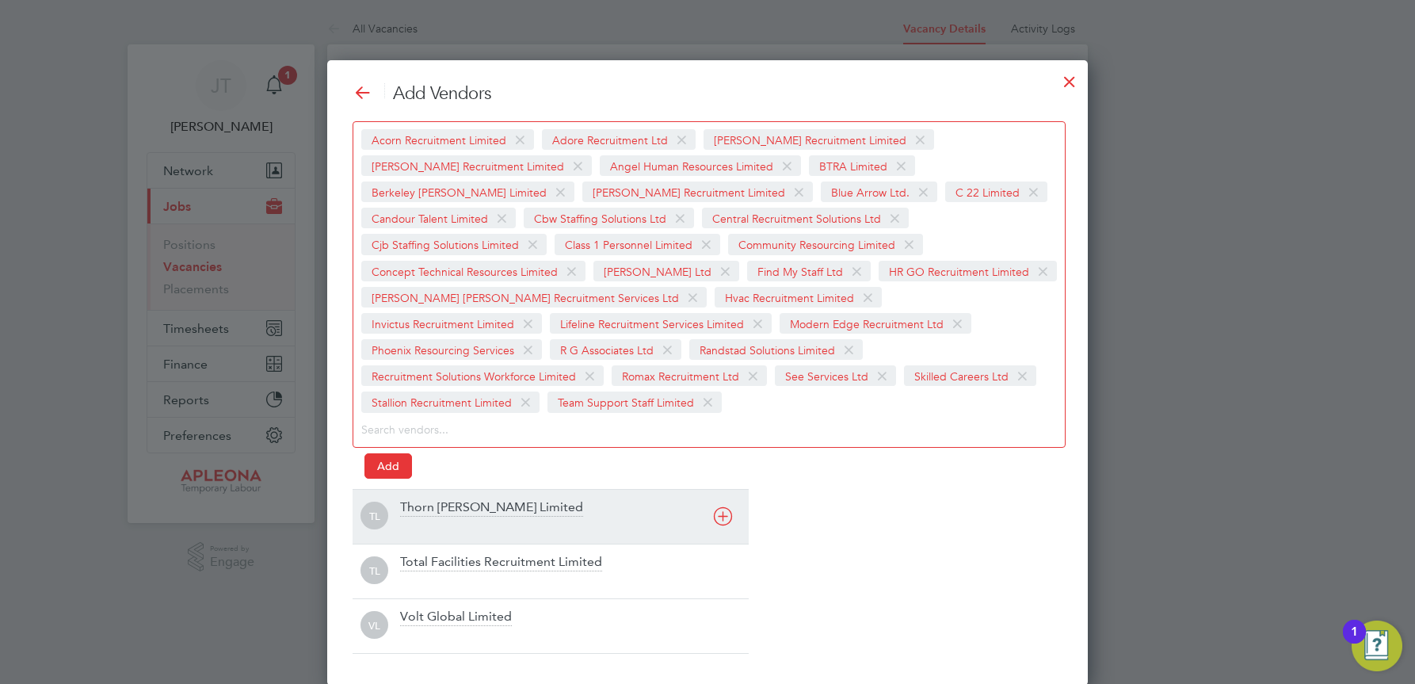
click at [722, 489] on div "[PERSON_NAME] Limited" at bounding box center [551, 516] width 396 height 55
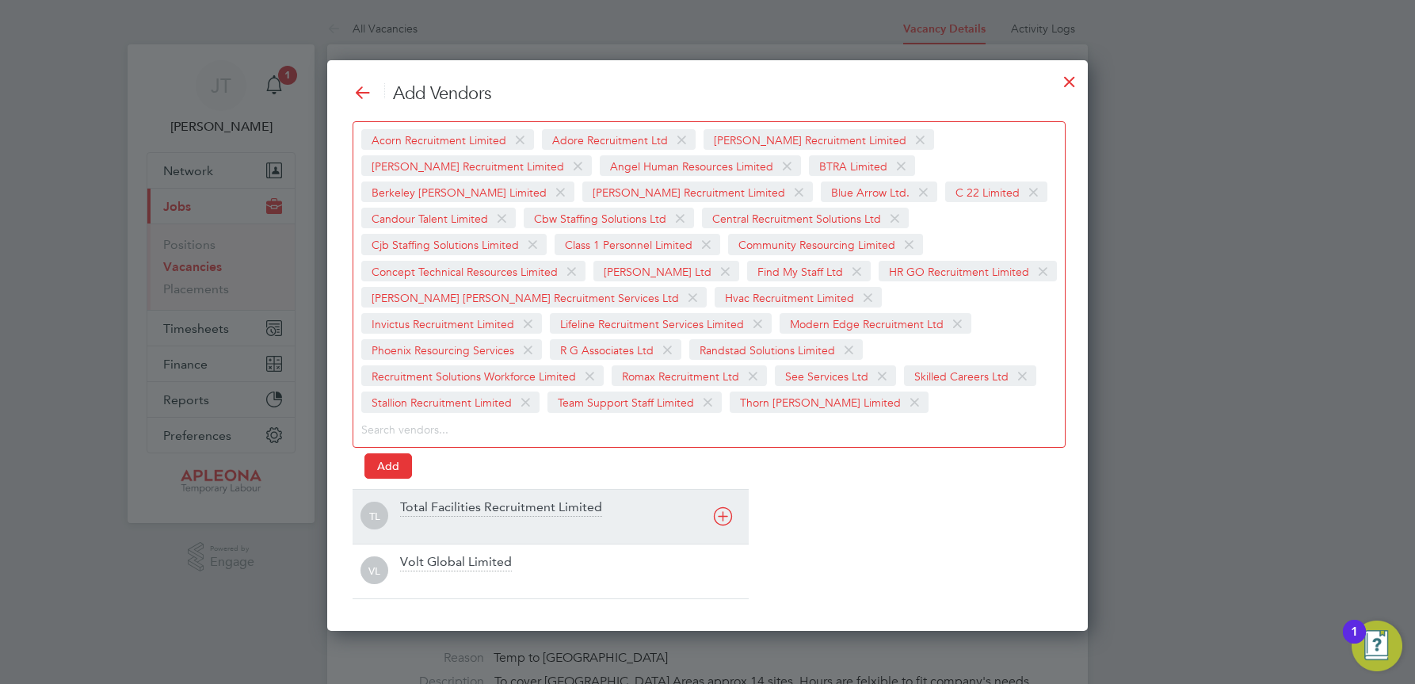
click at [722, 489] on div "TL Total Facilities Recruitment Limited" at bounding box center [551, 516] width 396 height 55
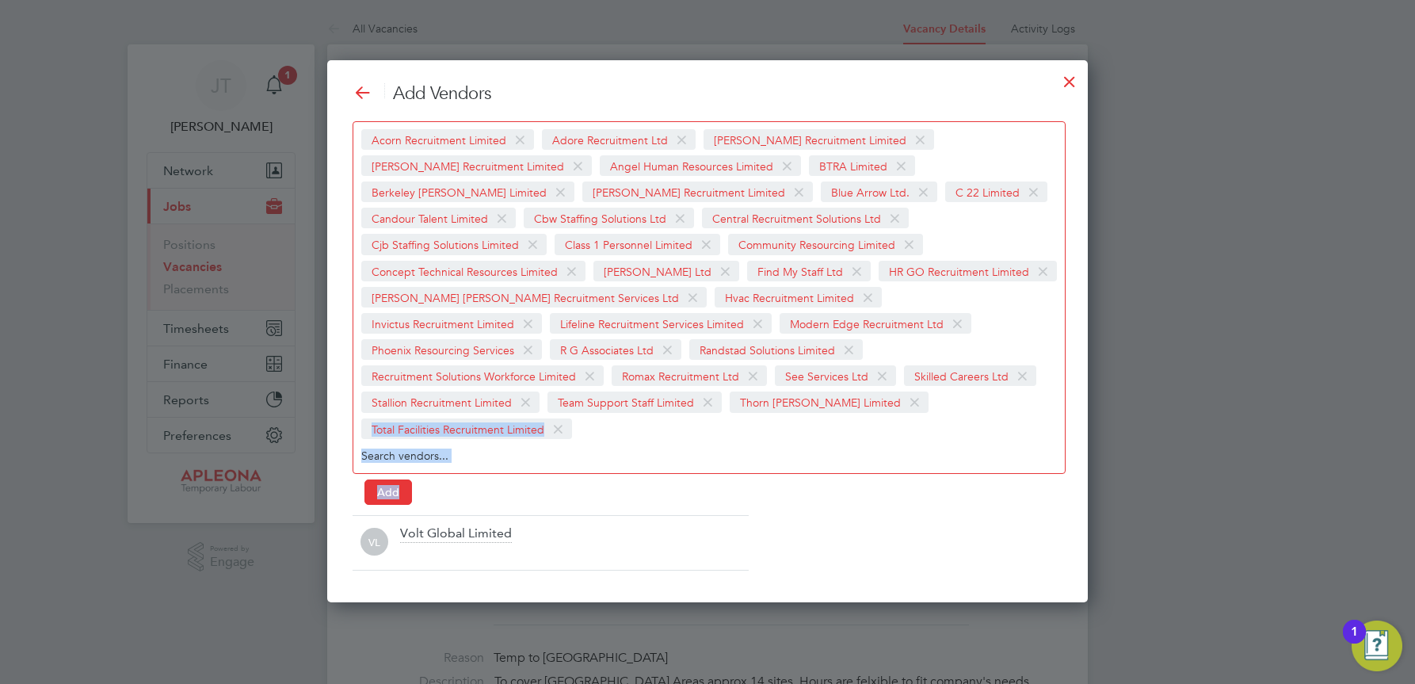
click at [723, 464] on div "Acorn Recruitment Limited Adore Recruitment Ltd [PERSON_NAME] Recruitment Limit…" at bounding box center [708, 310] width 710 height 379
drag, startPoint x: 723, startPoint y: 464, endPoint x: 839, endPoint y: 490, distance: 119.4
click at [839, 490] on div "Add Vendors Acorn Recruitment Limited Adore Recruitment Ltd [PERSON_NAME] Recru…" at bounding box center [708, 326] width 710 height 488
click at [407, 479] on button "Add" at bounding box center [389, 491] width 48 height 25
click at [1067, 82] on div at bounding box center [1070, 77] width 29 height 29
